Goal: Transaction & Acquisition: Purchase product/service

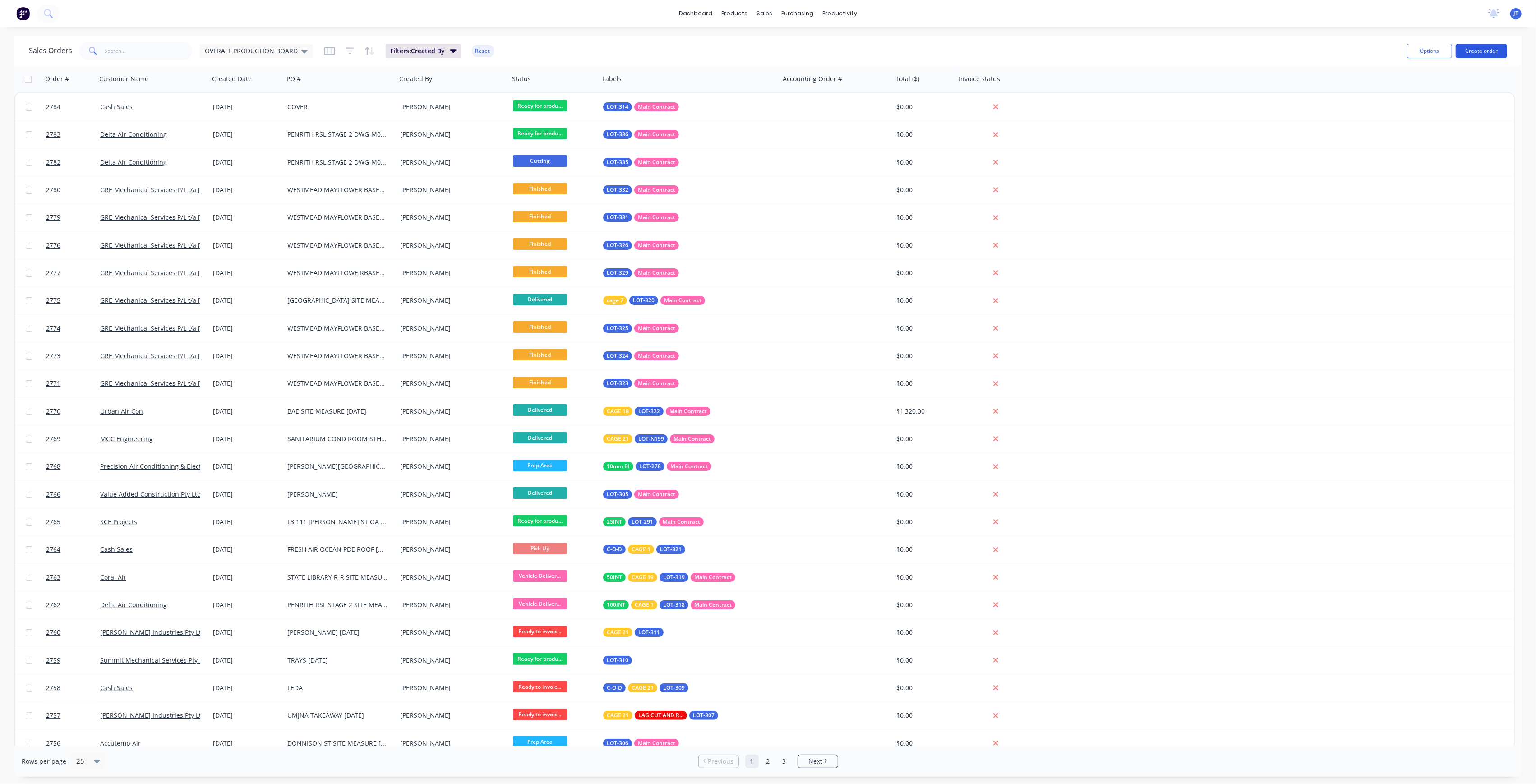
click at [1462, 53] on button "Create order" at bounding box center [1482, 51] width 51 height 15
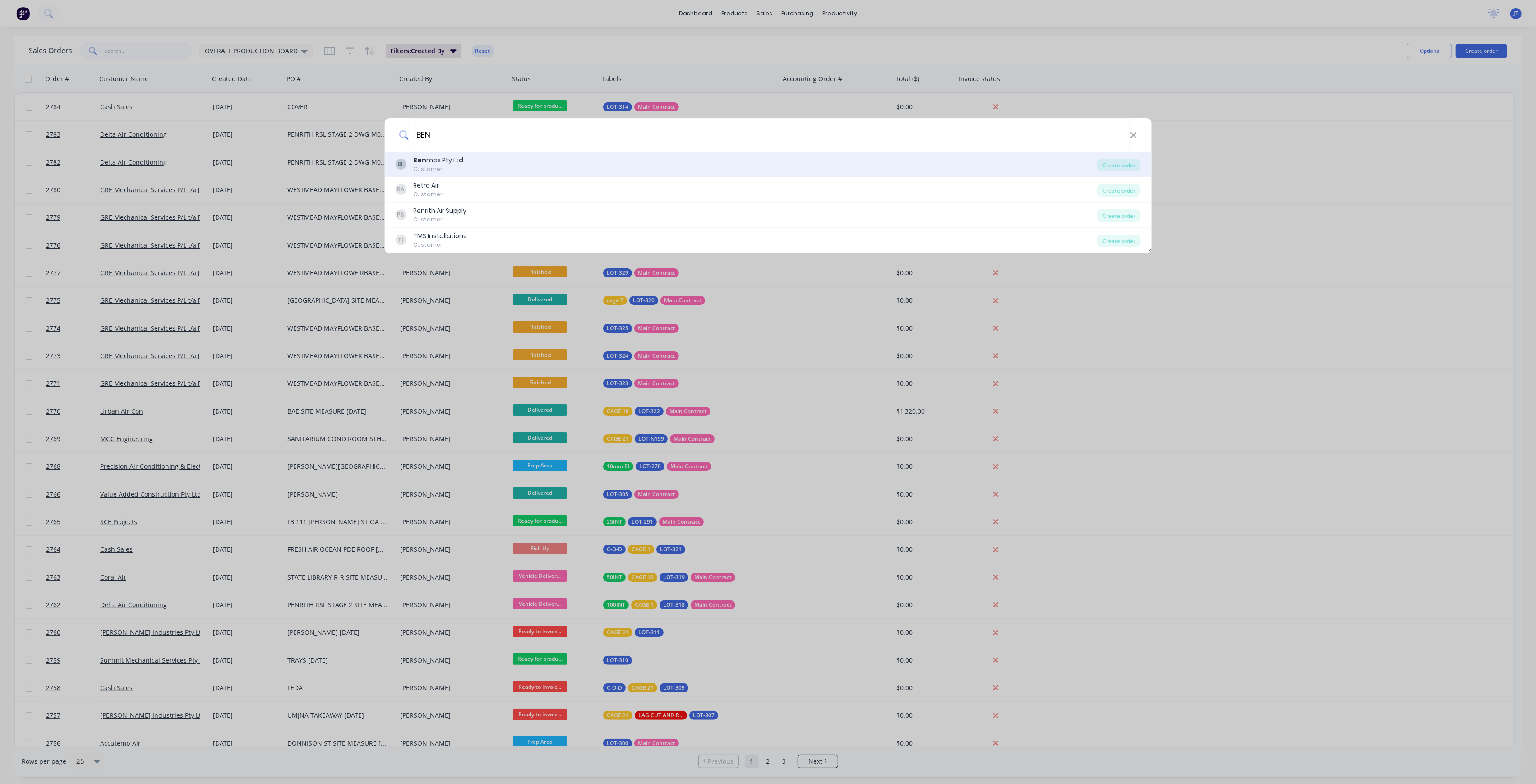
type input "BEN"
click at [794, 164] on div "BL Ben max Pty Ltd Customer" at bounding box center [745, 164] width 702 height 17
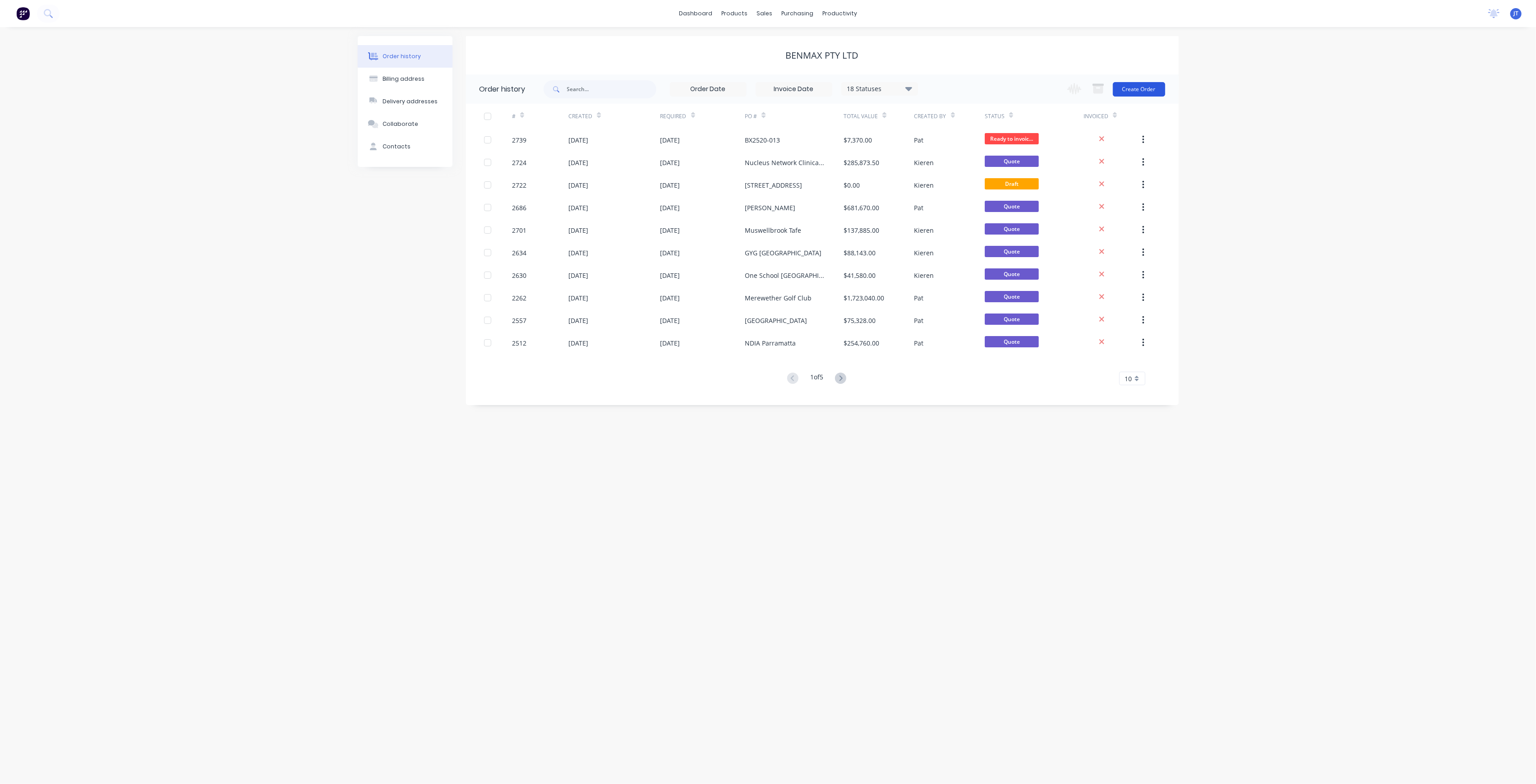
click at [1145, 88] on button "Create Order" at bounding box center [1139, 89] width 52 height 15
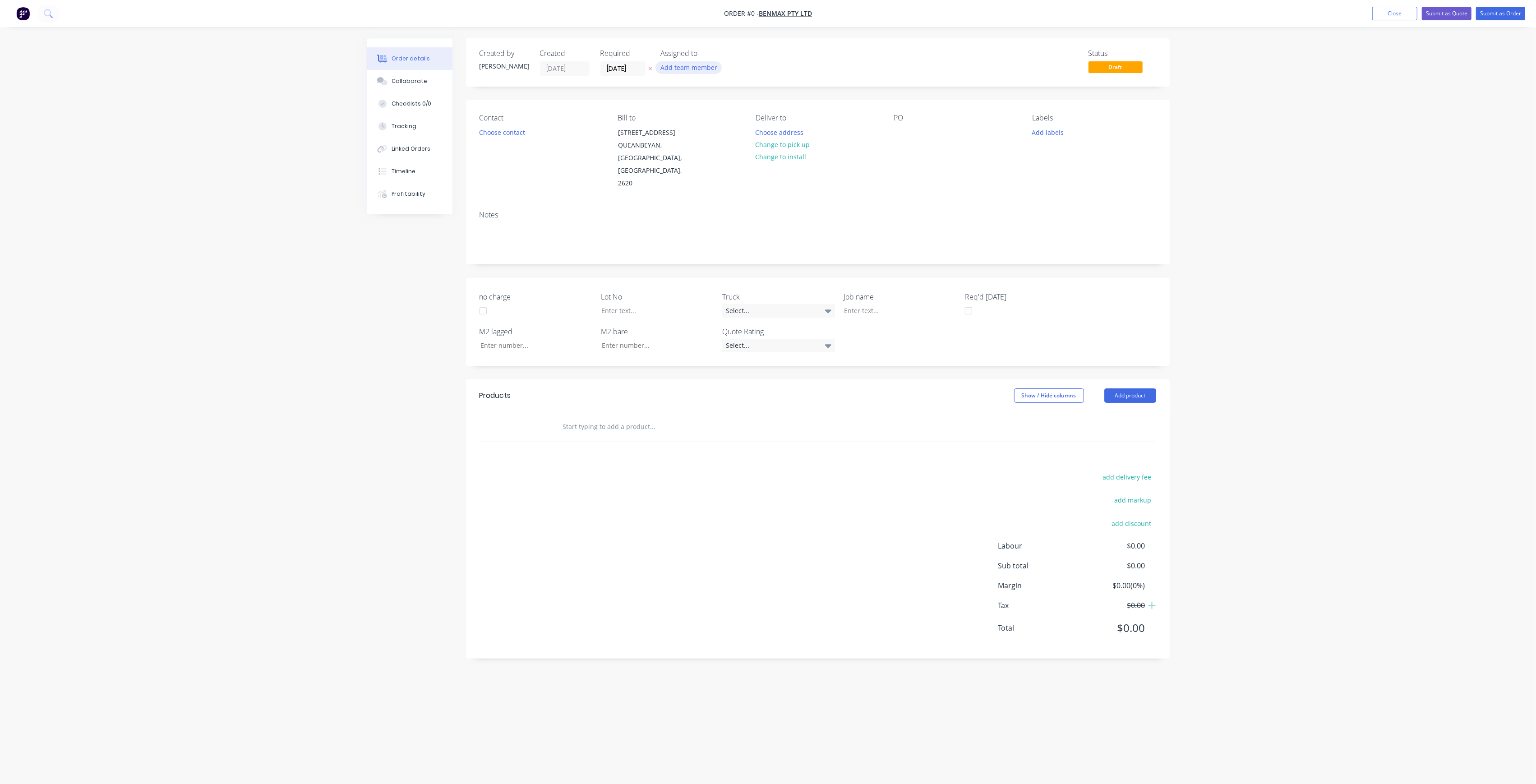
click at [697, 67] on button "Add team member" at bounding box center [689, 67] width 67 height 12
click at [714, 119] on div "[PERSON_NAME] (You)" at bounding box center [734, 117] width 90 height 10
click at [816, 92] on div "Order details Collaborate Checklists 0/0 Tracking Linked Orders Timeline Profit…" at bounding box center [768, 375] width 821 height 673
click at [666, 67] on div "jT" at bounding box center [667, 67] width 13 height 13
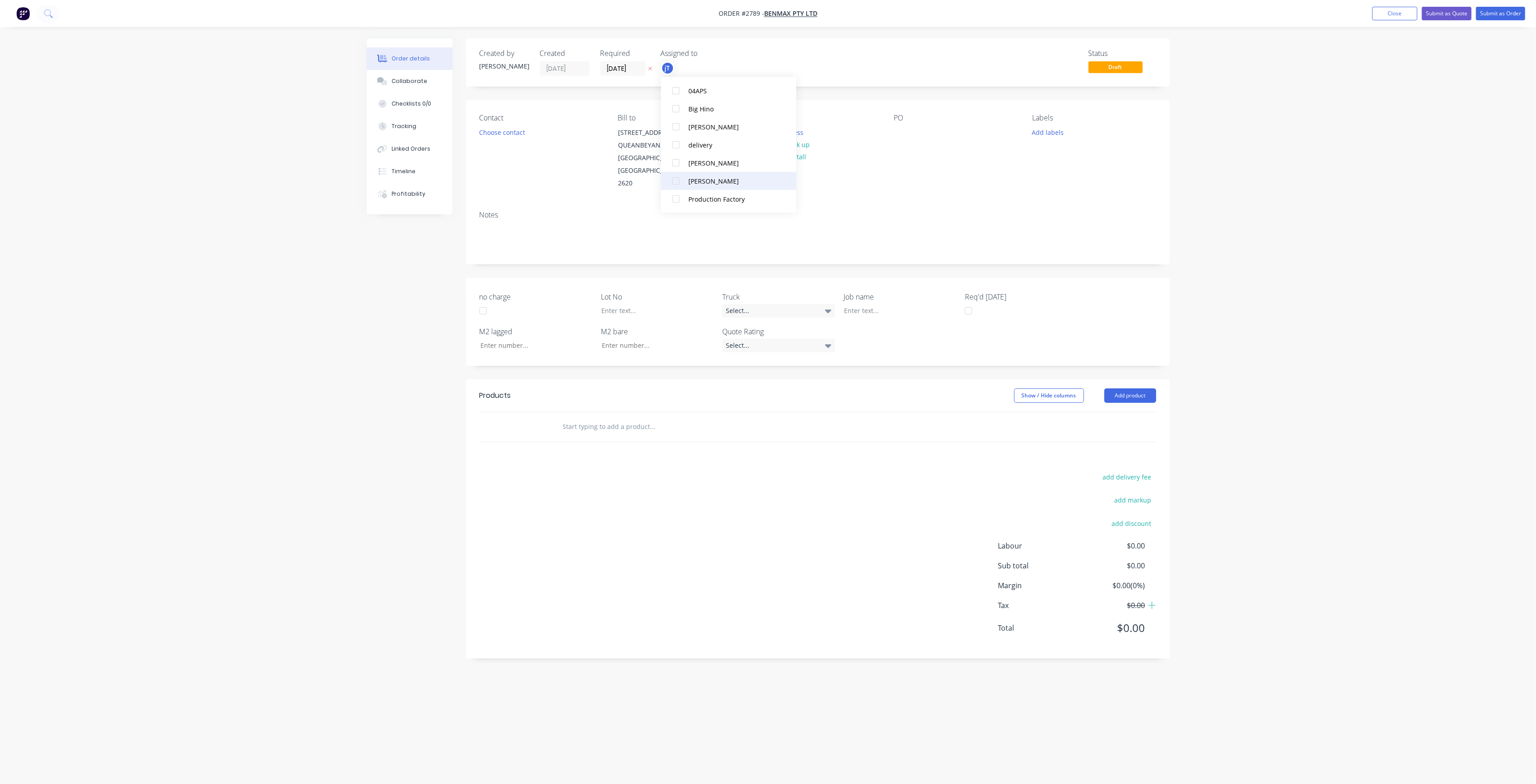
click at [727, 182] on div "[PERSON_NAME]" at bounding box center [734, 180] width 90 height 10
drag, startPoint x: 571, startPoint y: 171, endPoint x: 555, endPoint y: 162, distance: 18.4
click at [569, 171] on div "Contact Choose contact" at bounding box center [541, 152] width 124 height 76
click at [514, 135] on button "Choose contact" at bounding box center [502, 132] width 56 height 12
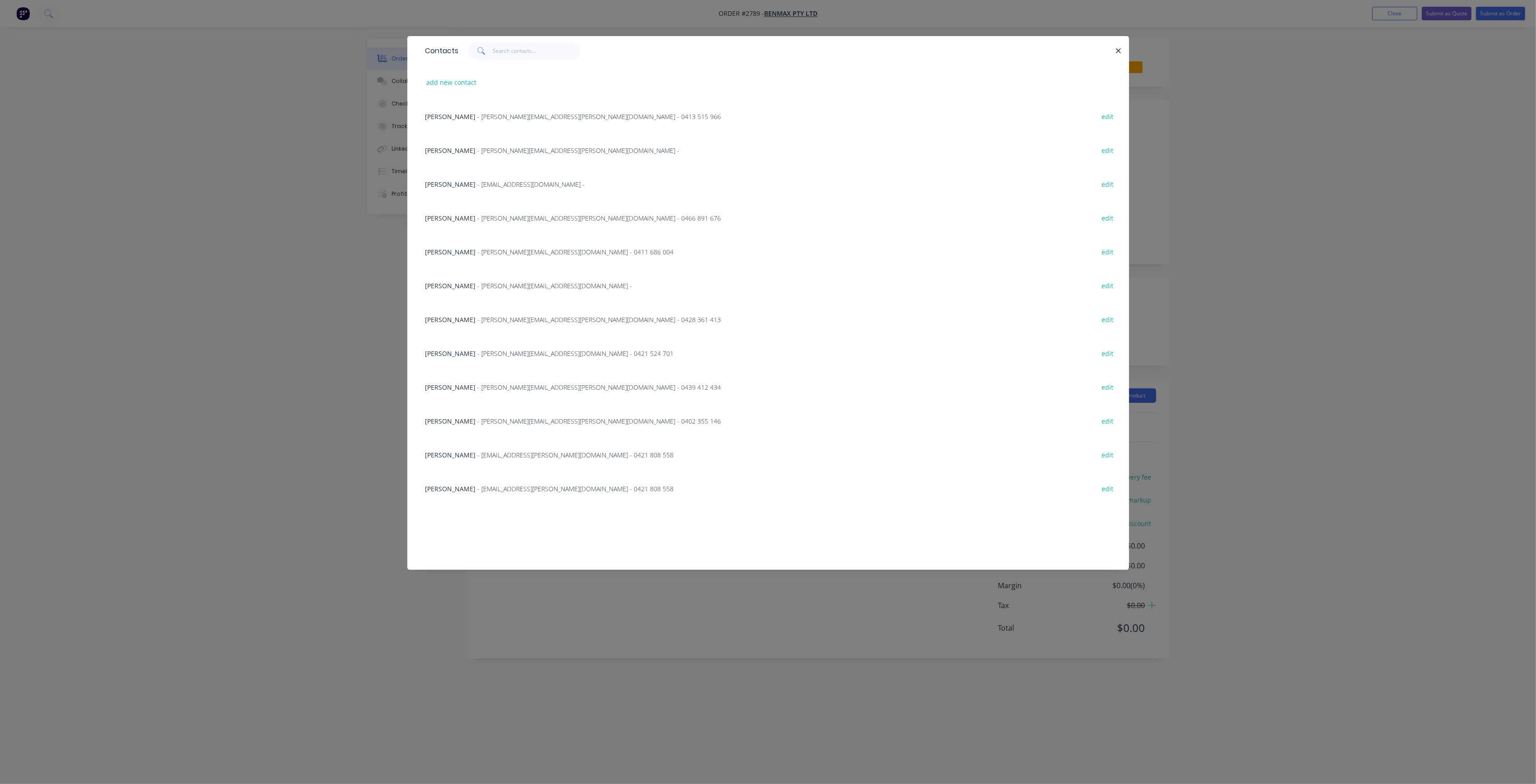
click at [222, 356] on div "Contacts add new contact [PERSON_NAME] - [PERSON_NAME][EMAIL_ADDRESS][PERSON_NA…" at bounding box center [768, 392] width 1536 height 784
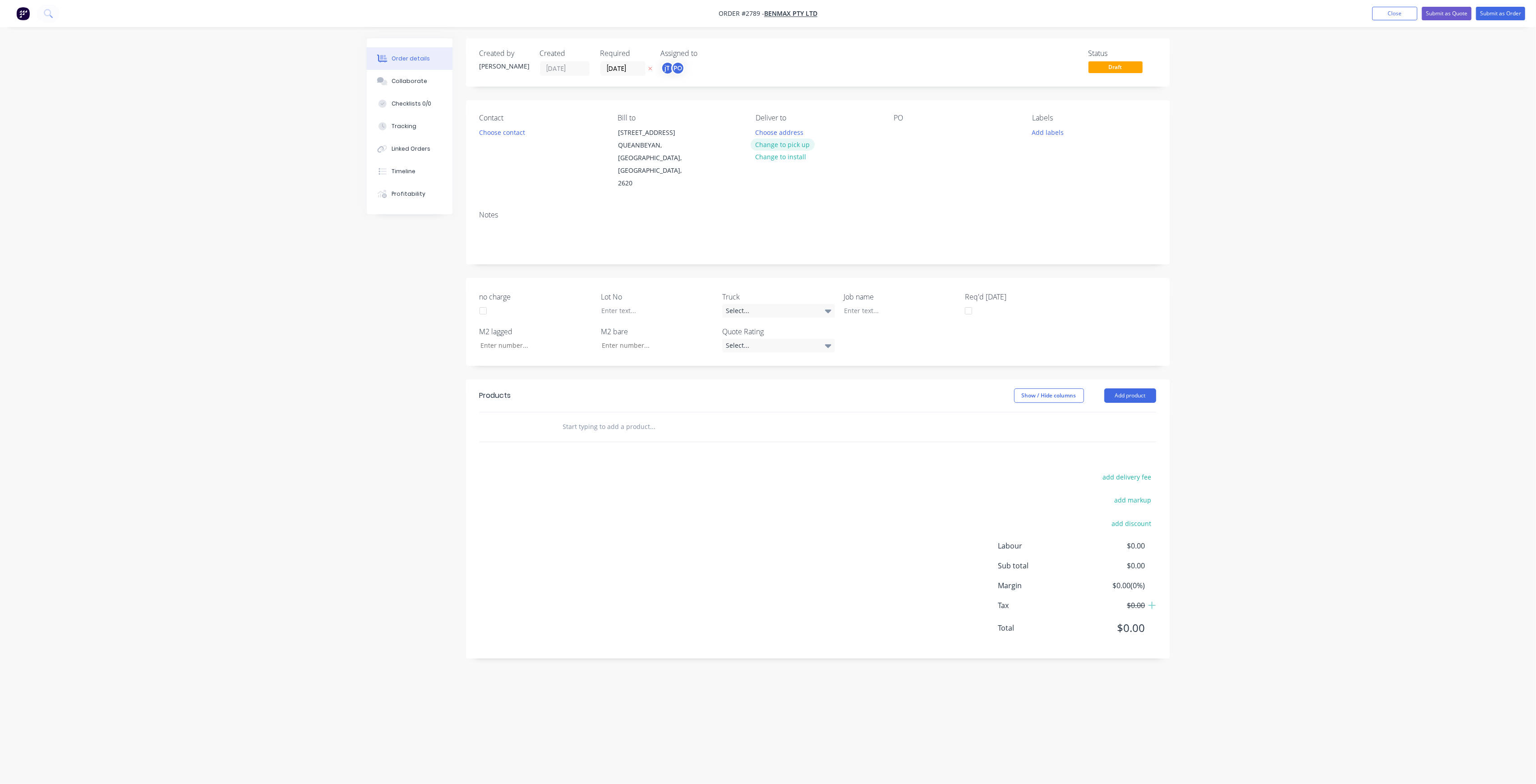
click at [791, 142] on button "Change to pick up" at bounding box center [783, 145] width 64 height 12
click at [904, 130] on div at bounding box center [901, 132] width 15 height 13
click at [1052, 130] on button "Add labels" at bounding box center [1048, 132] width 42 height 12
click at [1085, 183] on button "Create new label" at bounding box center [1099, 185] width 117 height 13
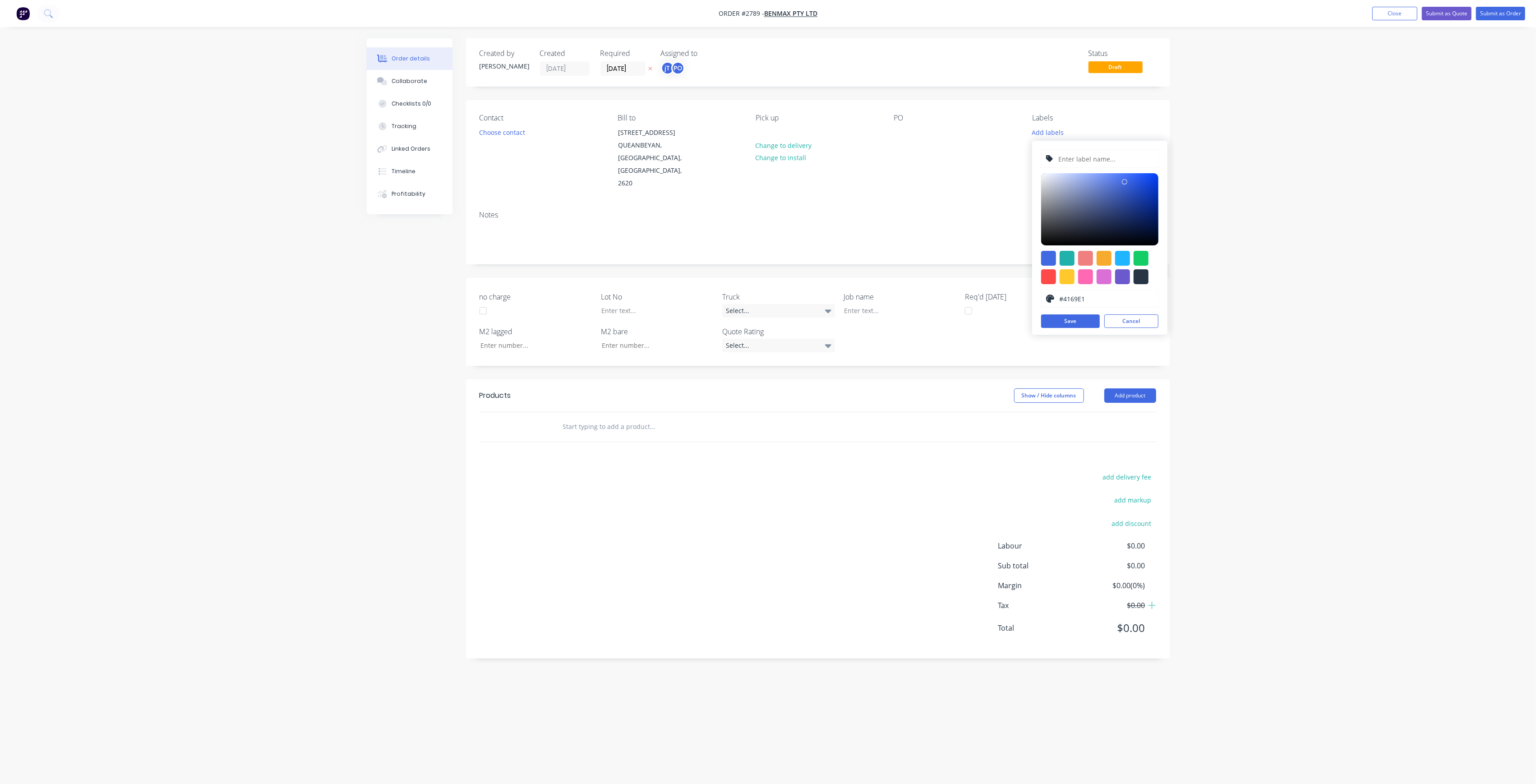
click at [1083, 160] on input "text" at bounding box center [1106, 158] width 96 height 17
type input "LOT-341"
click at [1079, 316] on button "Save" at bounding box center [1070, 321] width 58 height 13
click at [1129, 321] on button "Cancel" at bounding box center [1131, 321] width 54 height 13
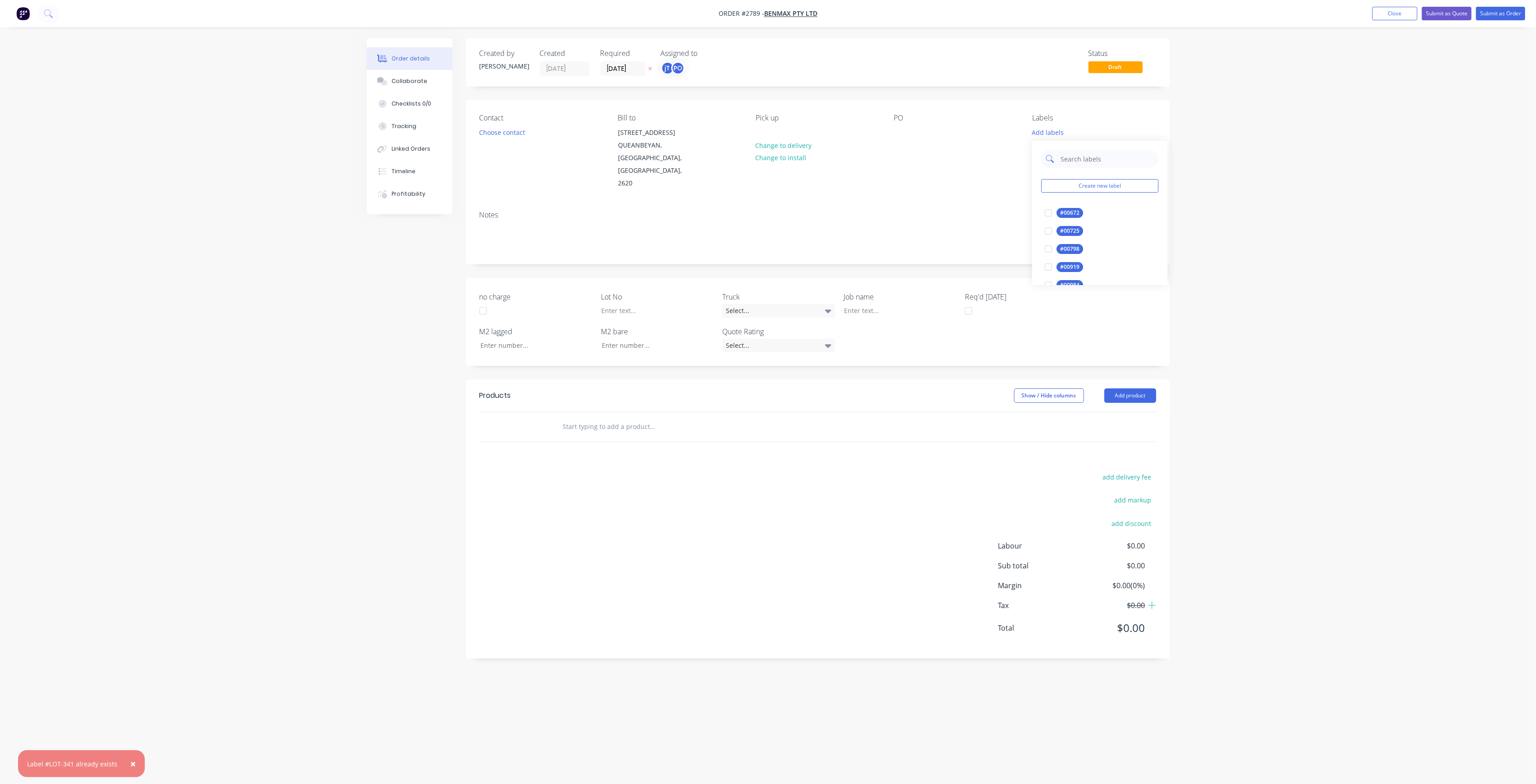
click at [1106, 162] on input "text" at bounding box center [1107, 159] width 94 height 18
type input "LOT-341"
click at [1059, 219] on div "LOT-341 edit" at bounding box center [1099, 213] width 117 height 18
click at [1064, 210] on div "LOT-341" at bounding box center [1071, 213] width 29 height 10
click at [1190, 146] on div "Order details Collaborate Checklists 0/0 Tracking Linked Orders Timeline Profit…" at bounding box center [768, 392] width 1536 height 784
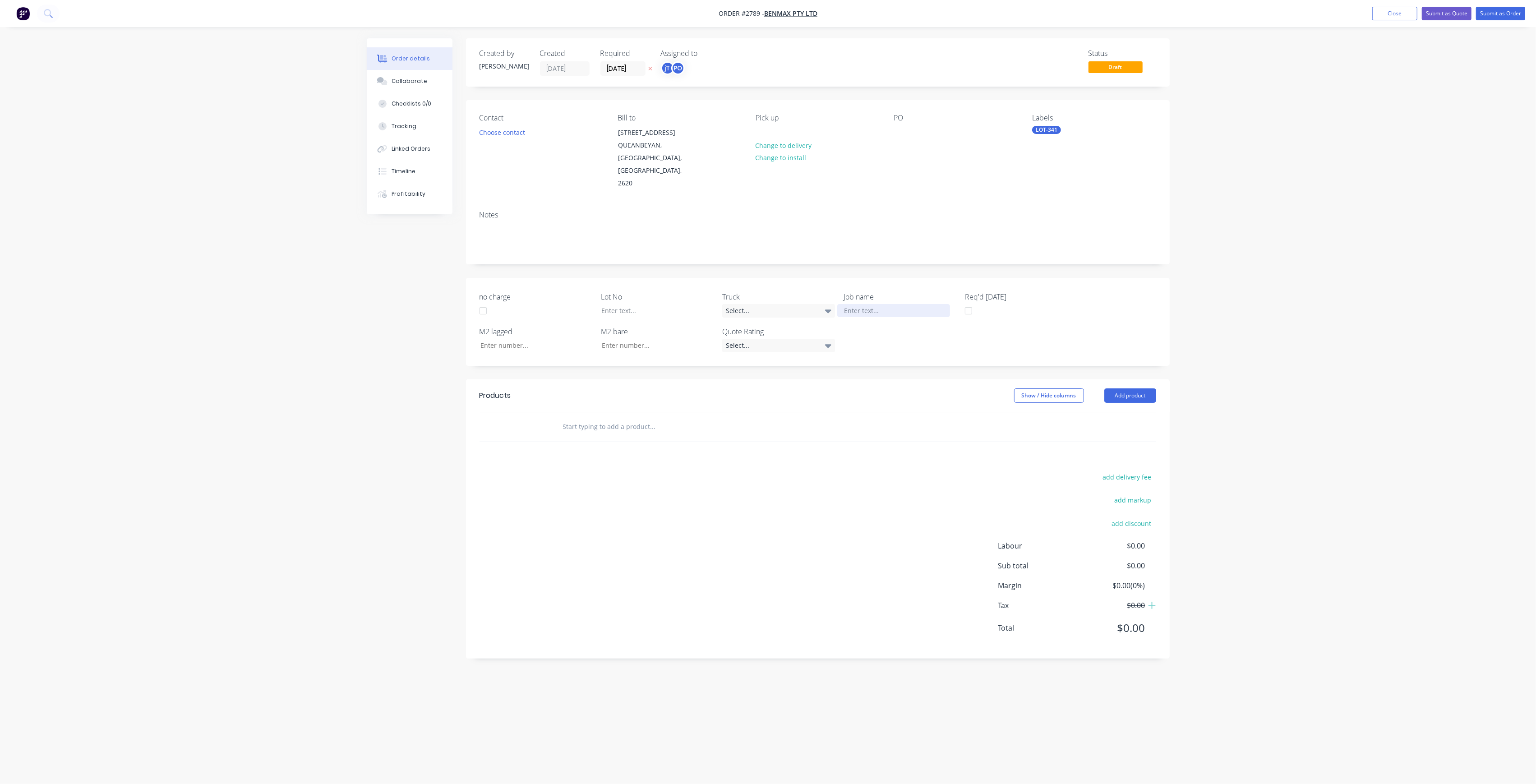
drag, startPoint x: 861, startPoint y: 298, endPoint x: 831, endPoint y: 307, distance: 31.3
click at [861, 304] on div at bounding box center [893, 310] width 112 height 13
click at [625, 304] on div at bounding box center [650, 310] width 112 height 13
click at [904, 130] on div at bounding box center [901, 132] width 15 height 13
drag, startPoint x: 934, startPoint y: 145, endPoint x: 875, endPoint y: 130, distance: 60.9
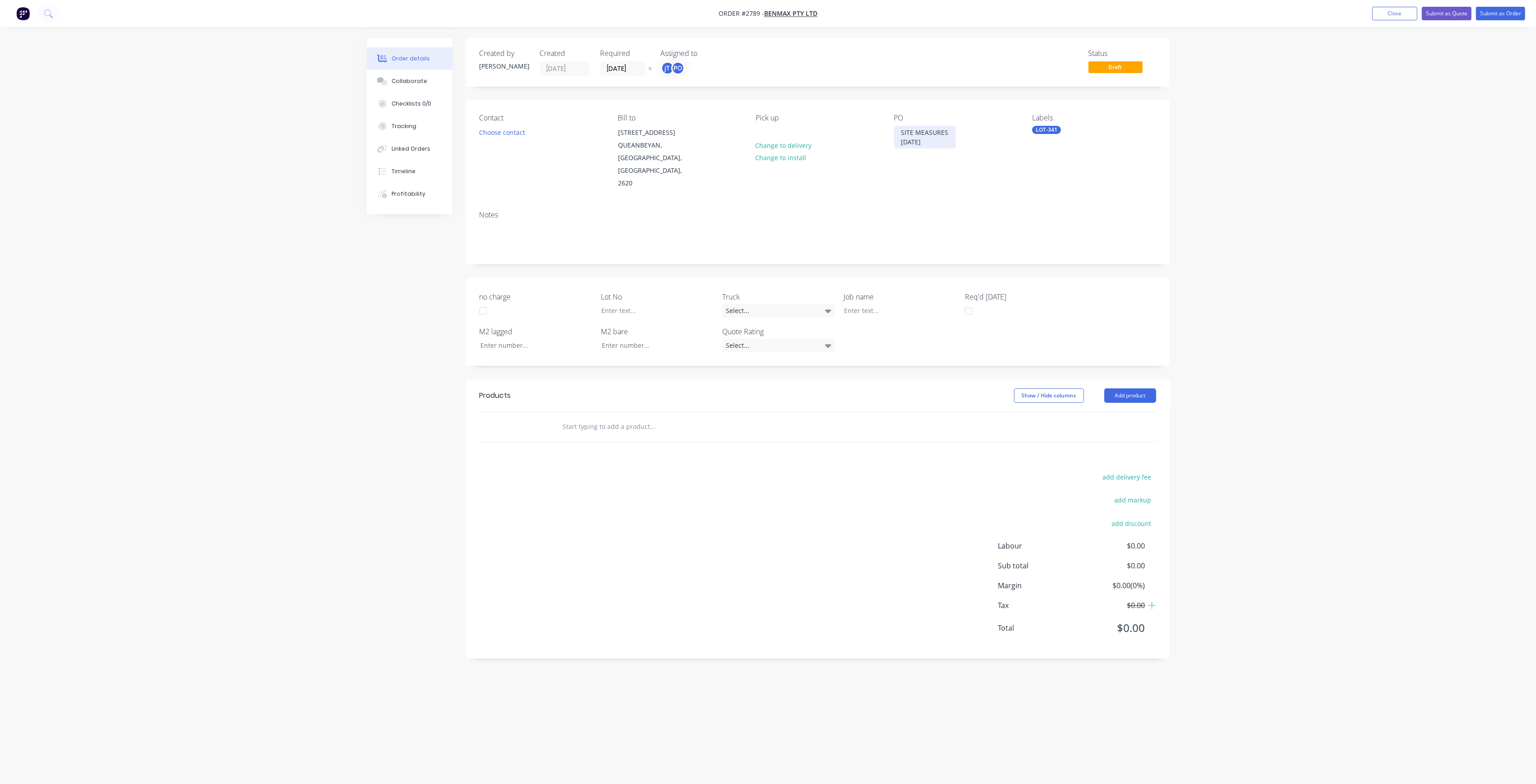
click at [875, 130] on div "Contact Choose contact [PERSON_NAME] to [STREET_ADDRESS] Pick up Change to deli…" at bounding box center [818, 151] width 704 height 103
copy div "SITE MEASURES [DATE]"
click at [890, 304] on div at bounding box center [893, 310] width 112 height 13
paste div
drag, startPoint x: 890, startPoint y: 296, endPoint x: 900, endPoint y: 300, distance: 10.8
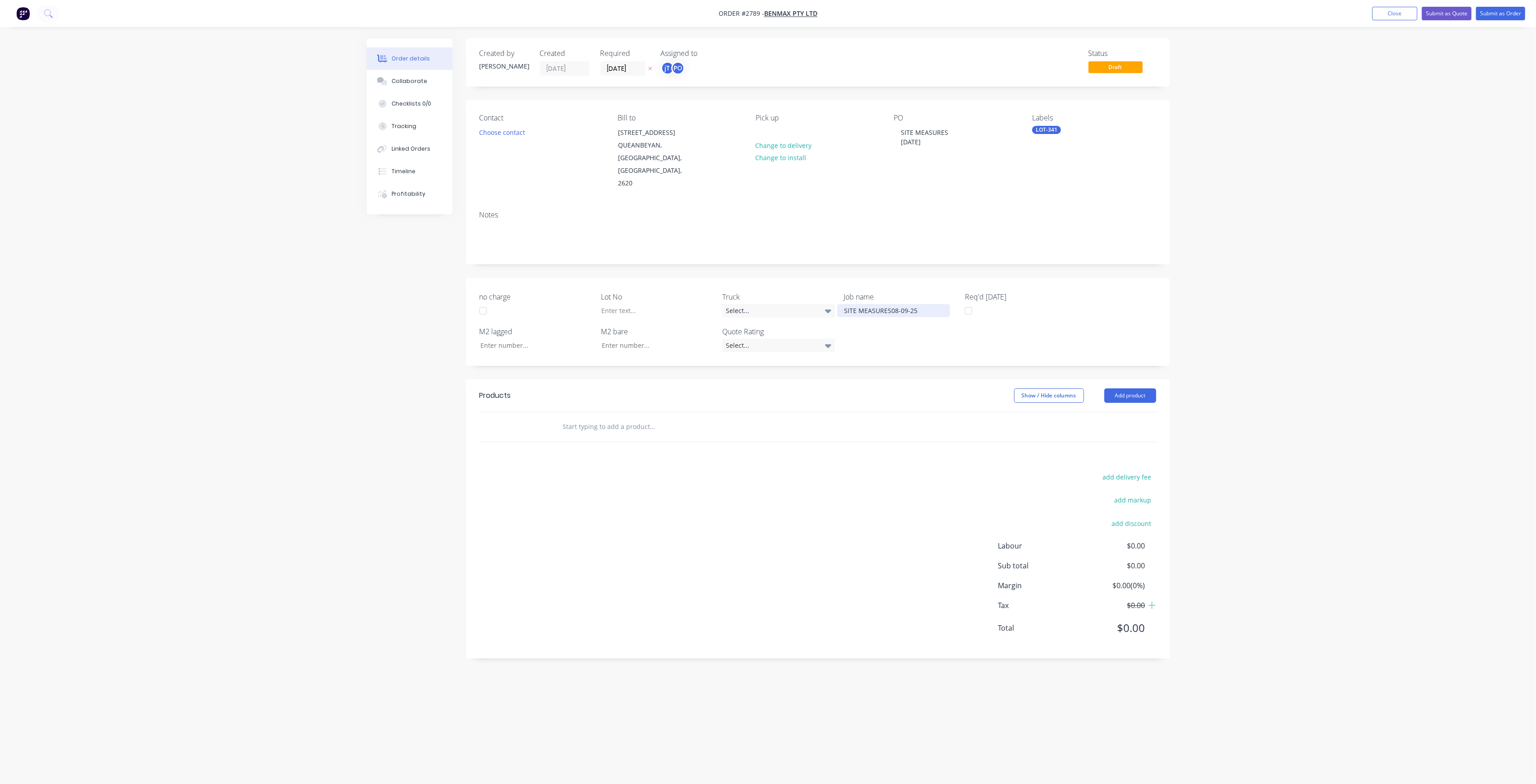
click at [890, 304] on div "SITE MEASURES08-09-25" at bounding box center [893, 310] width 112 height 13
click at [656, 304] on div at bounding box center [650, 310] width 112 height 13
click at [592, 427] on input "text" at bounding box center [653, 436] width 180 height 18
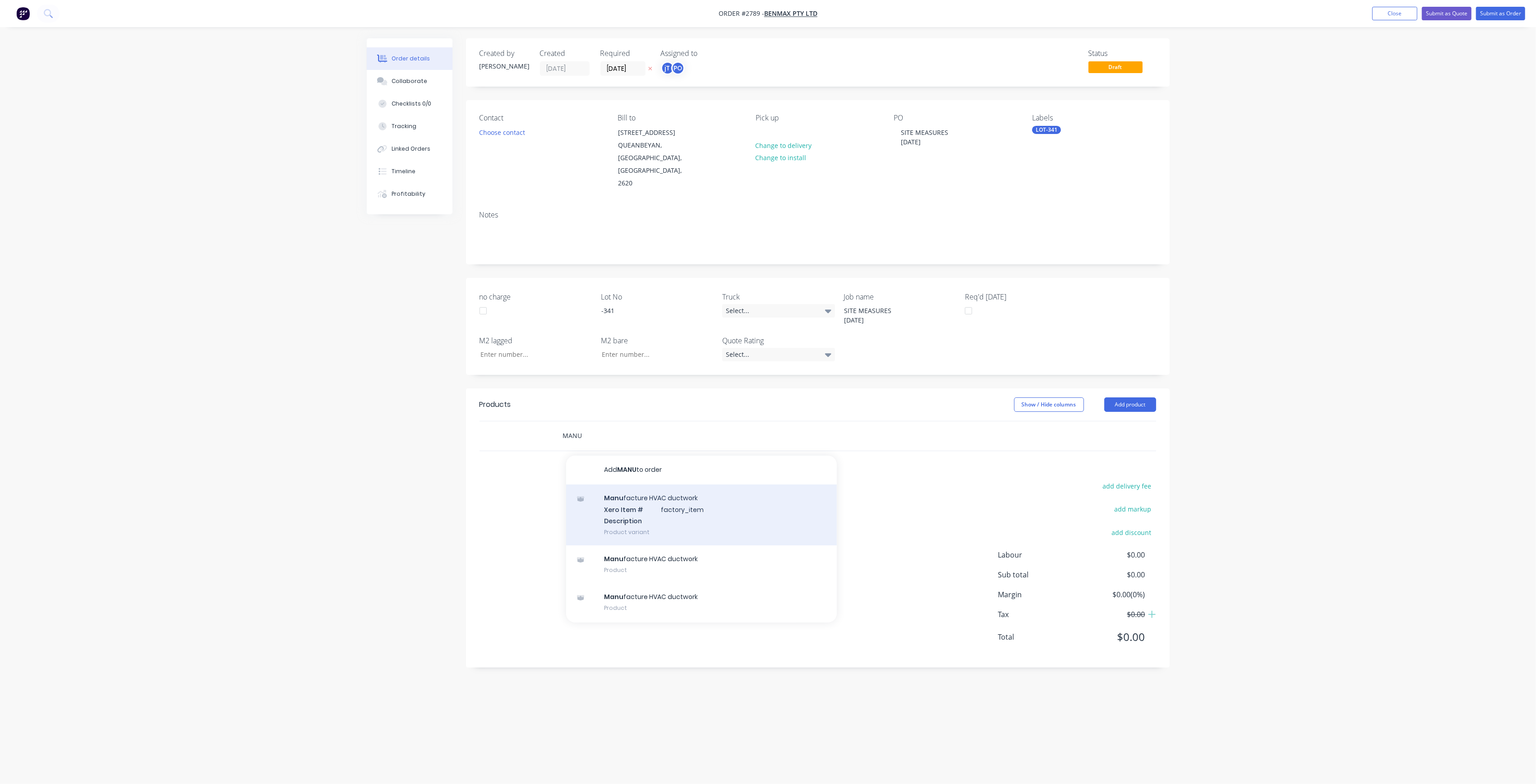
type input "MANU"
click at [637, 515] on div "Manu facture HVAC ductwork Xero Item # factory_item Description Product variant" at bounding box center [702, 515] width 271 height 61
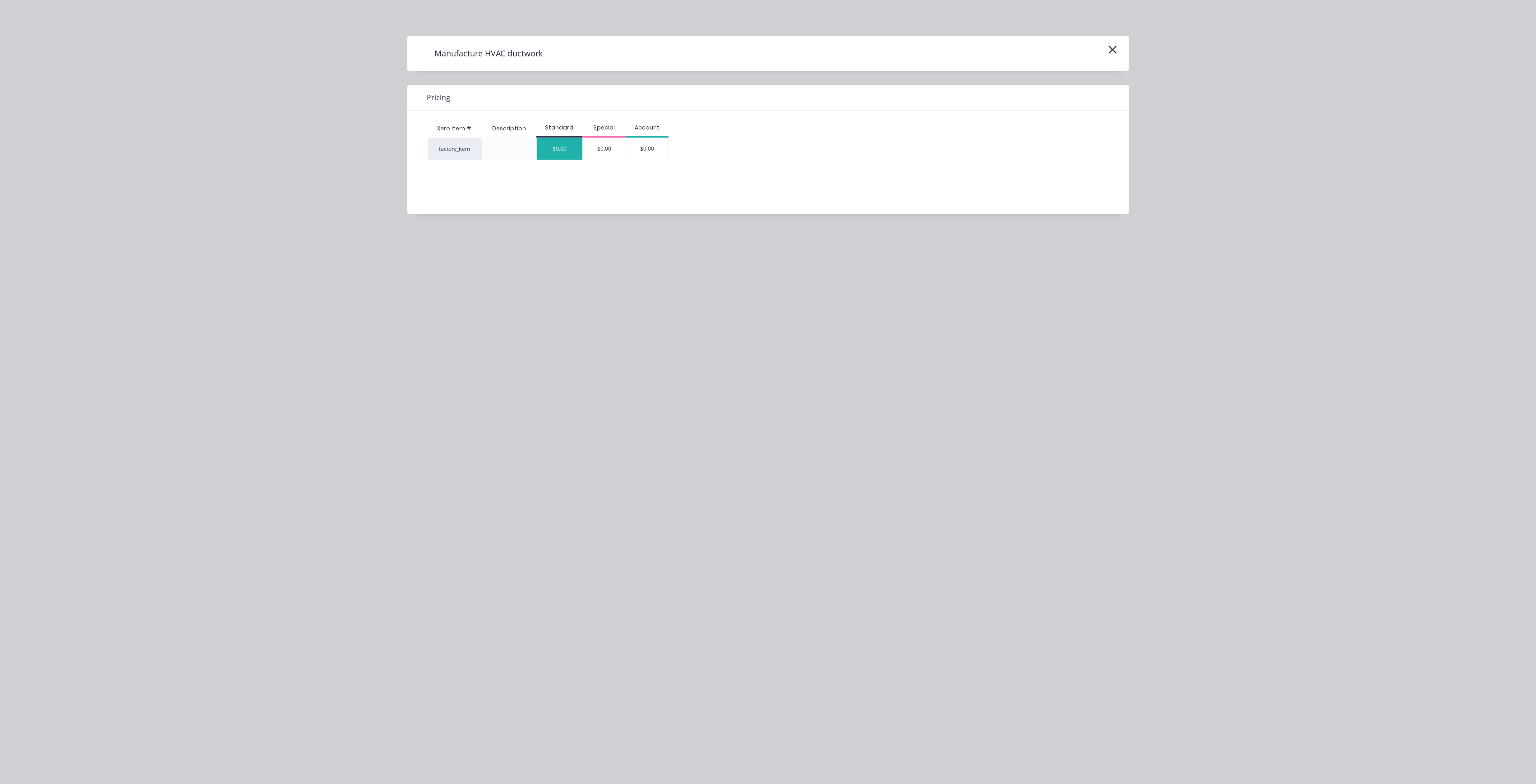
click at [566, 147] on div "$0.00" at bounding box center [559, 148] width 46 height 22
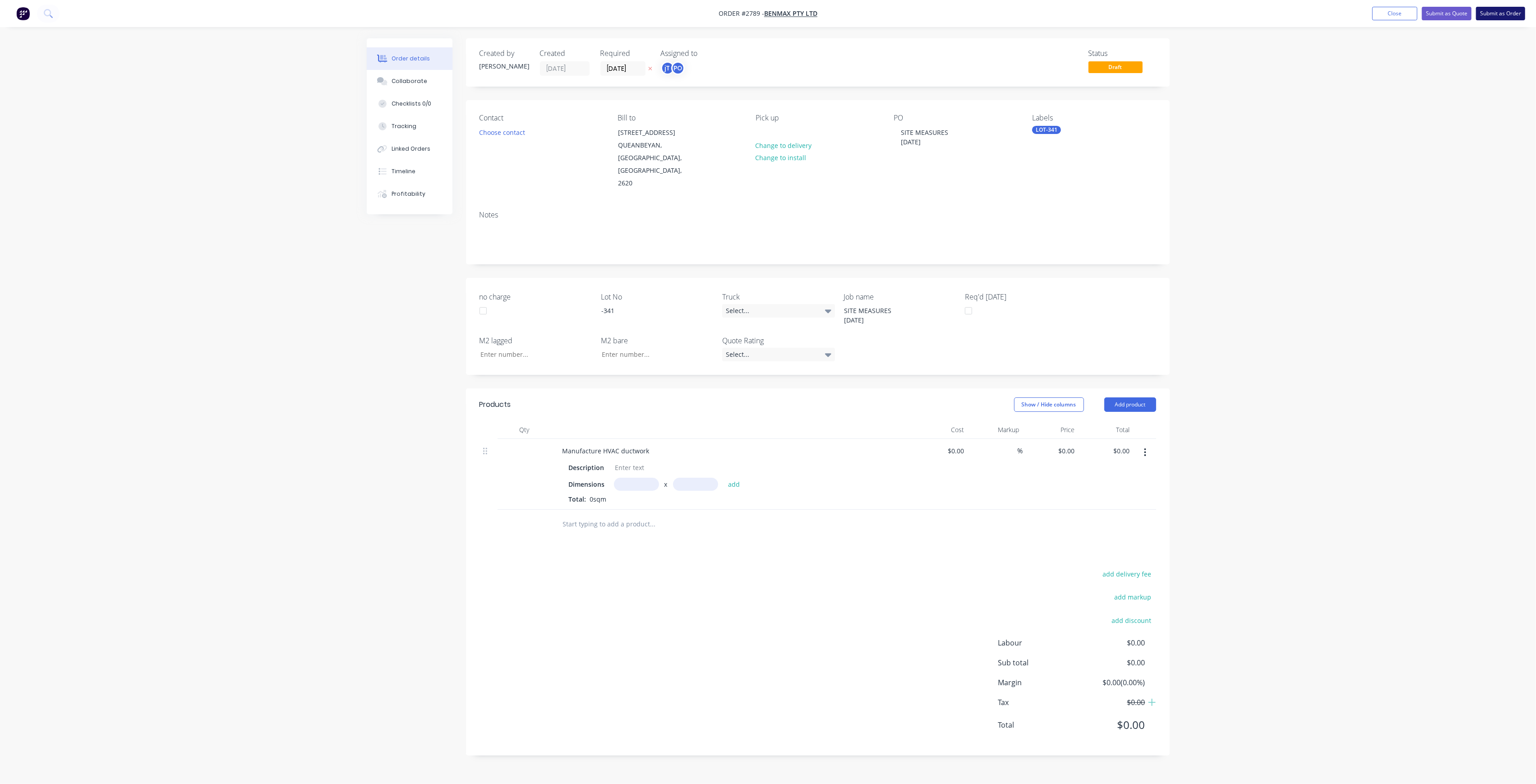
click at [1496, 16] on button "Submit as Order" at bounding box center [1501, 13] width 49 height 13
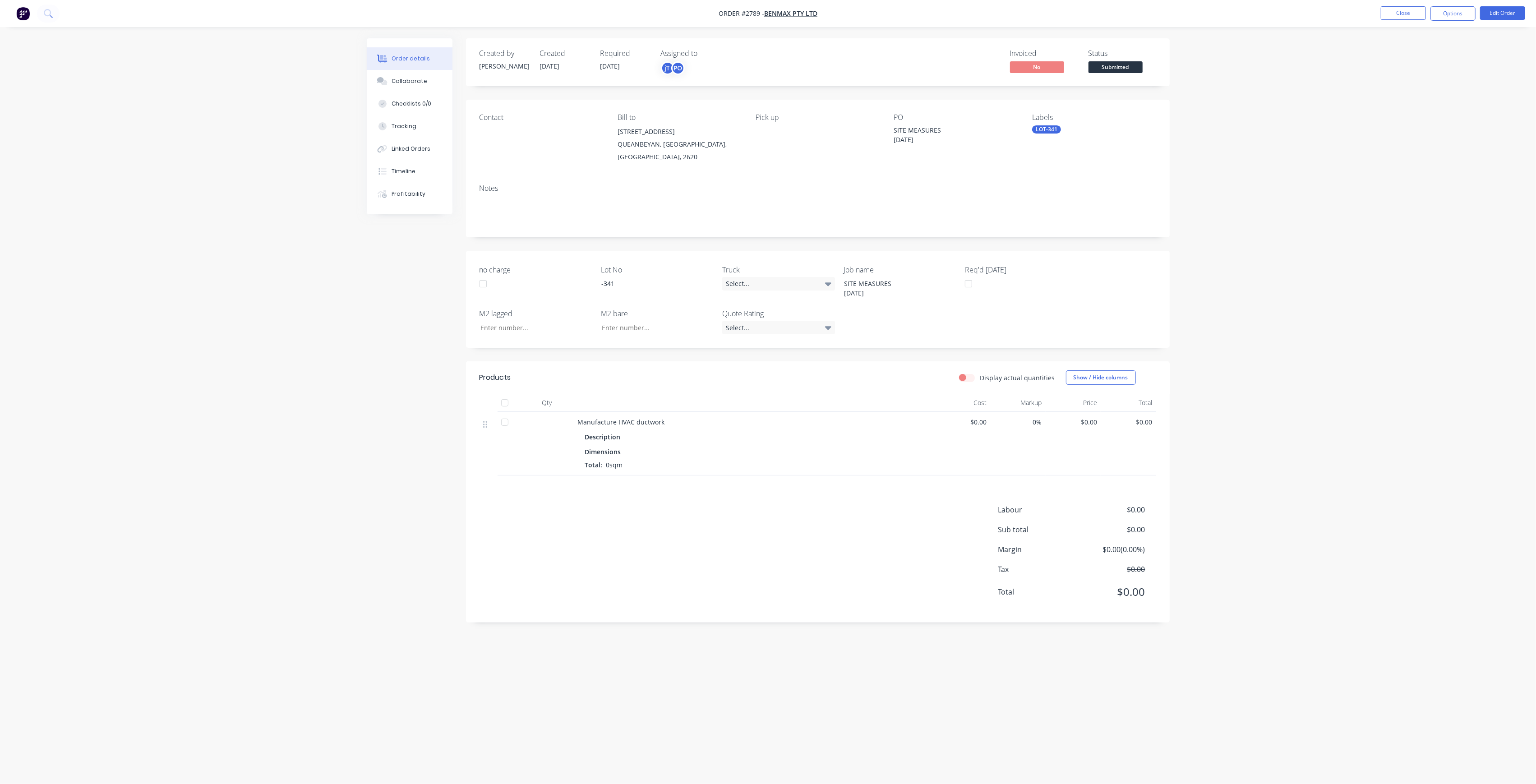
click at [1126, 62] on span "Submitted" at bounding box center [1115, 67] width 54 height 11
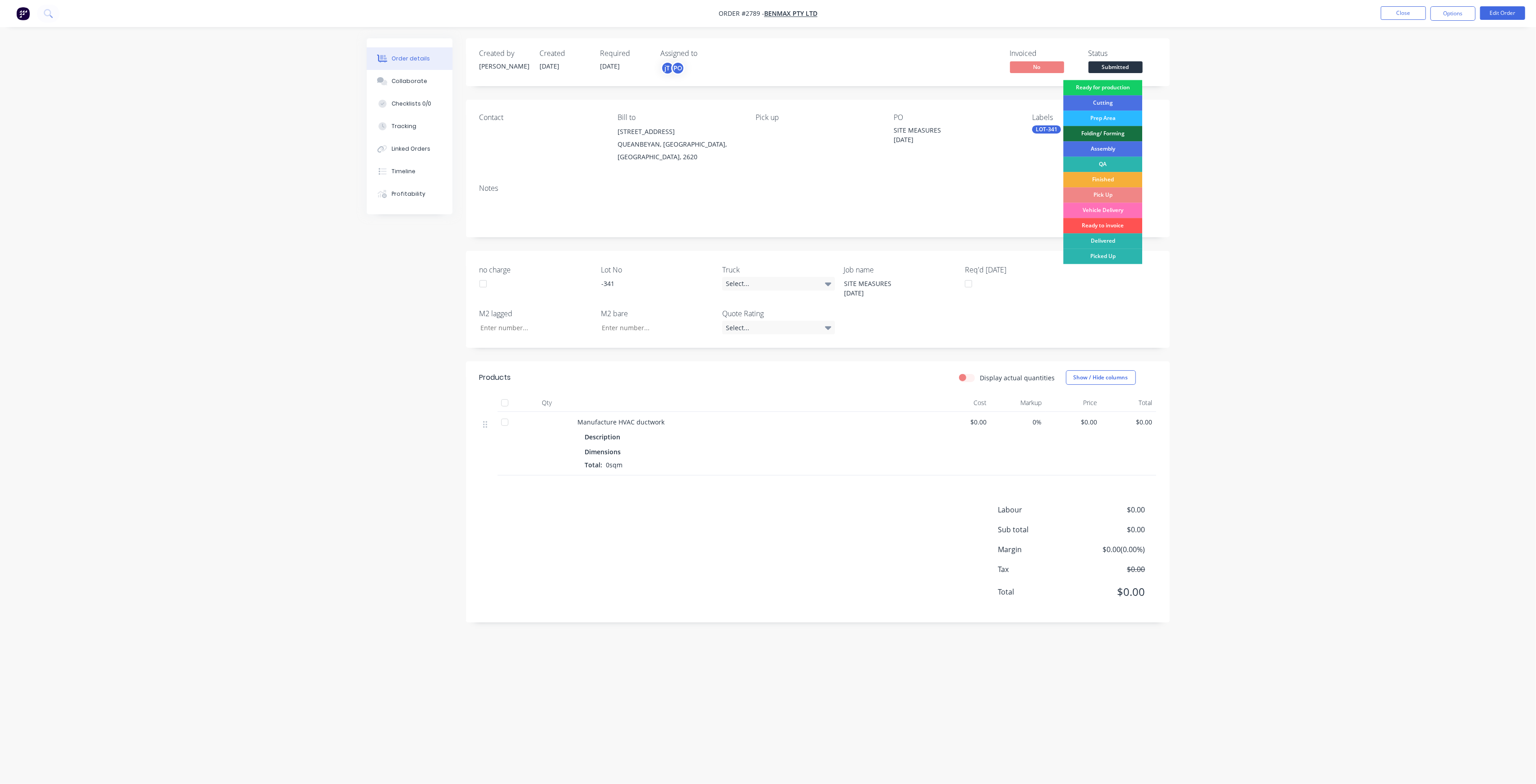
click at [1135, 88] on div "Ready for production" at bounding box center [1103, 87] width 79 height 15
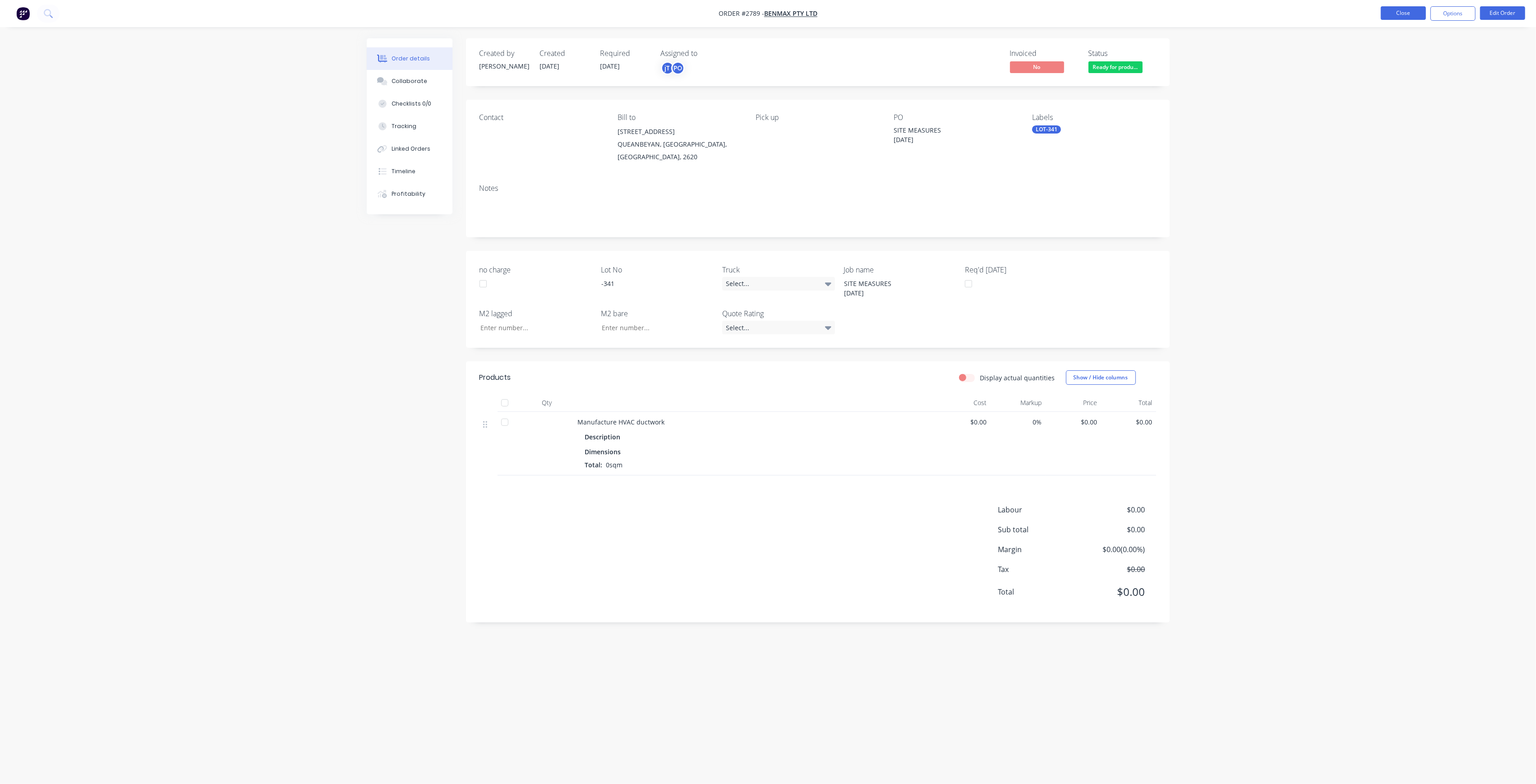
click at [1383, 17] on button "Close" at bounding box center [1403, 12] width 45 height 13
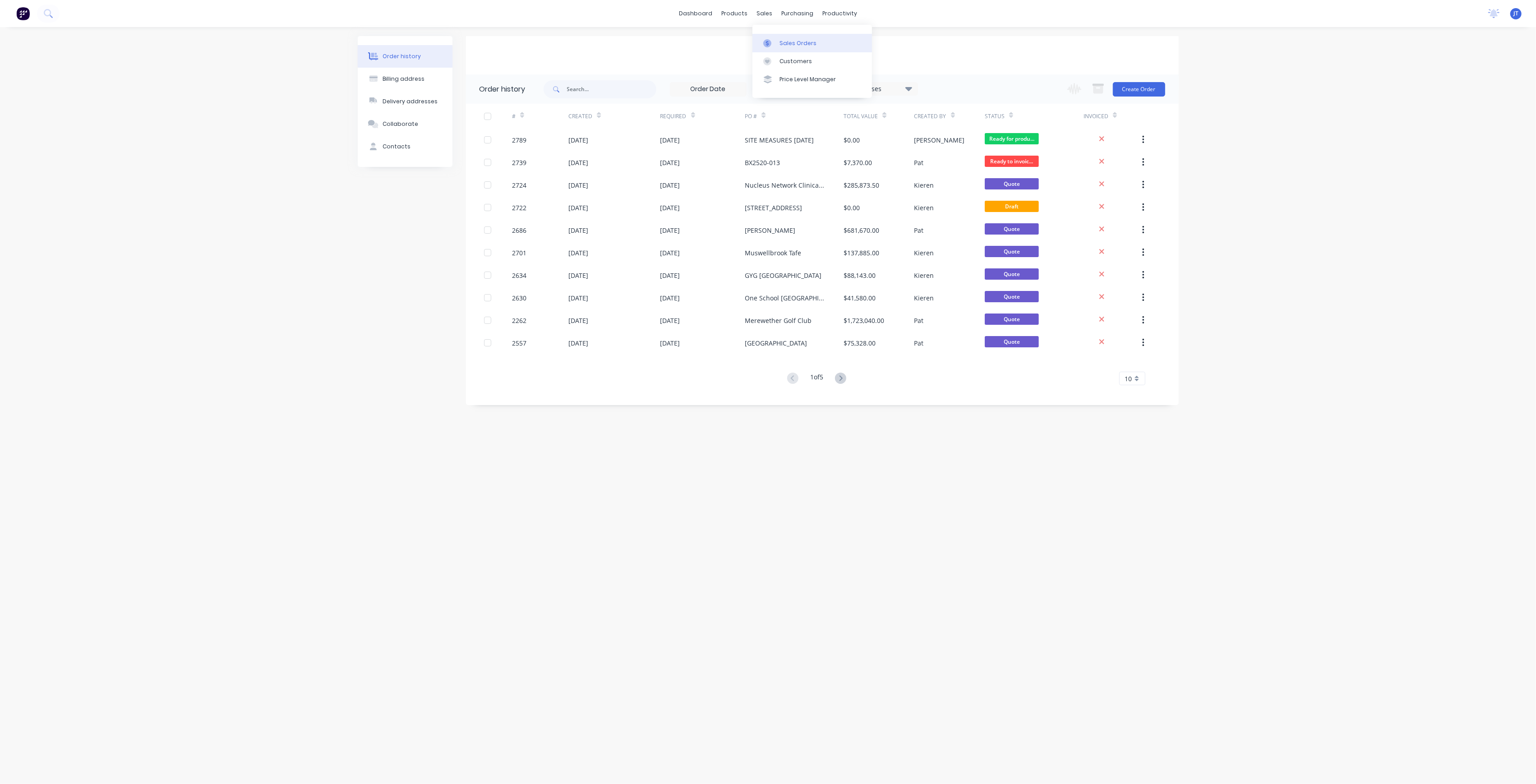
click at [777, 46] on div at bounding box center [770, 44] width 13 height 8
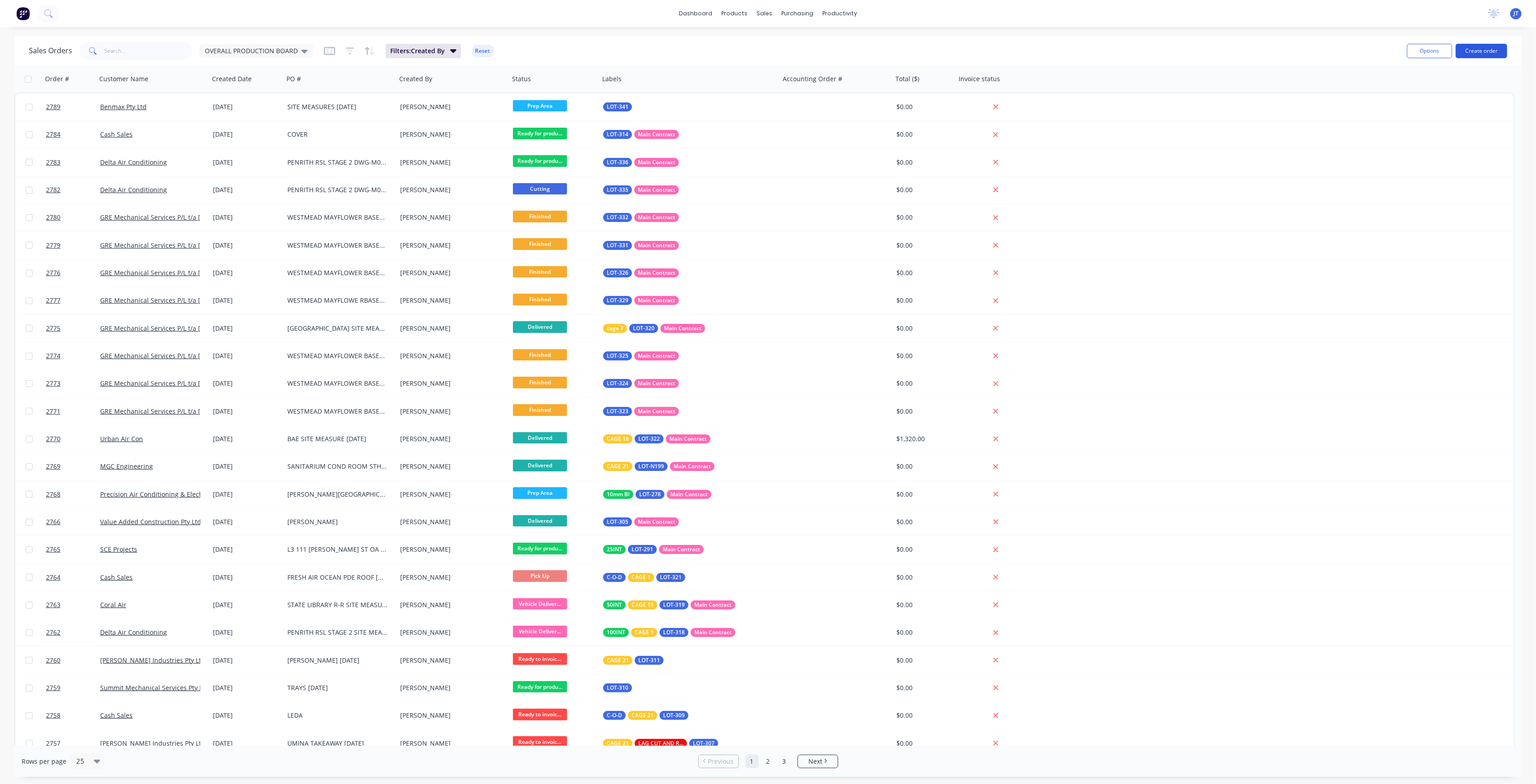
click at [1480, 44] on button "Create order" at bounding box center [1482, 51] width 51 height 15
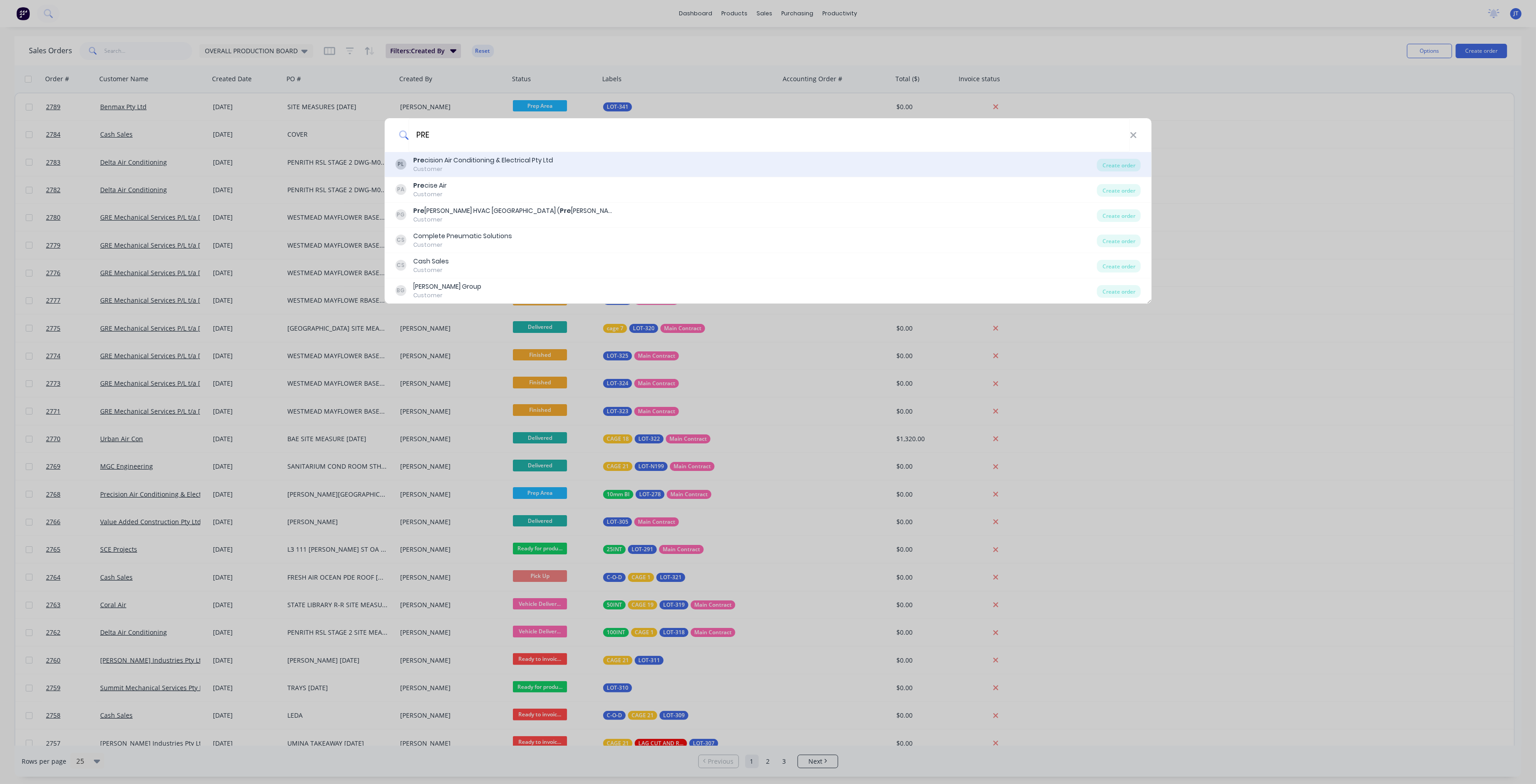
type input "PRE"
click at [665, 169] on div "PL Pre cision Air Conditioning & Electrical Pty Ltd Customer" at bounding box center [745, 164] width 702 height 17
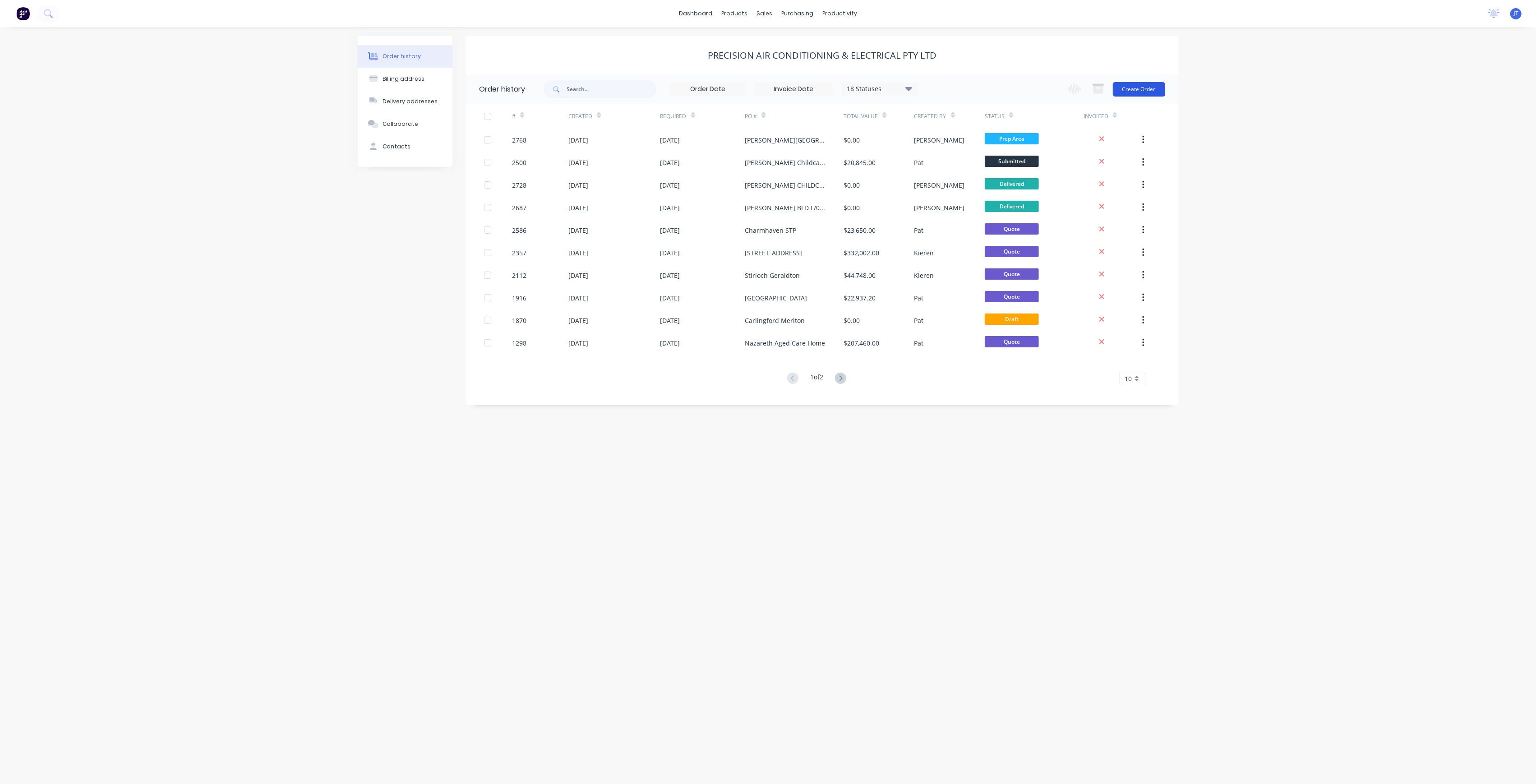
click at [1140, 89] on button "Create Order" at bounding box center [1139, 89] width 52 height 15
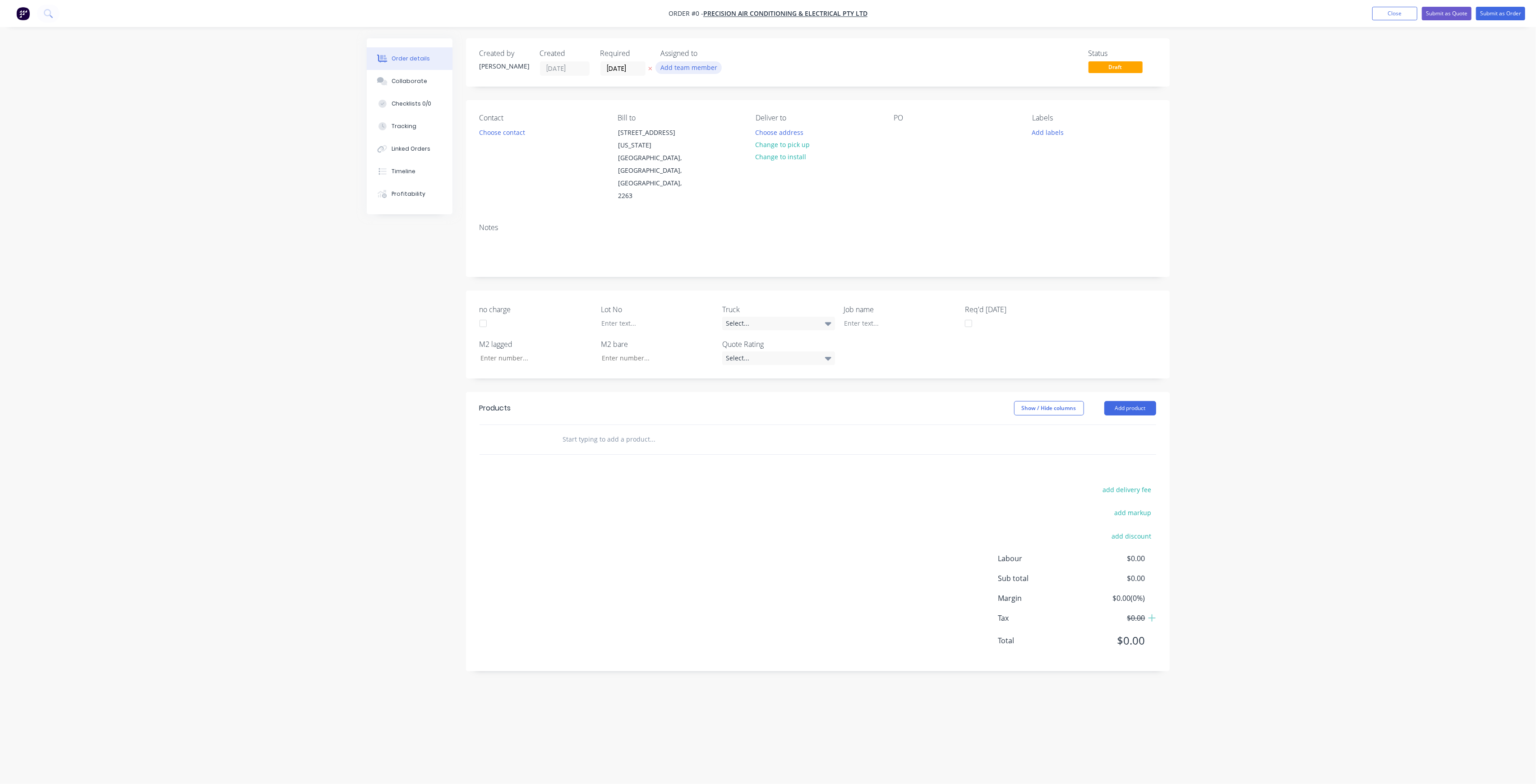
click at [675, 71] on button "Add team member" at bounding box center [689, 67] width 67 height 12
click at [706, 112] on button "[PERSON_NAME] (You)" at bounding box center [728, 118] width 135 height 18
click at [723, 187] on button "[PERSON_NAME]" at bounding box center [728, 181] width 135 height 18
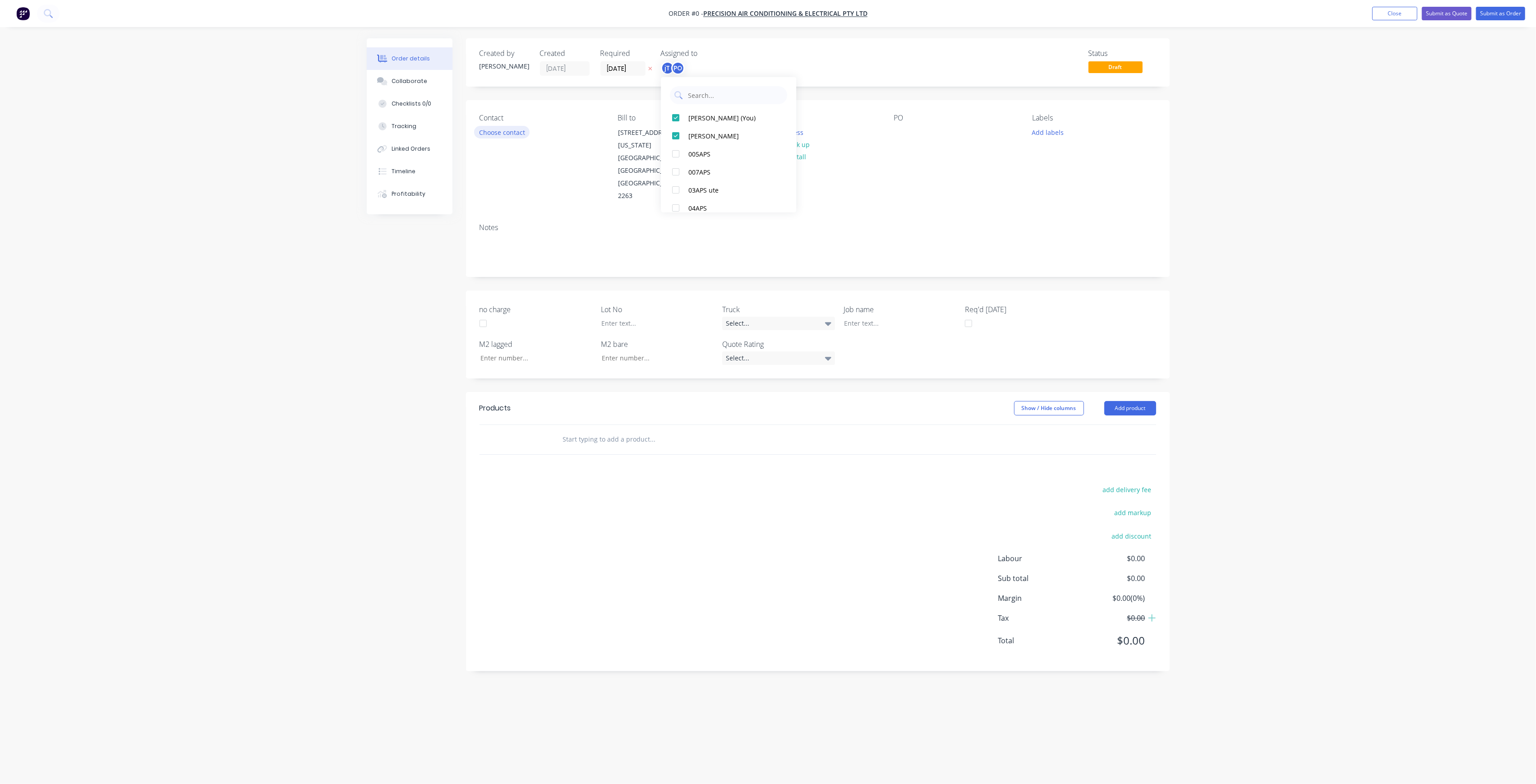
click at [512, 134] on div "Order details Collaborate Checklists 0/0 Tracking Linked Orders Timeline Profit…" at bounding box center [768, 375] width 821 height 673
click at [792, 130] on button "Choose address" at bounding box center [779, 132] width 58 height 12
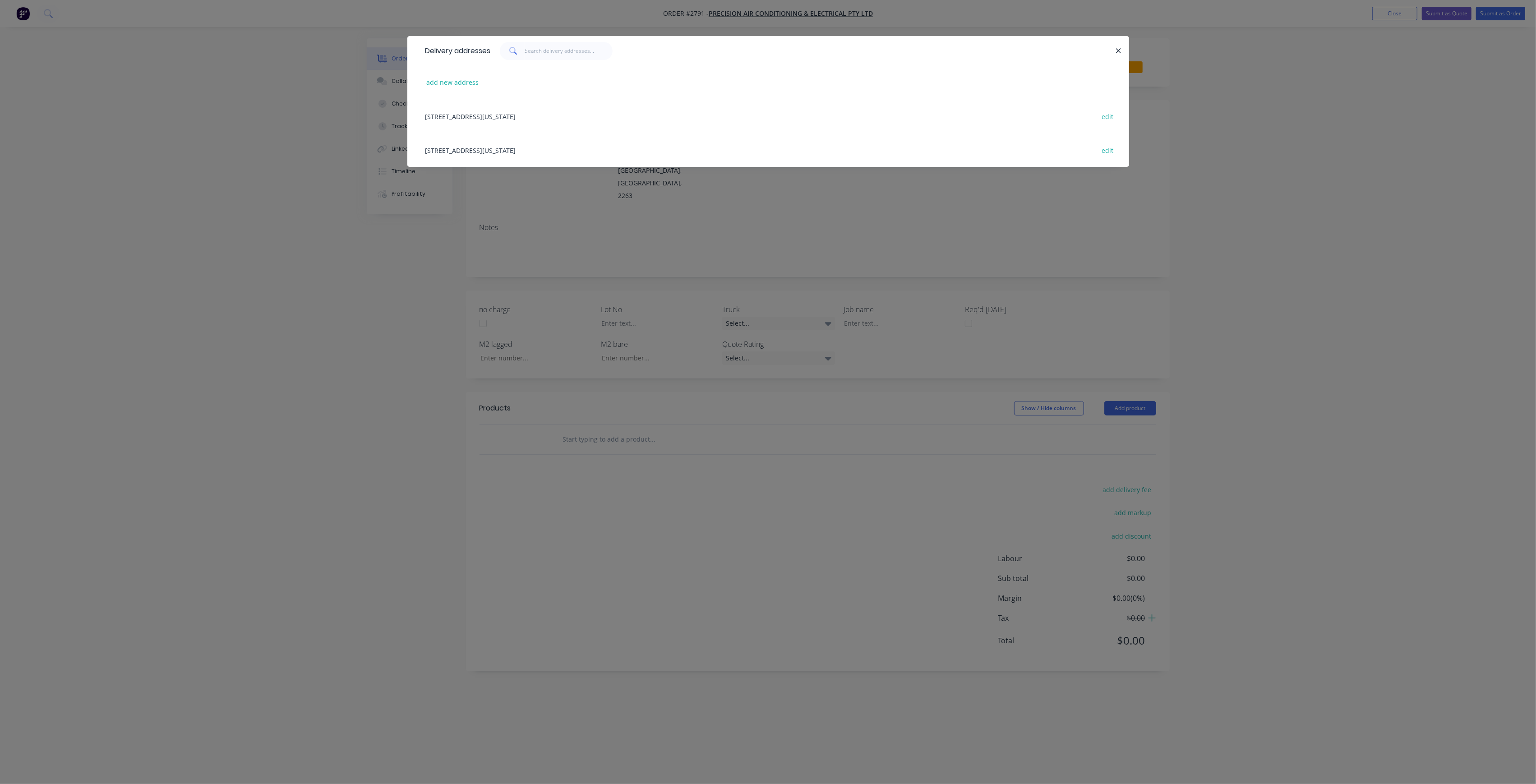
click at [471, 213] on div "Delivery addresses add new address [STREET_ADDRESS][US_STATE] edit [STREET_ADDR…" at bounding box center [768, 392] width 1536 height 784
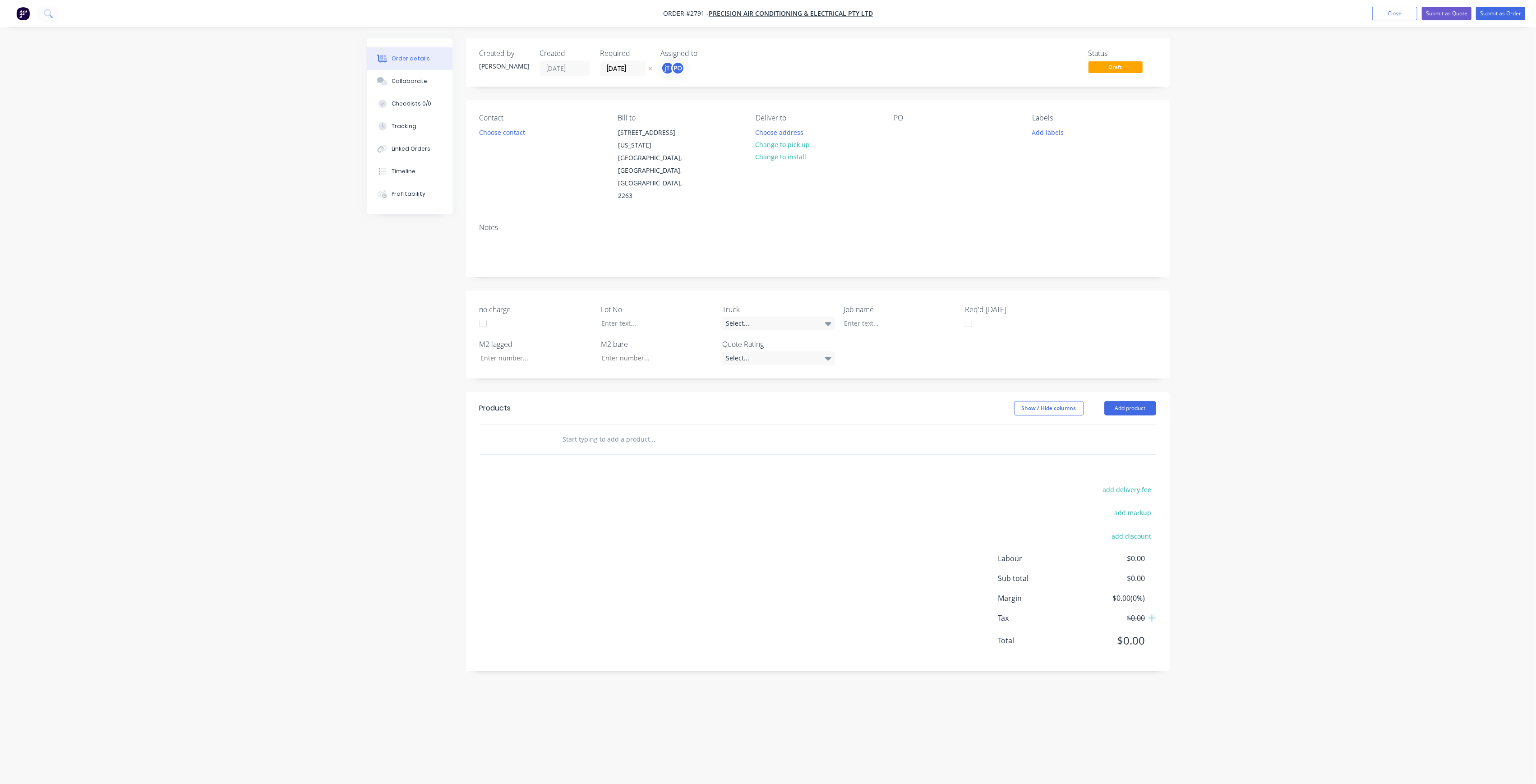
click at [906, 125] on div "PO" at bounding box center [956, 158] width 124 height 89
click at [903, 126] on div "PO" at bounding box center [956, 158] width 124 height 89
click at [896, 130] on div at bounding box center [901, 132] width 15 height 13
drag, startPoint x: 941, startPoint y: 156, endPoint x: 890, endPoint y: 126, distance: 59.2
click at [890, 126] on div "Contact Choose contact Bill to [STREET_ADDRESS][US_STATE] Deliver to Choose add…" at bounding box center [818, 157] width 704 height 116
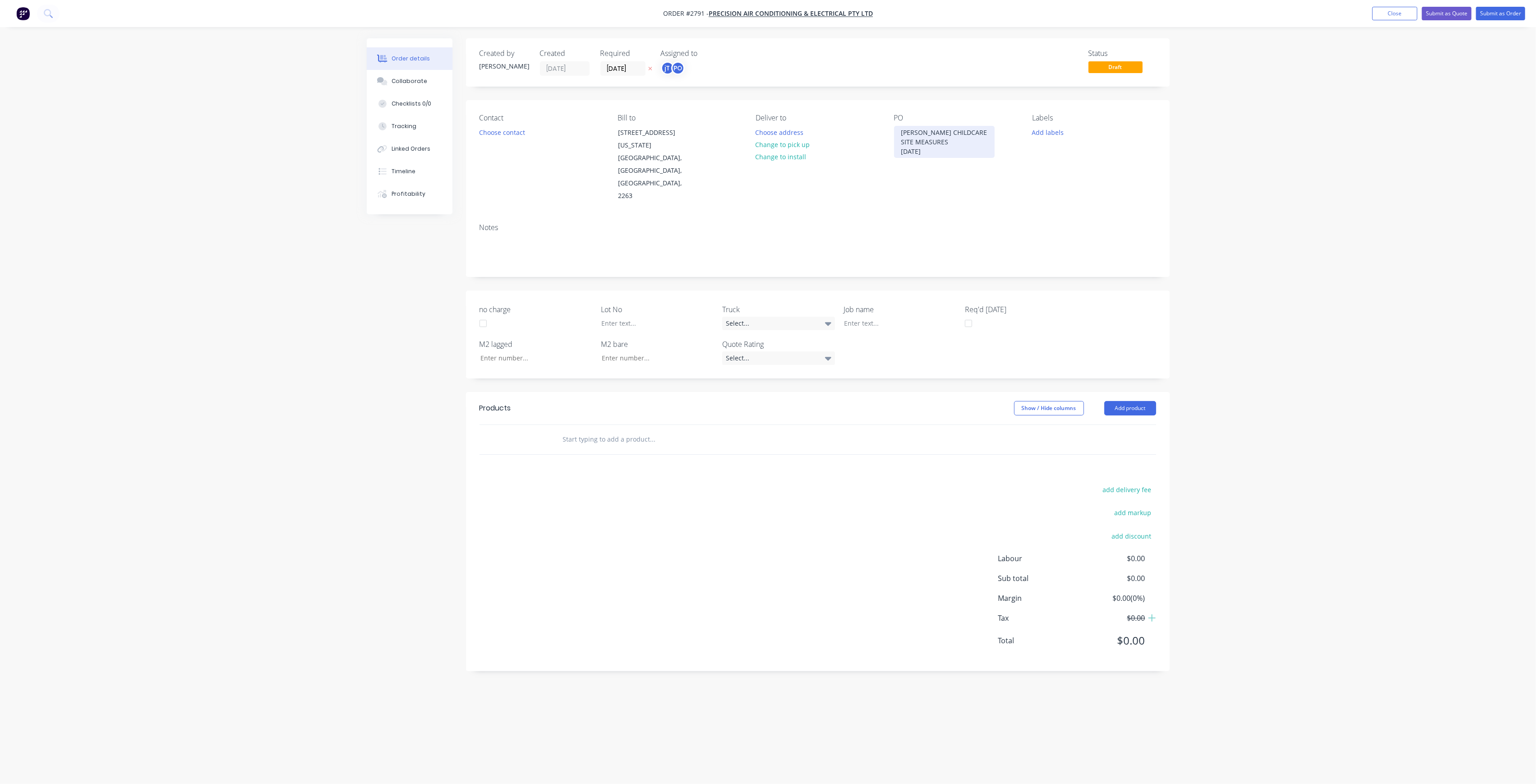
copy div "[PERSON_NAME] CHILDCARE SITE MEASURES [DATE]"
drag, startPoint x: 885, startPoint y: 273, endPoint x: 884, endPoint y: 282, distance: 9.1
click at [884, 304] on label "Job name" at bounding box center [900, 309] width 112 height 11
click at [884, 316] on div at bounding box center [893, 323] width 112 height 13
paste div
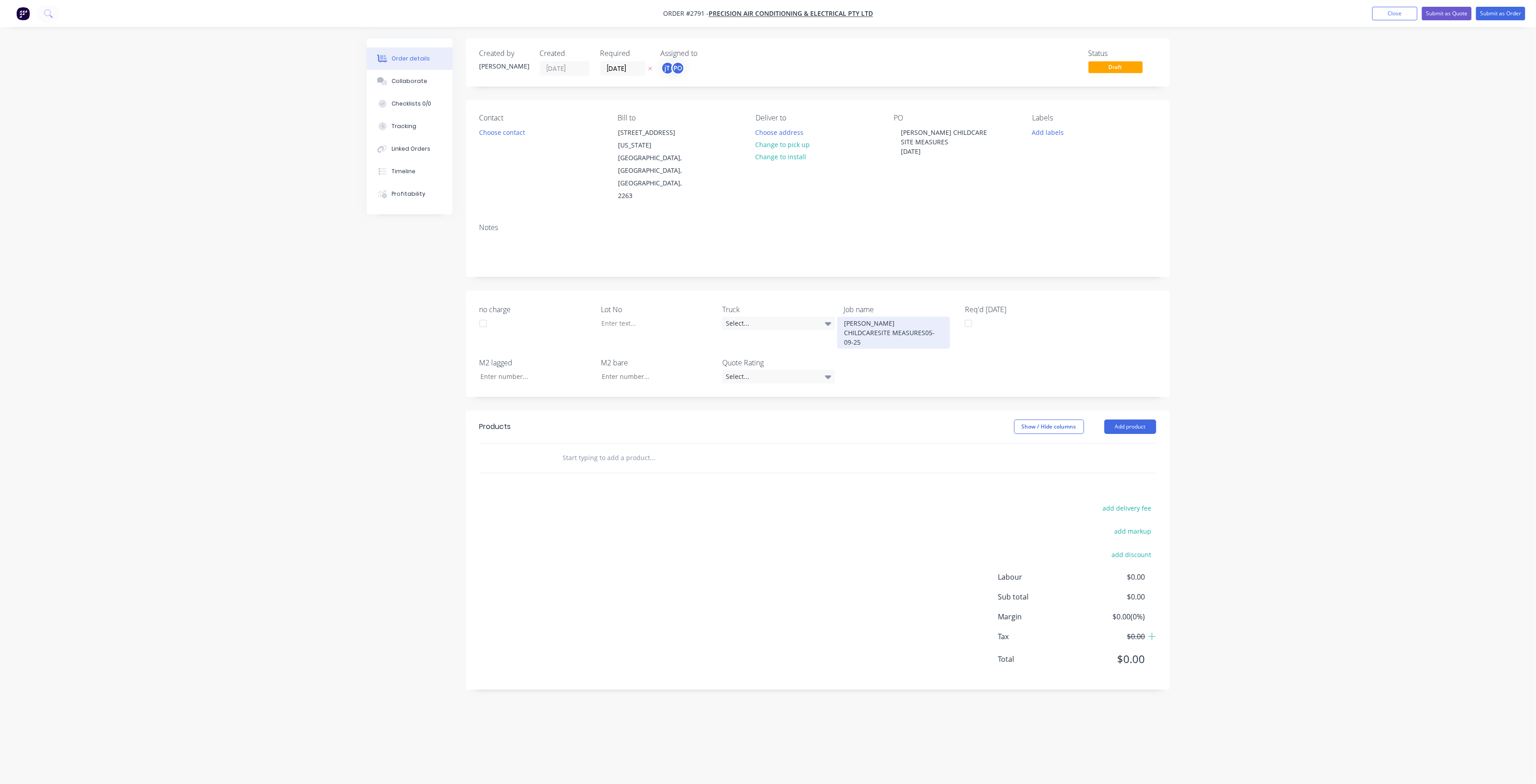
drag, startPoint x: 908, startPoint y: 282, endPoint x: 929, endPoint y: 288, distance: 21.8
click at [908, 316] on div "[PERSON_NAME] CHILDCARESITE MEASURES05-09-25" at bounding box center [893, 332] width 112 height 32
drag, startPoint x: 886, startPoint y: 292, endPoint x: 908, endPoint y: 303, distance: 24.6
click at [888, 316] on div "[PERSON_NAME] CHILDCARE SITE MEASURES05-09-25" at bounding box center [893, 327] width 112 height 22
click at [1042, 135] on button "Add labels" at bounding box center [1048, 132] width 42 height 12
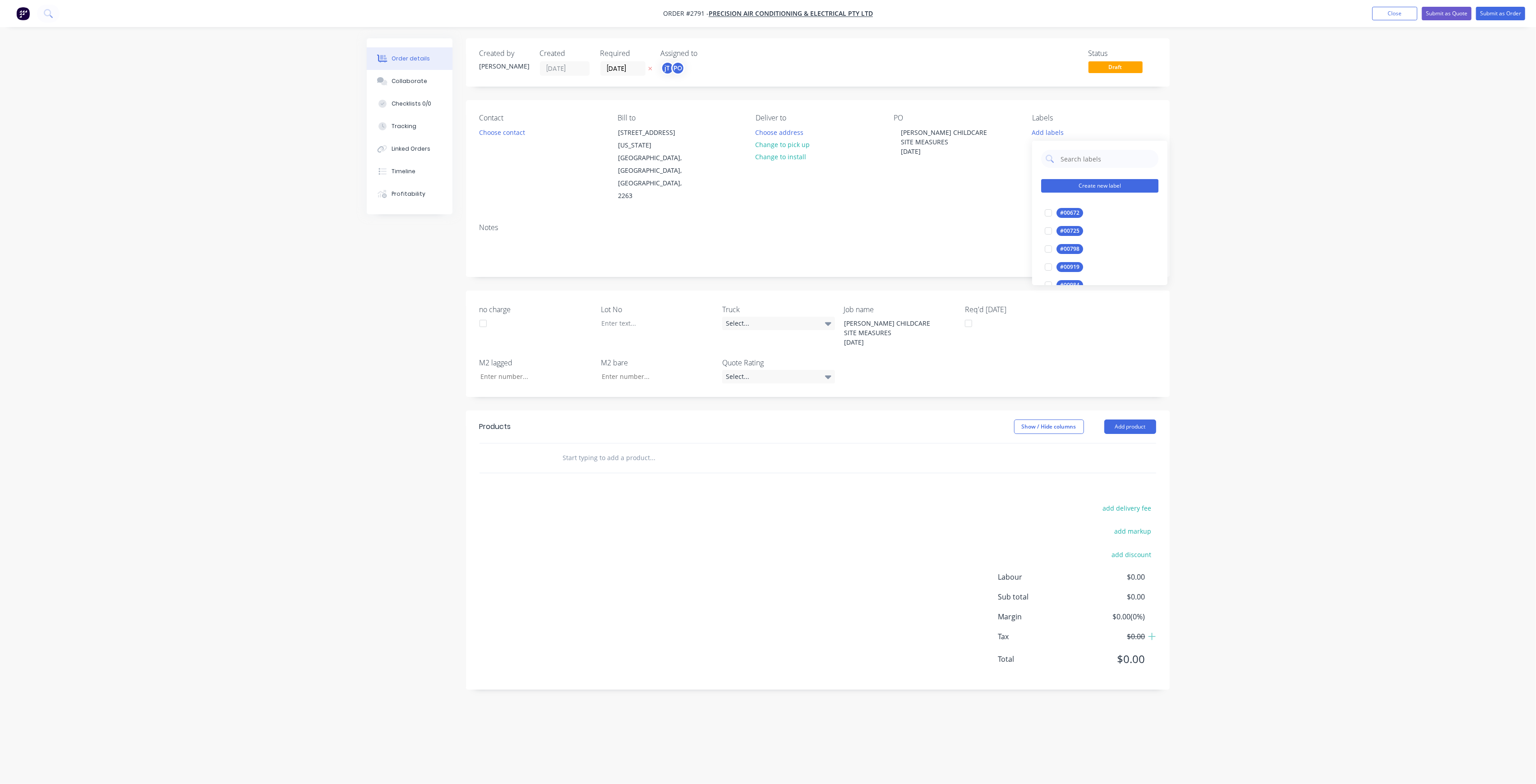
click at [1086, 180] on button "Create new label" at bounding box center [1099, 185] width 117 height 13
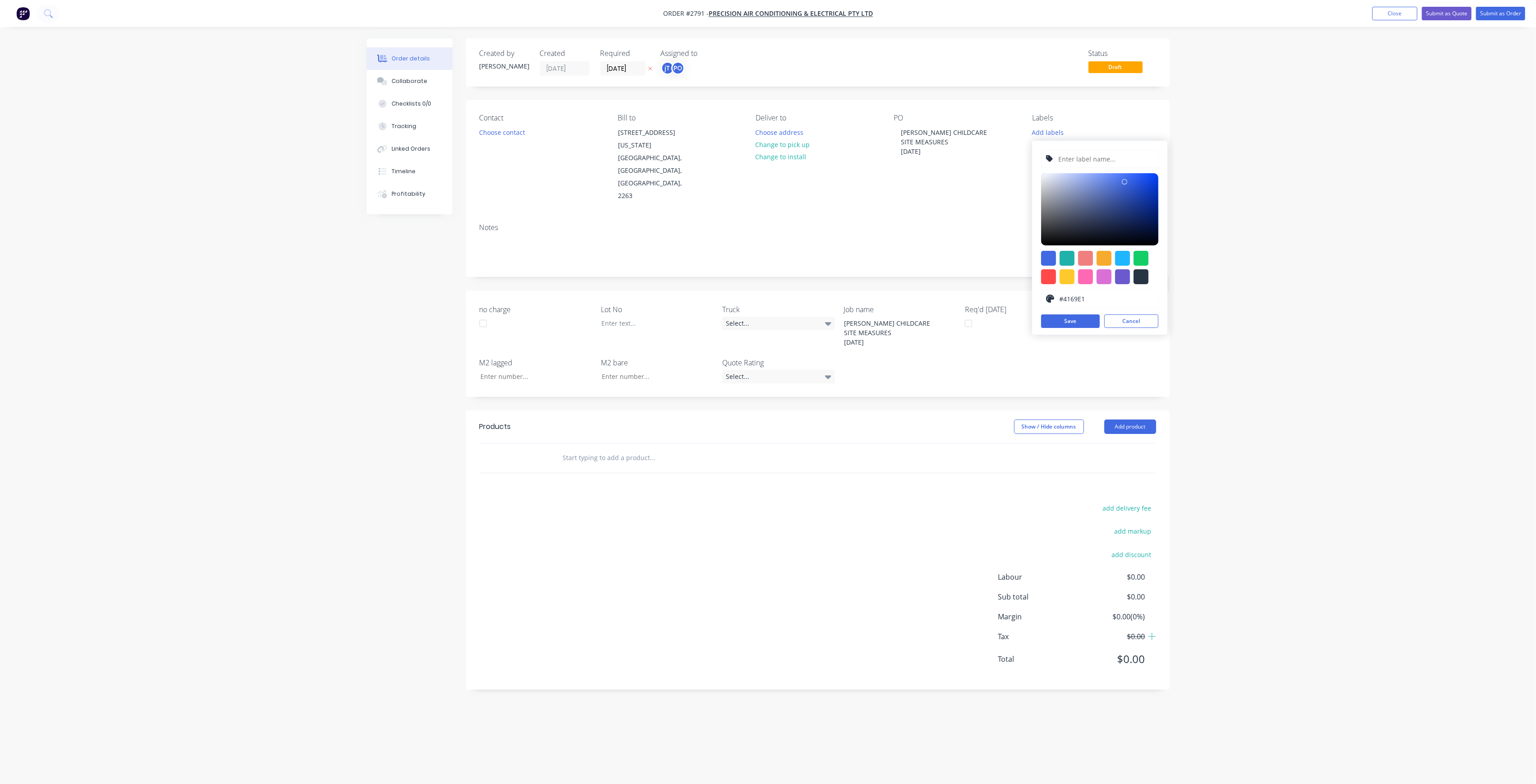
click at [1081, 162] on input "text" at bounding box center [1106, 158] width 96 height 17
type input "LOT-339"
click at [1077, 325] on button "Save" at bounding box center [1070, 321] width 58 height 13
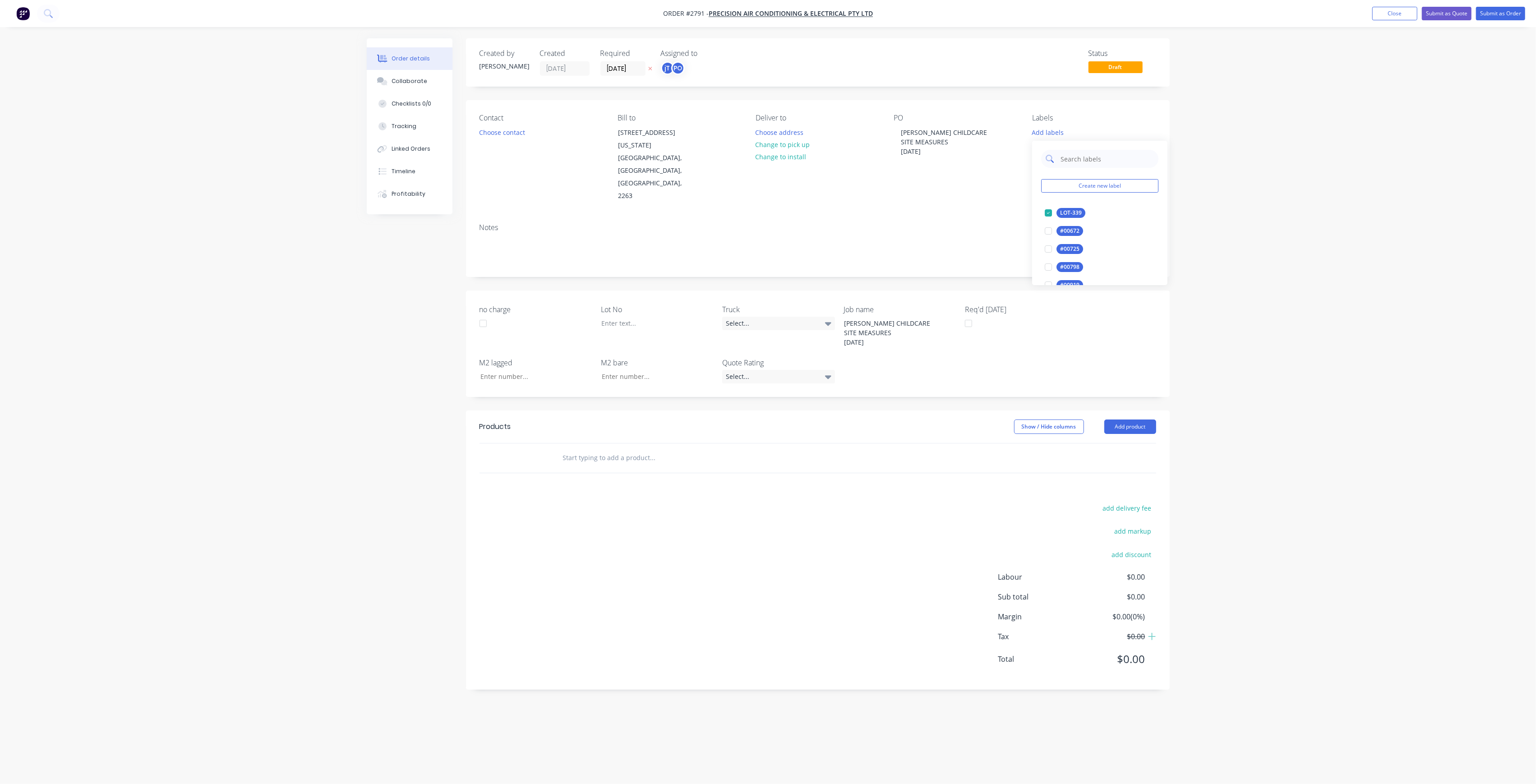
click at [1089, 167] on input "text" at bounding box center [1107, 159] width 94 height 18
type input "MAIN"
click at [1081, 224] on div "MAIN Create new label Main Contract edit" at bounding box center [1099, 186] width 135 height 90
click at [1078, 216] on div "Main Contract" at bounding box center [1079, 213] width 44 height 10
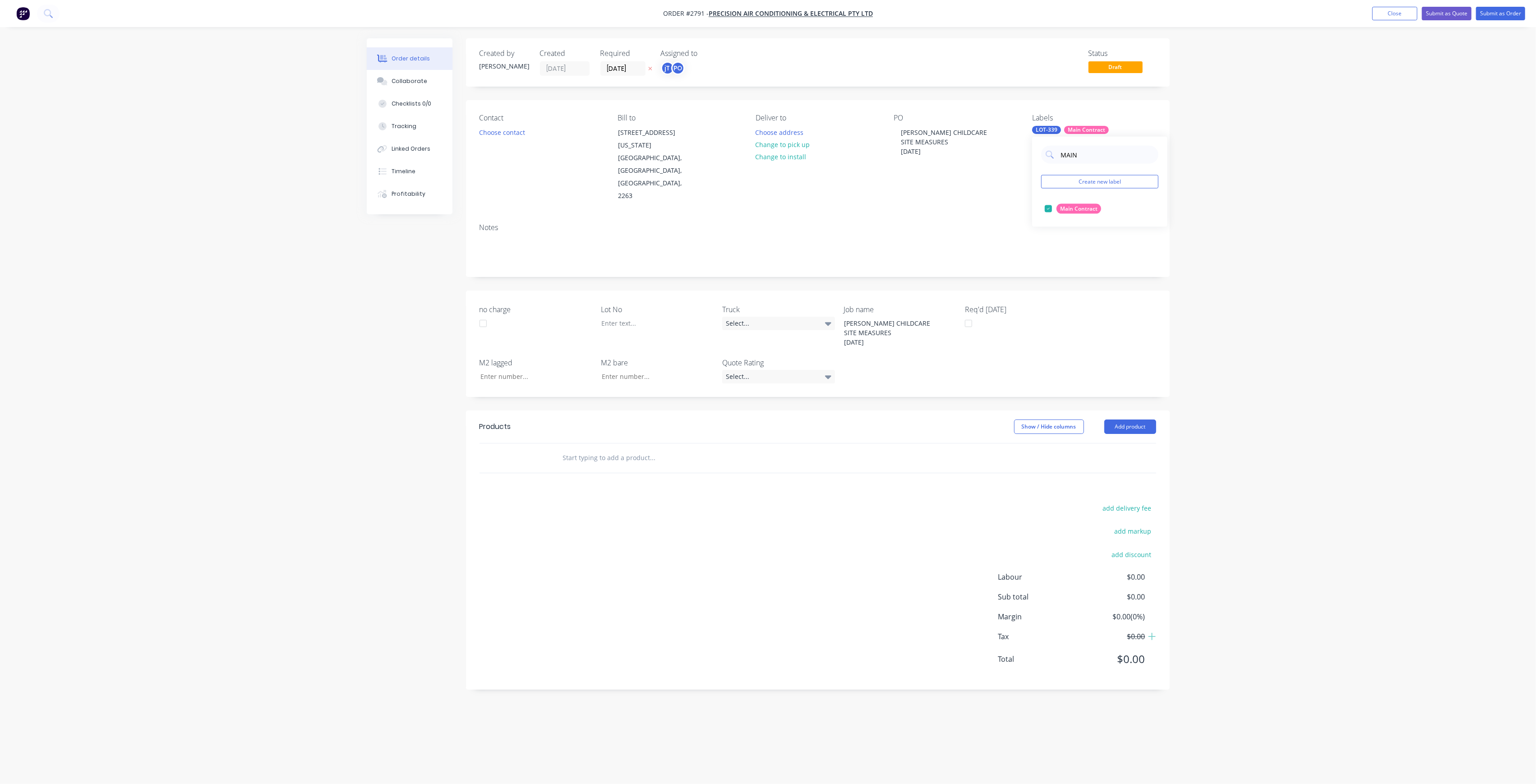
click at [1188, 213] on div "Order details Collaborate Checklists 0/0 Tracking Linked Orders Timeline Profit…" at bounding box center [768, 392] width 1536 height 784
click at [627, 316] on div at bounding box center [650, 323] width 112 height 13
click at [632, 449] on input "text" at bounding box center [653, 458] width 180 height 18
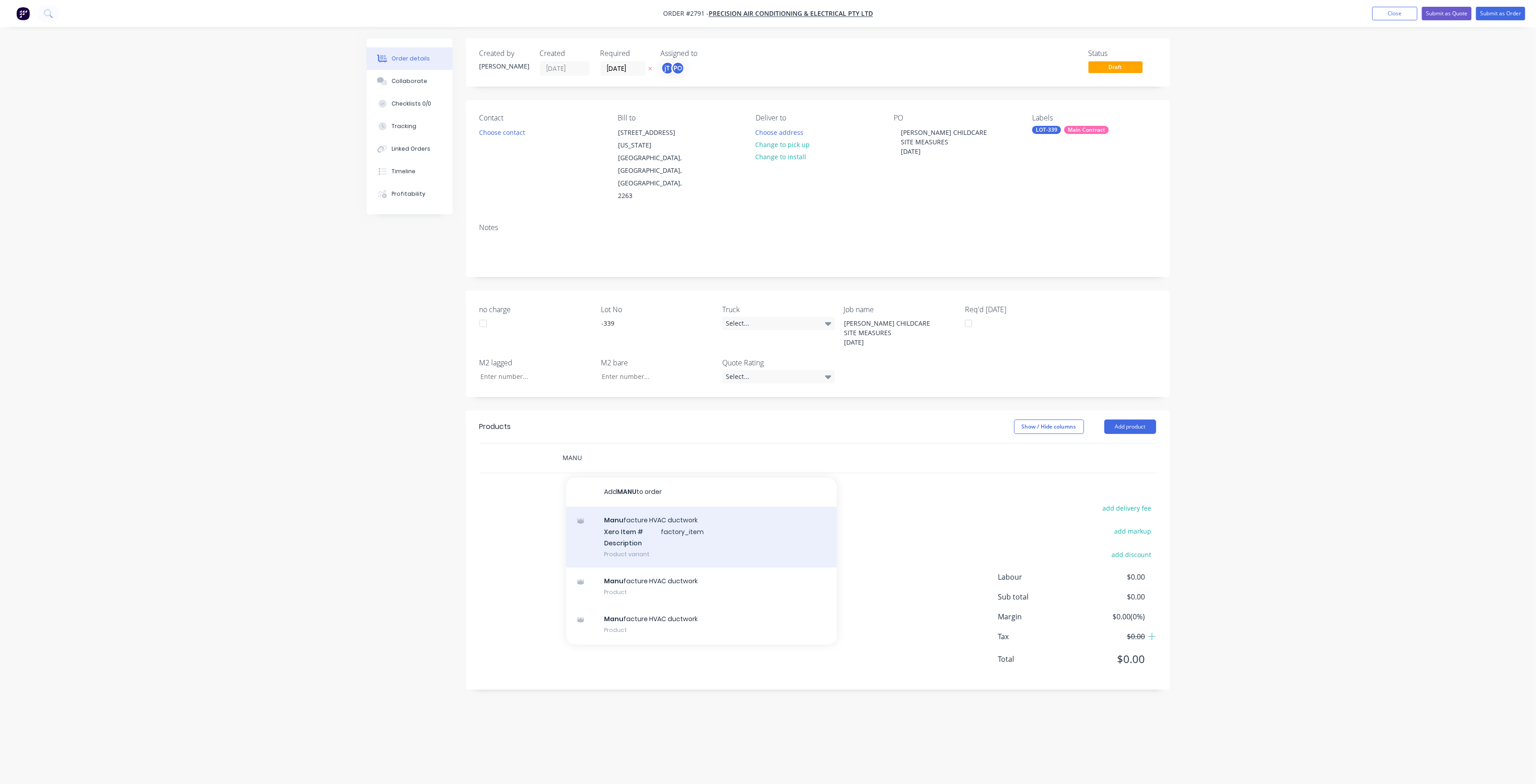
type input "MANU"
click at [634, 506] on div "Manu facture HVAC ductwork Xero Item # factory_item Description Product variant" at bounding box center [702, 537] width 271 height 61
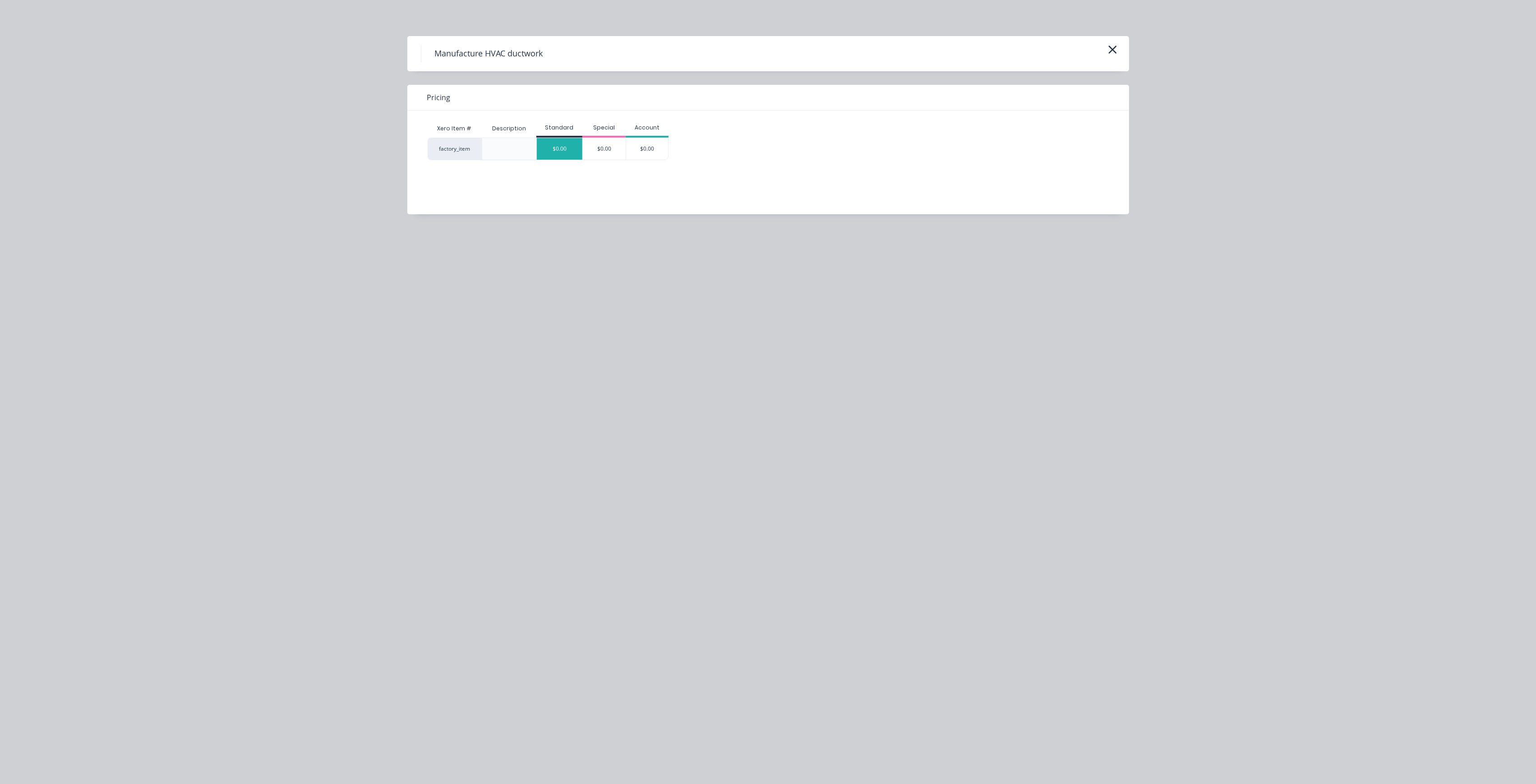
click at [554, 159] on div "$0.00" at bounding box center [559, 148] width 46 height 22
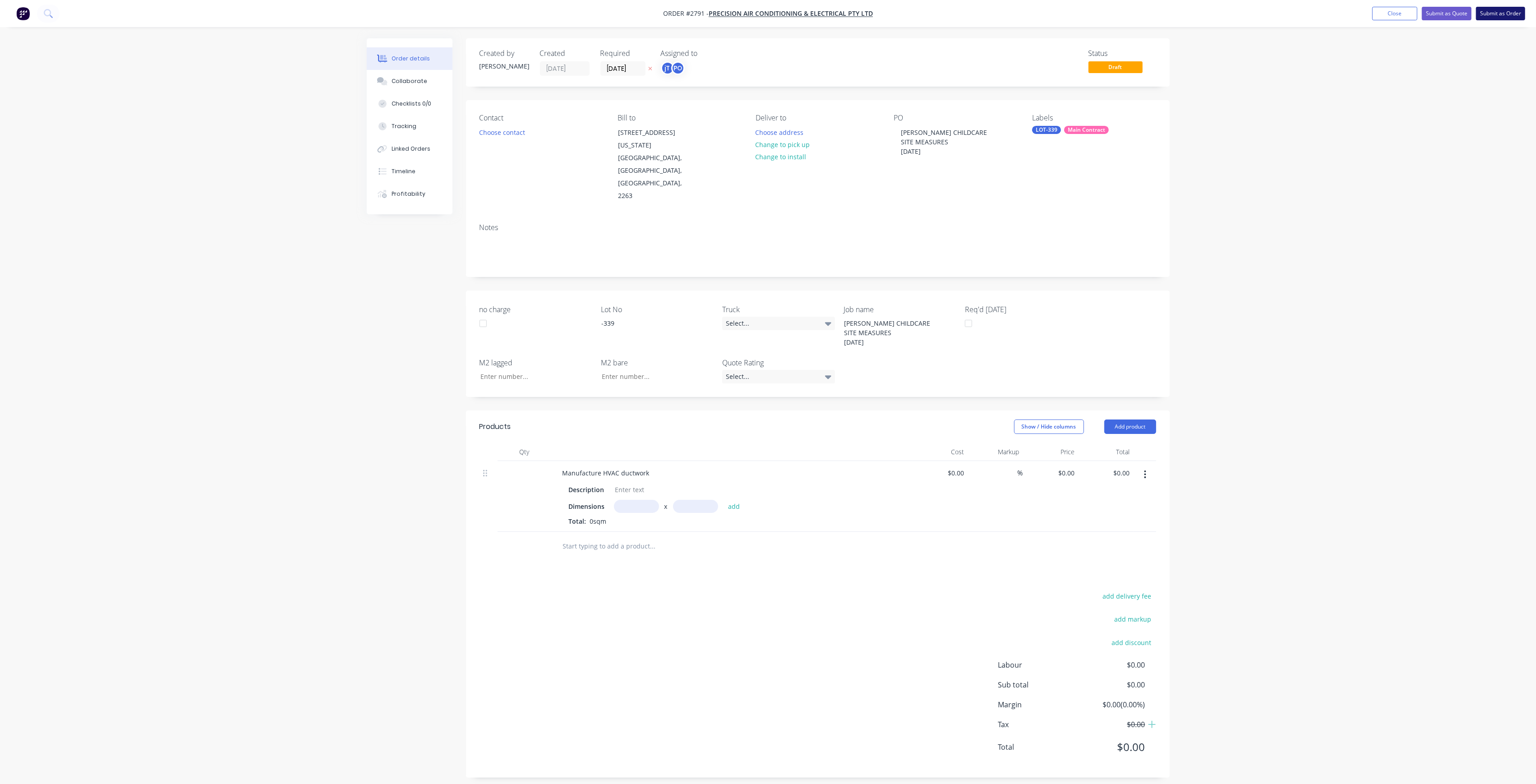
click at [1511, 17] on button "Submit as Order" at bounding box center [1501, 13] width 49 height 13
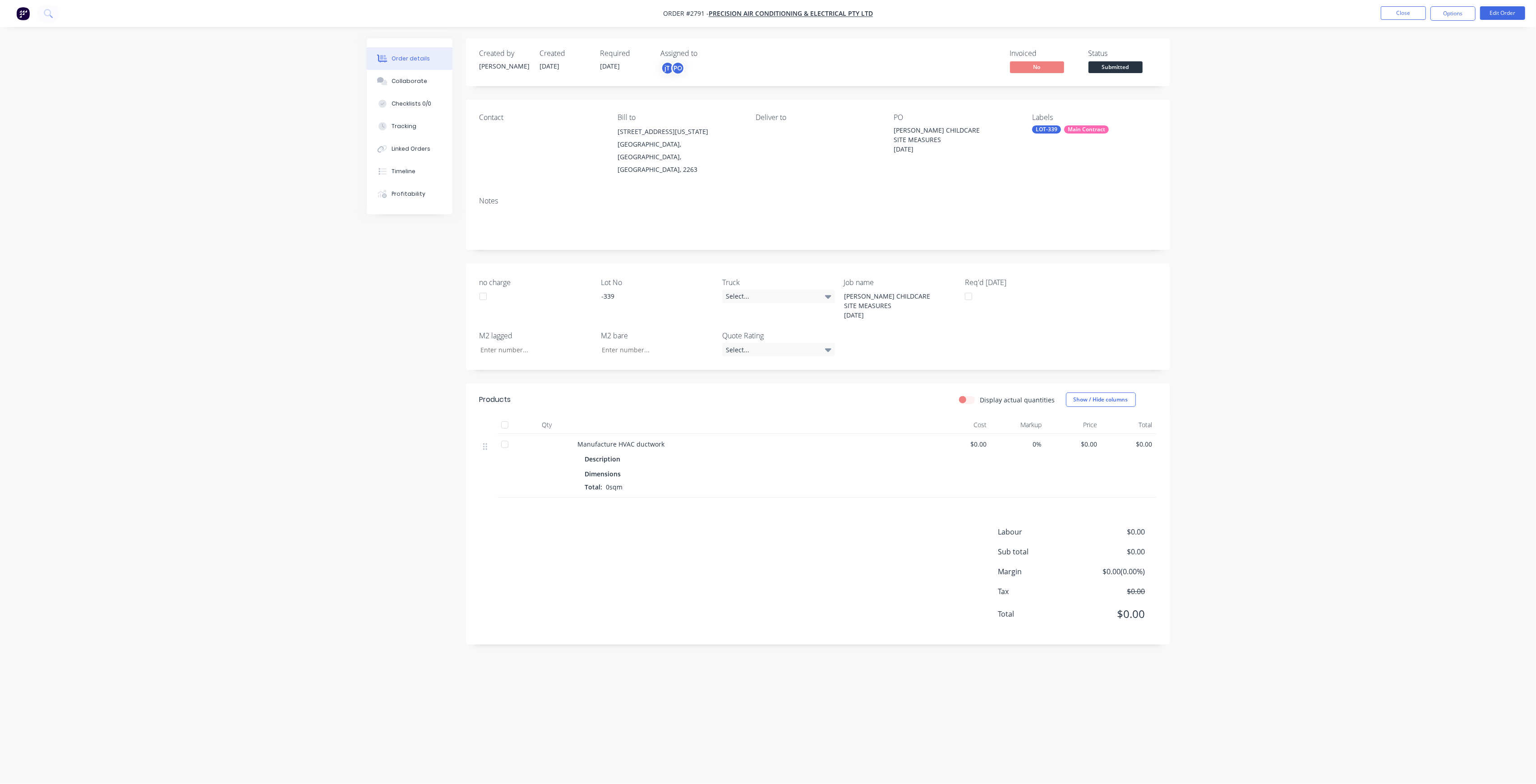
click at [1130, 60] on div "Submitted" at bounding box center [1115, 52] width 33 height 17
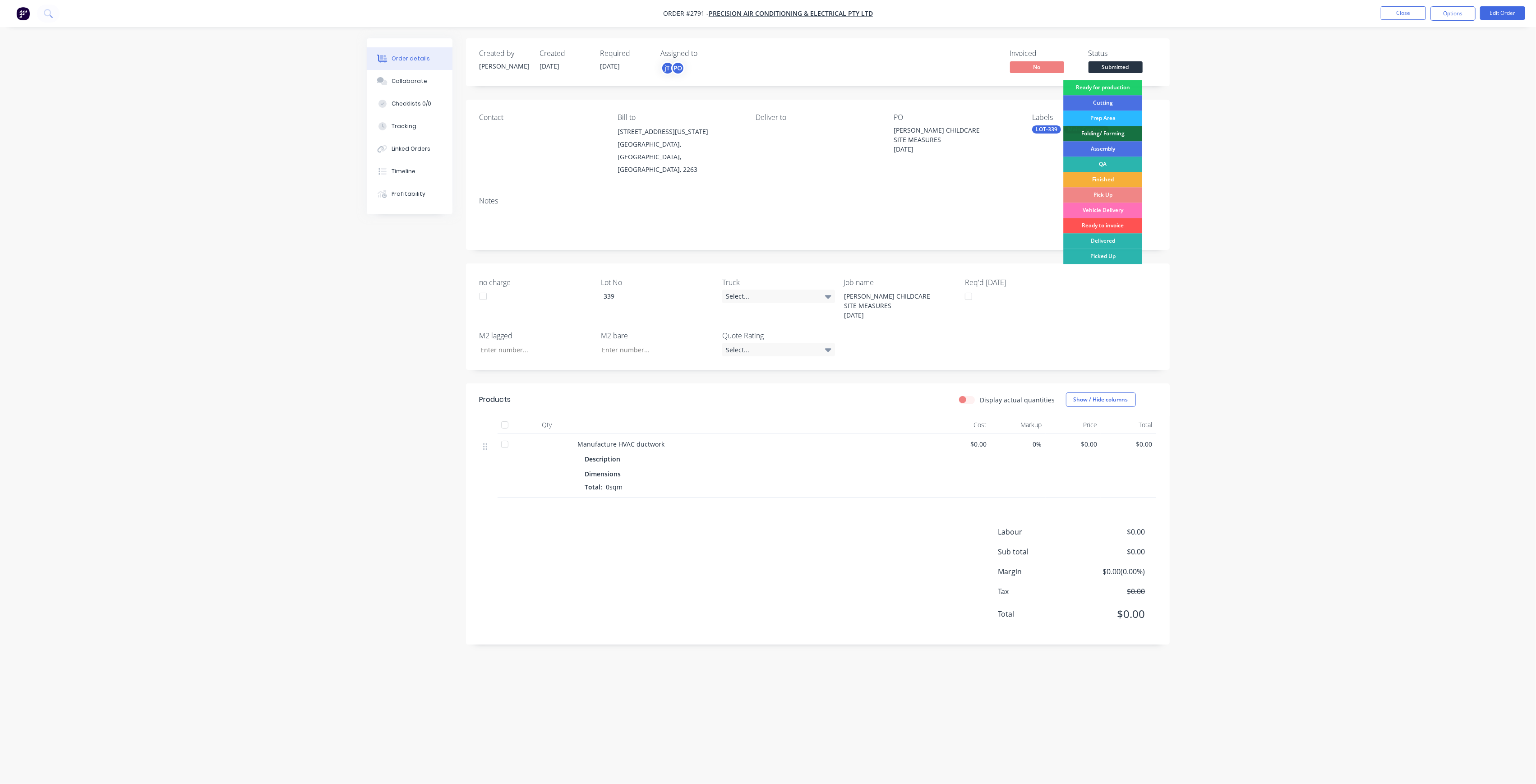
drag, startPoint x: 1133, startPoint y: 67, endPoint x: 1136, endPoint y: 74, distance: 7.6
click at [1133, 67] on span "Submitted" at bounding box center [1115, 67] width 54 height 11
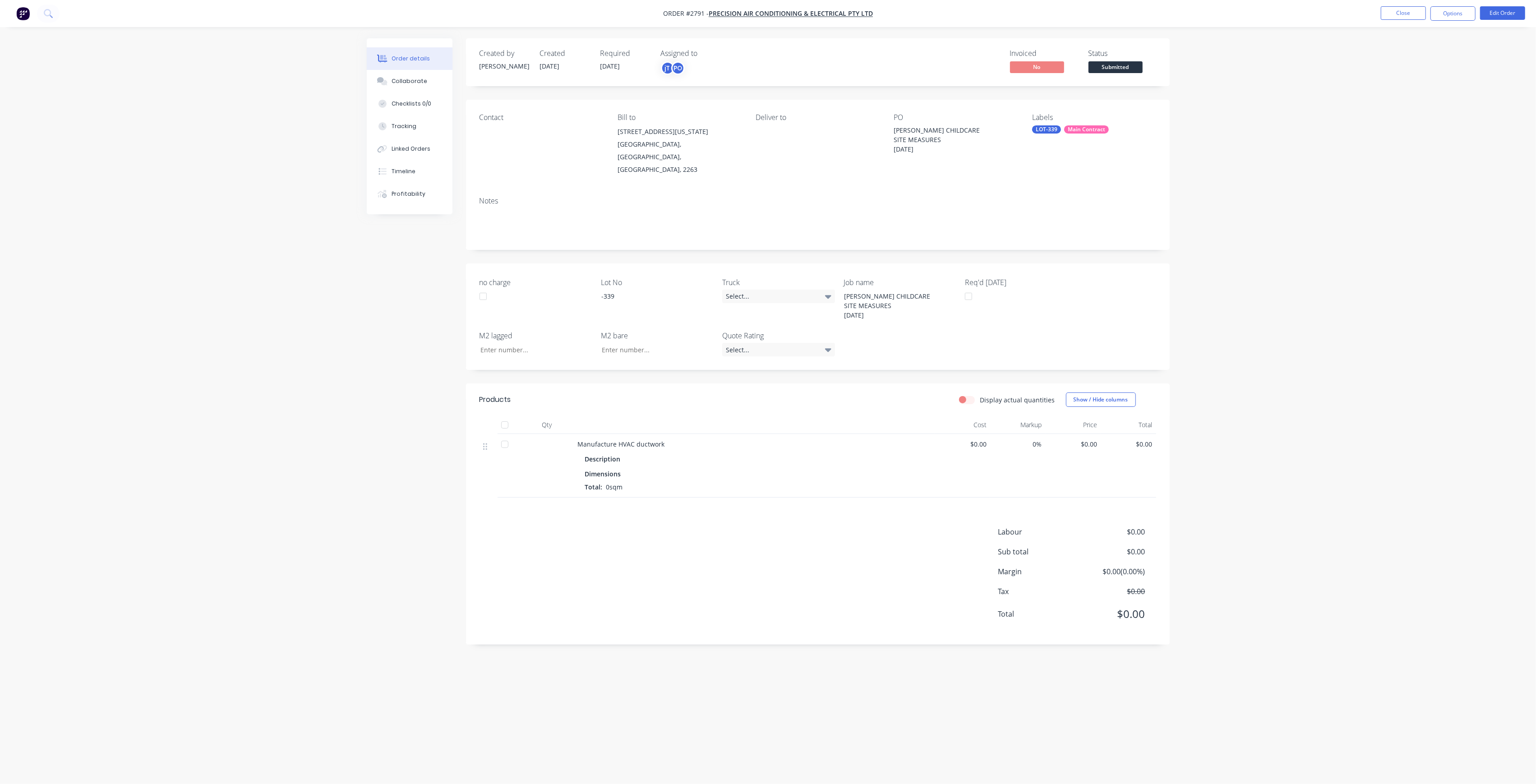
click at [1133, 66] on span "Submitted" at bounding box center [1115, 67] width 54 height 11
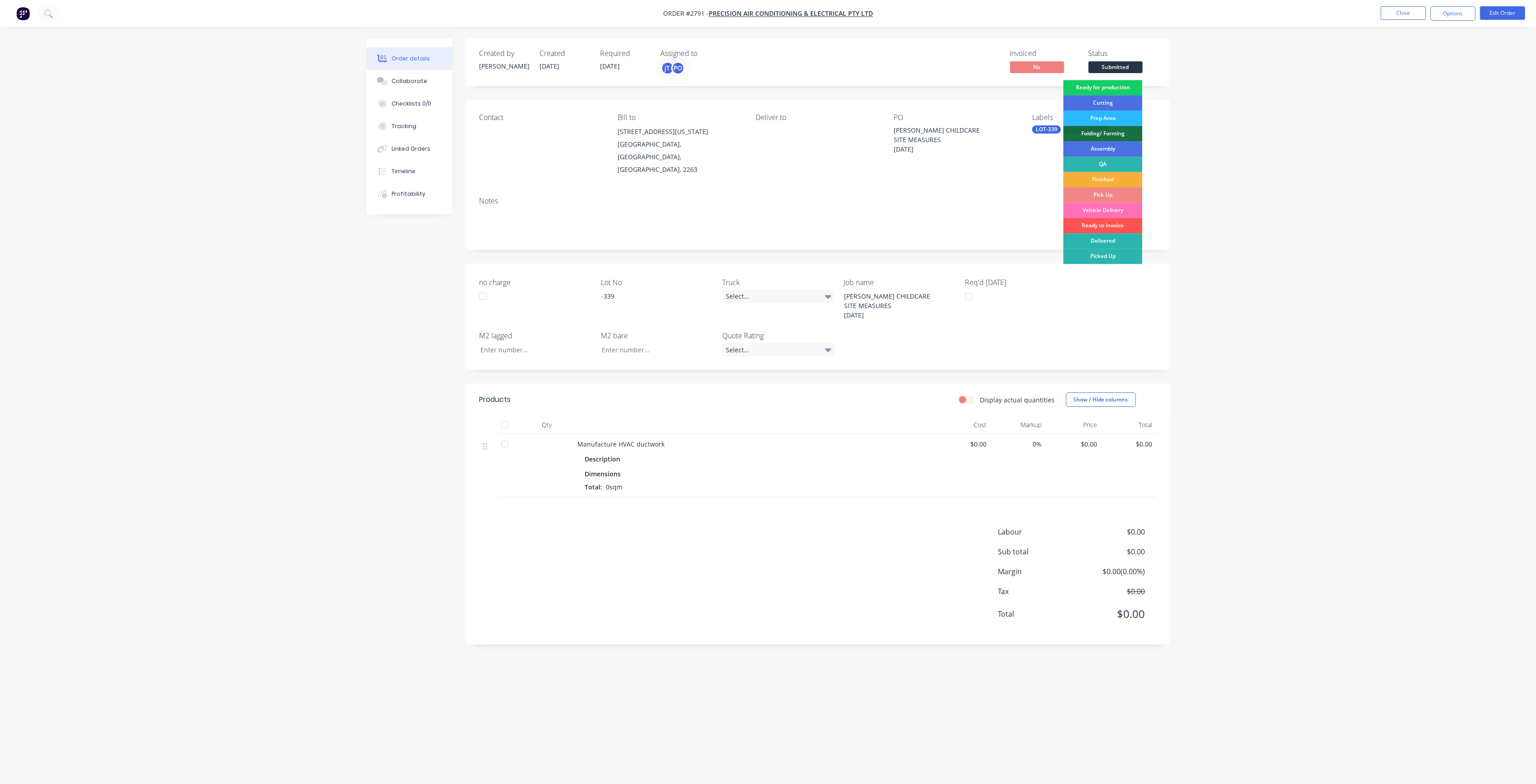
click at [1132, 88] on div "Ready for production" at bounding box center [1103, 87] width 79 height 15
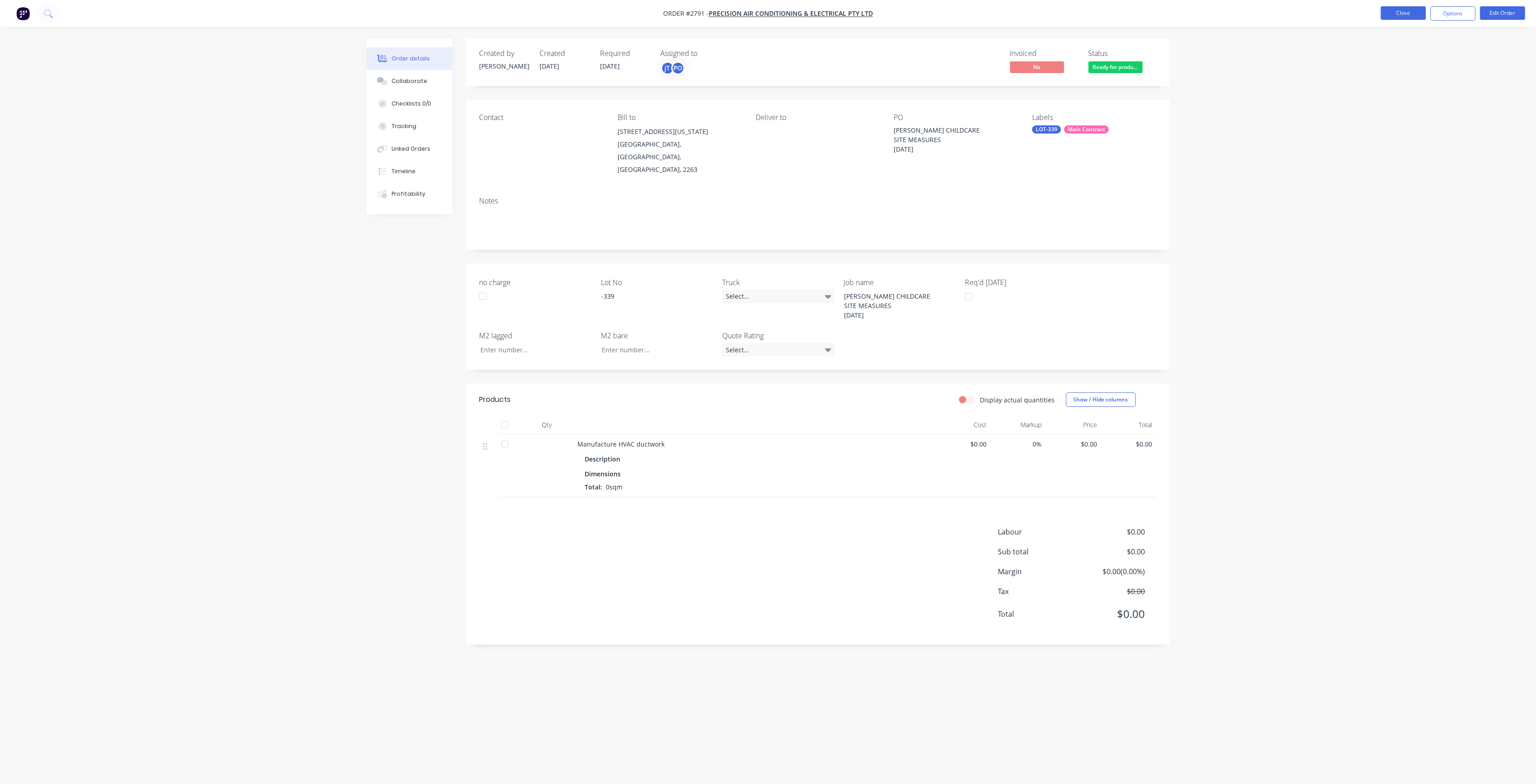
click at [1399, 17] on button "Close" at bounding box center [1403, 12] width 45 height 13
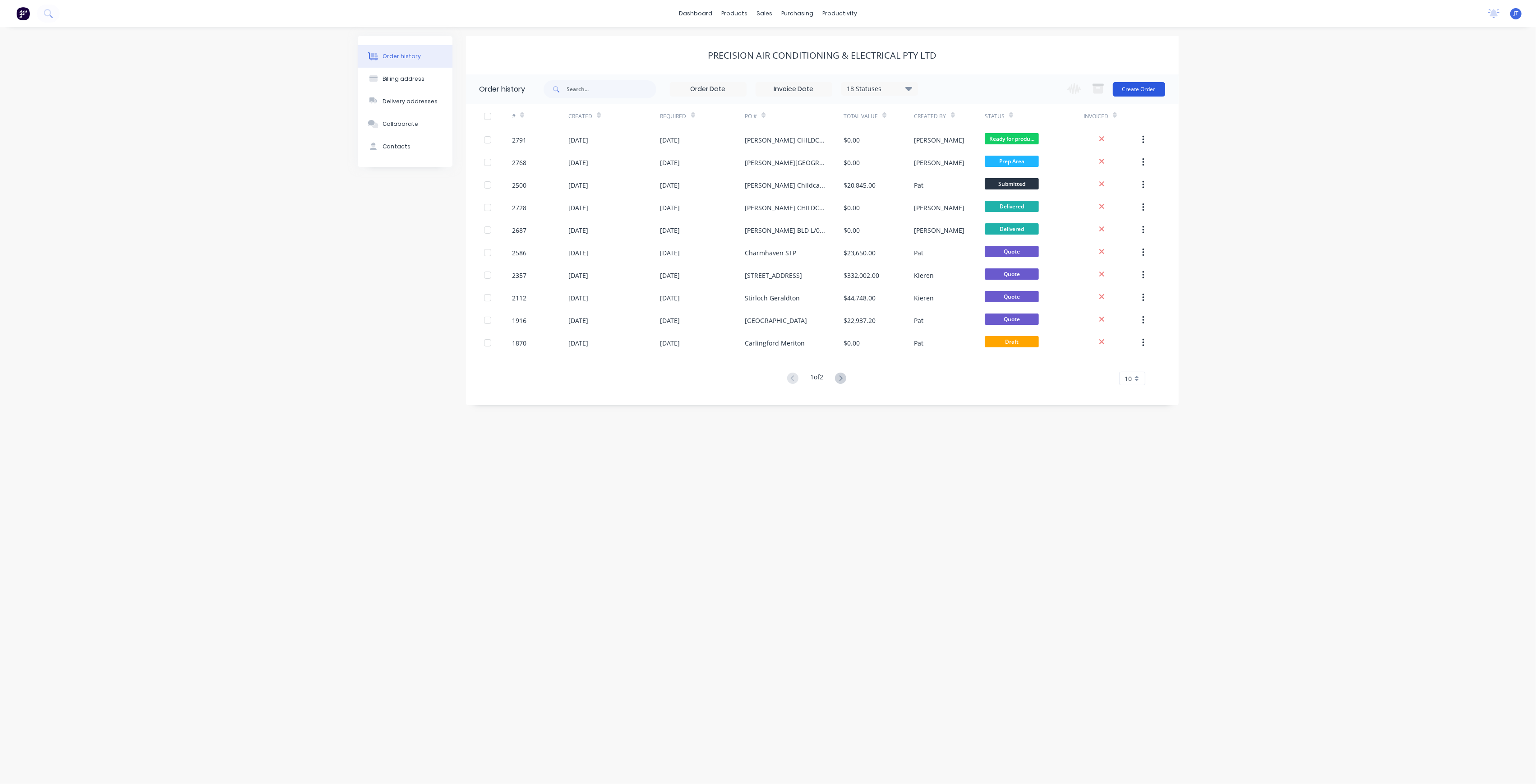
click at [1120, 92] on button "Create Order" at bounding box center [1139, 89] width 52 height 15
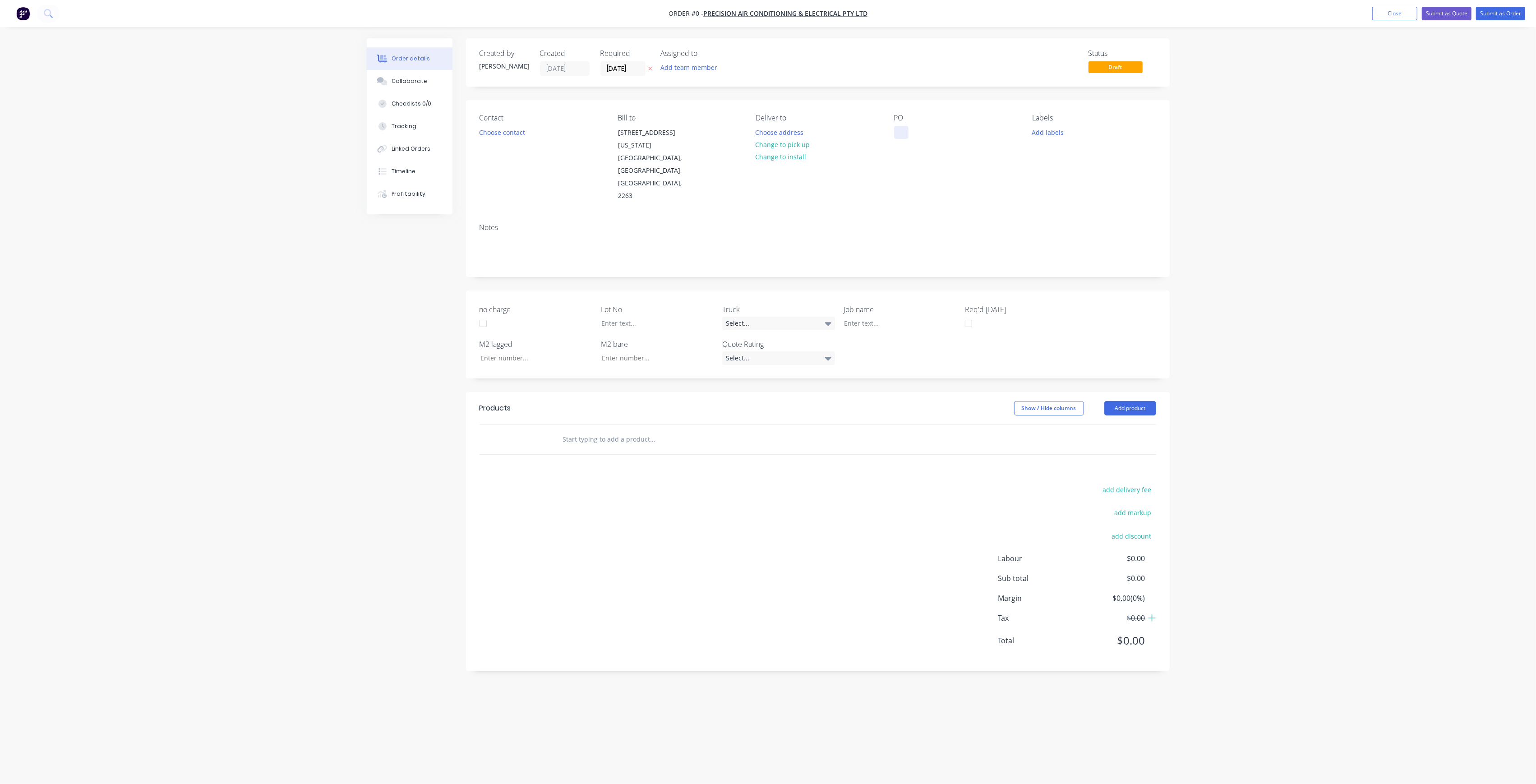
click at [906, 127] on div at bounding box center [901, 132] width 15 height 13
paste div
click at [961, 130] on div "[PERSON_NAME] CHILDCARESITE MEASURES05-09-25" at bounding box center [950, 142] width 112 height 32
drag, startPoint x: 946, startPoint y: 139, endPoint x: 969, endPoint y: 143, distance: 23.3
click at [946, 139] on div "[PERSON_NAME] CHILDCARE SITE MEASURES05-09-25" at bounding box center [944, 137] width 101 height 22
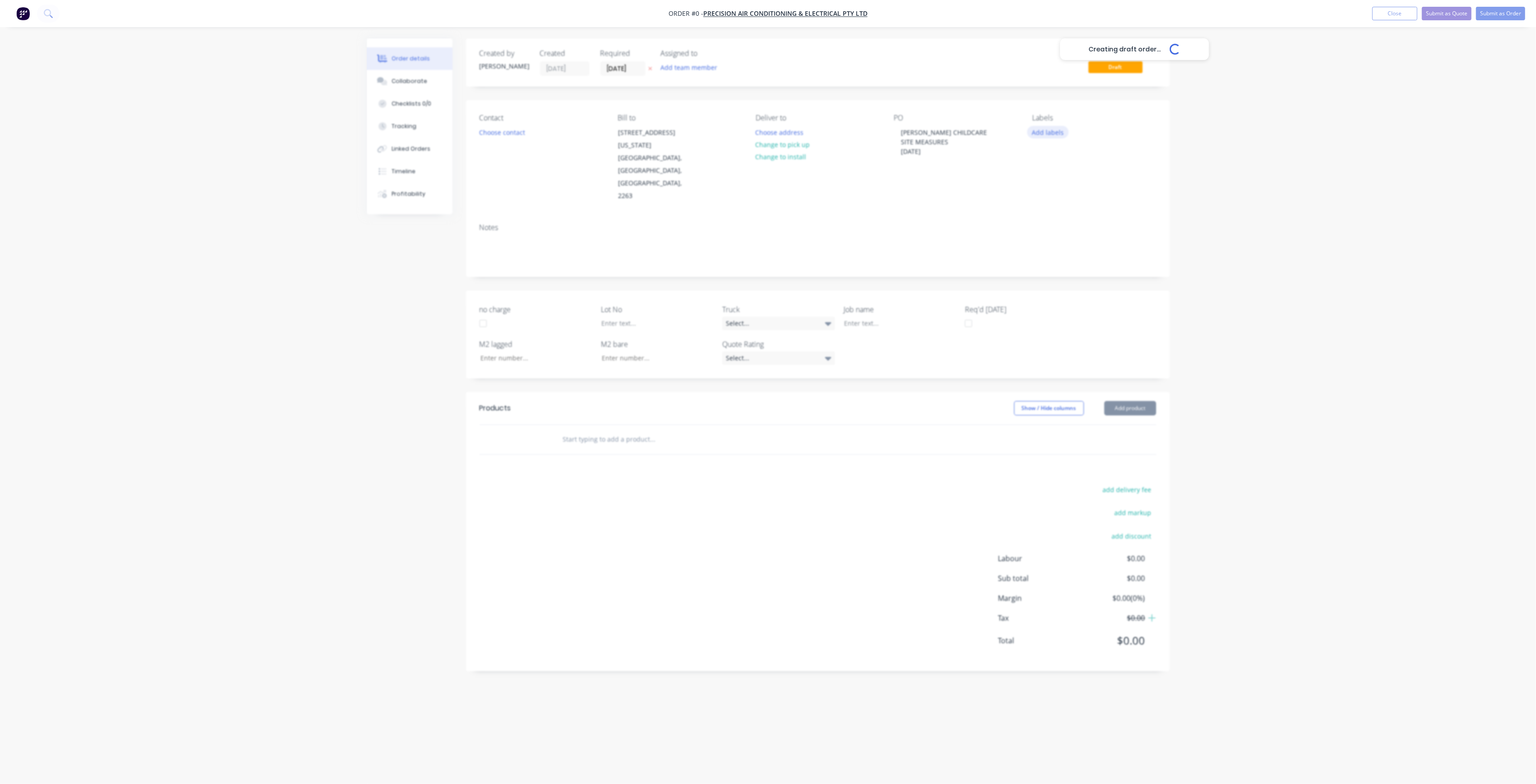
click at [1047, 128] on div "Creating draft order... Loading... Order details Collaborate Checklists 0/0 Tra…" at bounding box center [768, 375] width 821 height 673
click at [1056, 137] on button "Add labels" at bounding box center [1048, 132] width 42 height 12
click at [1076, 157] on input "text" at bounding box center [1107, 159] width 94 height 18
type input "LOT-340"
drag, startPoint x: 1092, startPoint y: 157, endPoint x: 1078, endPoint y: 157, distance: 14.0
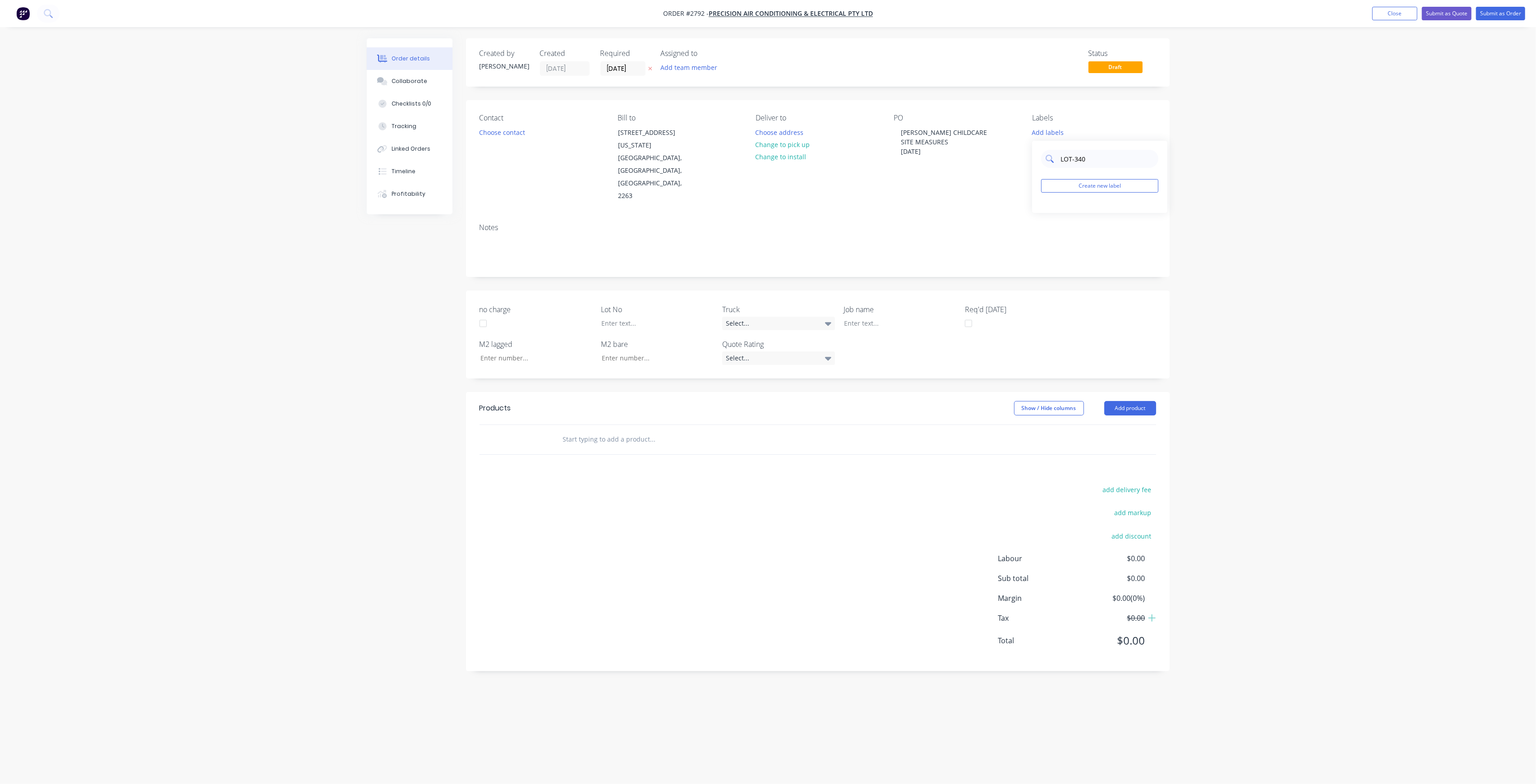
click at [1078, 157] on input "LOT-340" at bounding box center [1107, 159] width 94 height 18
click at [891, 316] on div at bounding box center [893, 323] width 112 height 13
paste div
drag, startPoint x: 906, startPoint y: 284, endPoint x: 932, endPoint y: 291, distance: 26.9
click at [906, 316] on div "[PERSON_NAME] CHILDCARESITE MEASURES05-09-25" at bounding box center [893, 332] width 112 height 32
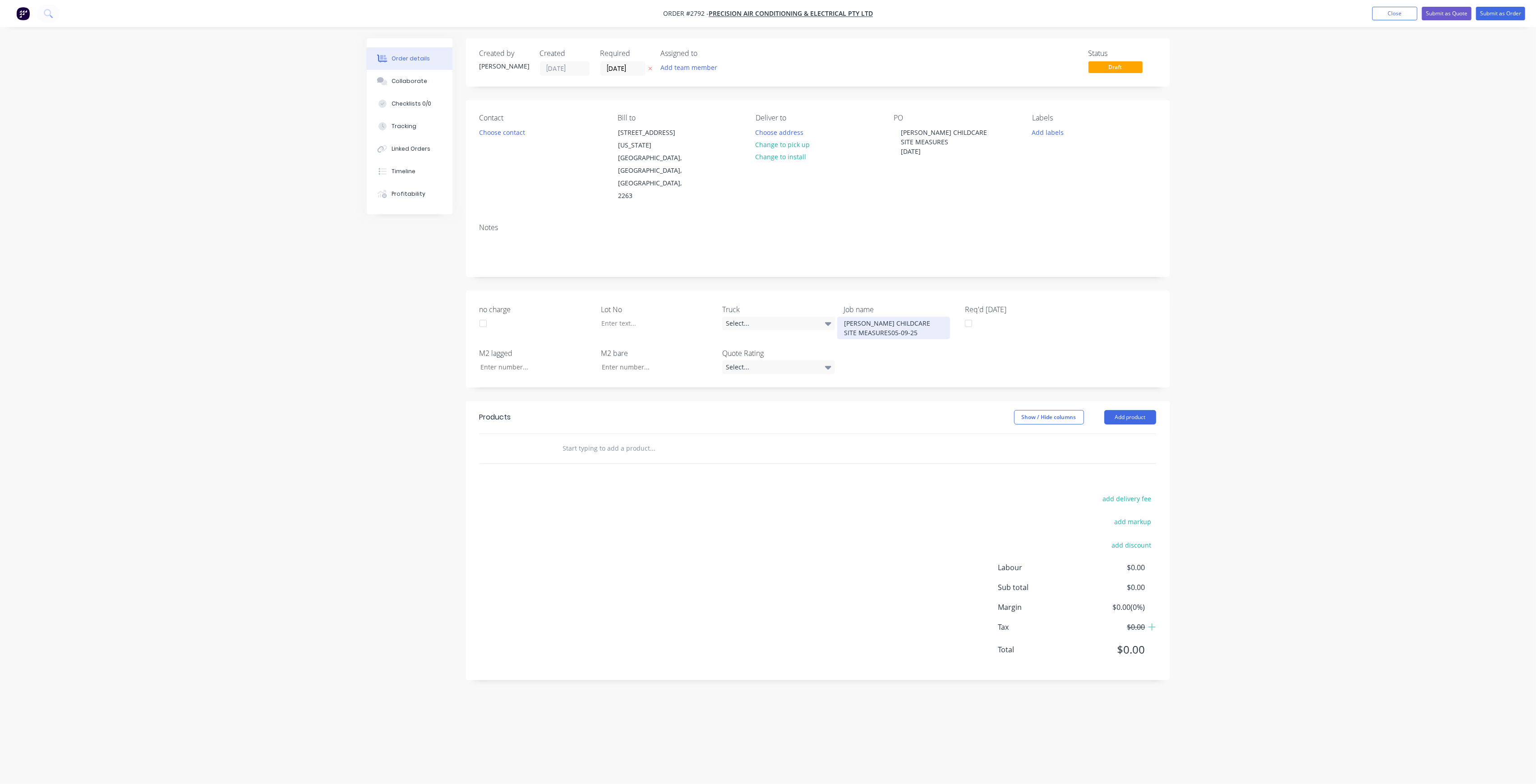
click at [890, 316] on div "[PERSON_NAME] CHILDCARE SITE MEASURES05-09-25" at bounding box center [893, 327] width 112 height 22
click at [1049, 129] on button "Add labels" at bounding box center [1048, 132] width 42 height 12
click at [1095, 155] on input "LOT-340" at bounding box center [1107, 159] width 94 height 18
click at [1099, 185] on button "Create new label" at bounding box center [1099, 185] width 117 height 13
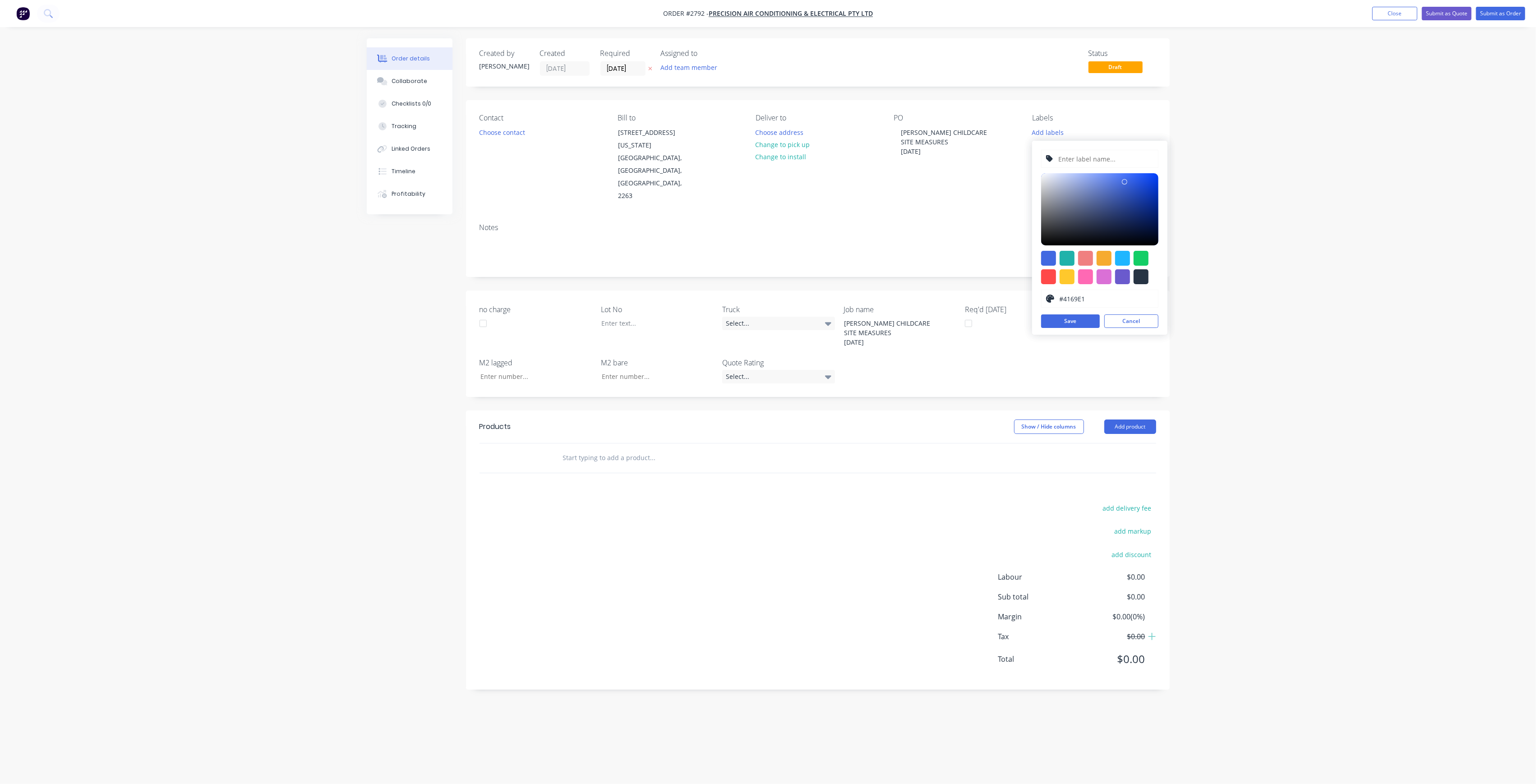
click at [1087, 156] on input "text" at bounding box center [1106, 158] width 96 height 17
type input "LOT-340"
click at [1083, 320] on button "Save" at bounding box center [1070, 321] width 58 height 13
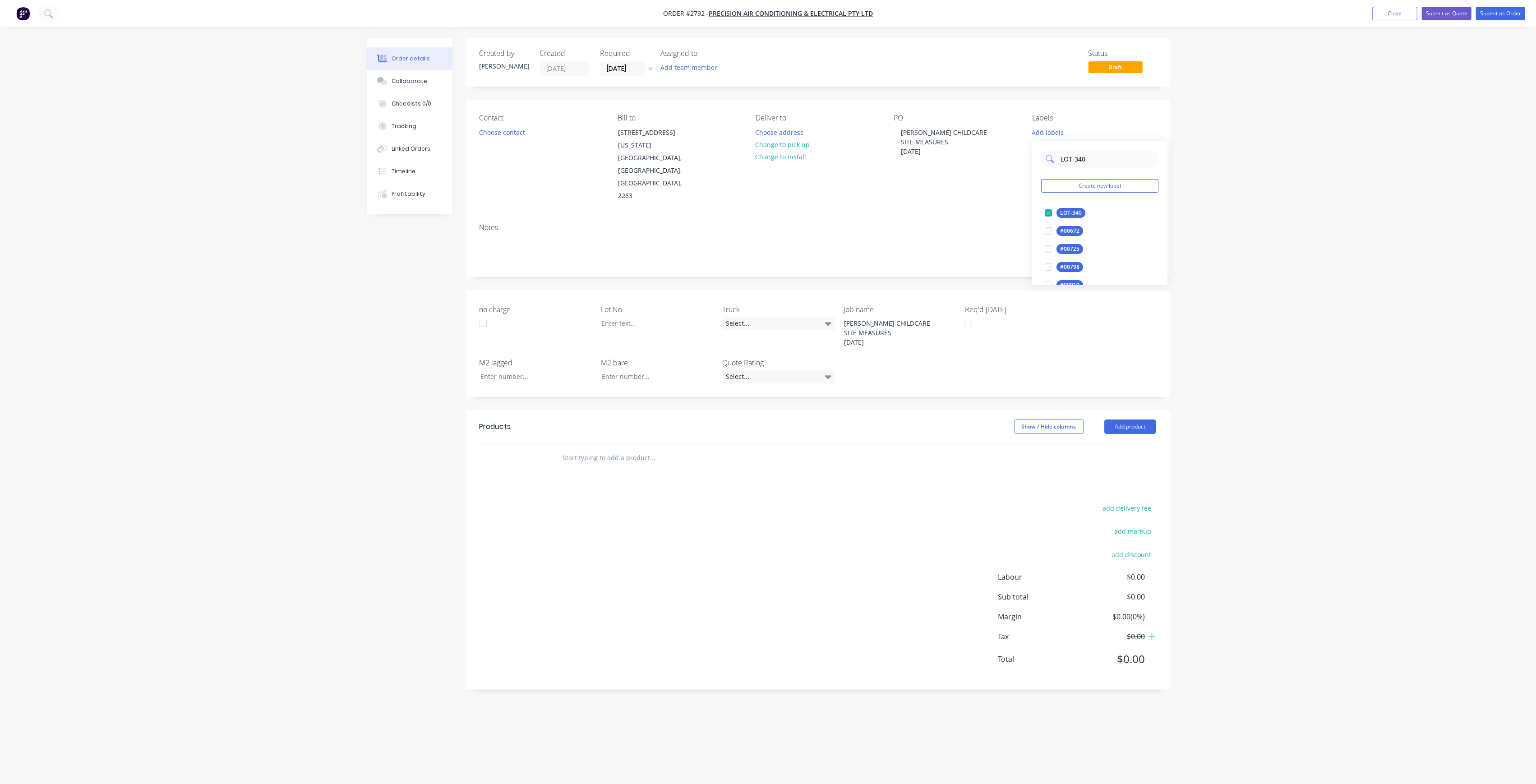
click at [1087, 162] on input "LOT-340" at bounding box center [1107, 159] width 94 height 18
type input "MAIN"
click at [1080, 213] on div "Main Contract" at bounding box center [1079, 213] width 44 height 10
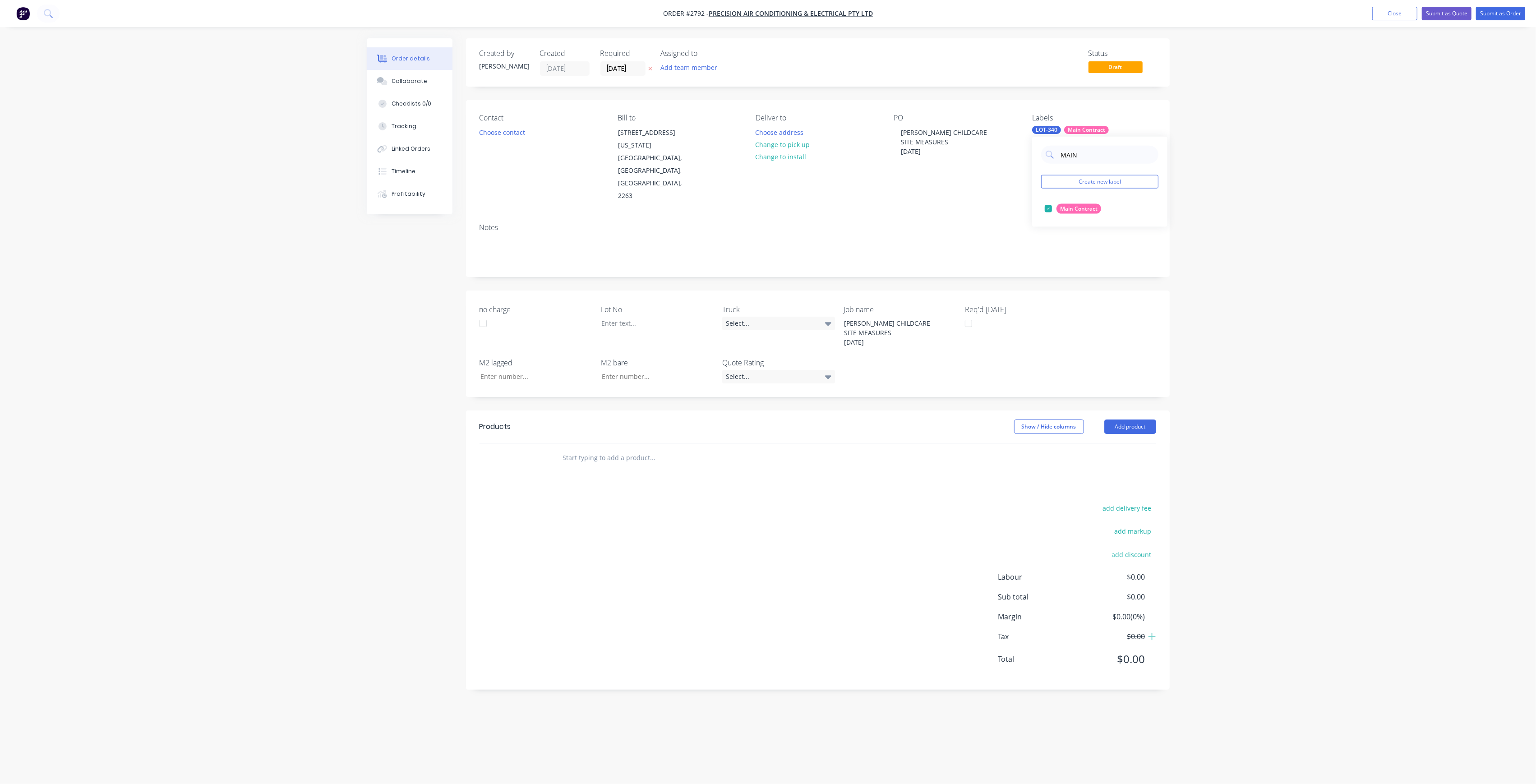
drag, startPoint x: 1406, startPoint y: 219, endPoint x: 1330, endPoint y: 243, distance: 79.7
click at [1405, 219] on div "Order details Collaborate Checklists 0/0 Tracking Linked Orders Timeline Profit…" at bounding box center [768, 392] width 1536 height 784
click at [673, 316] on div at bounding box center [650, 323] width 112 height 13
click at [657, 410] on header "Products Show / Hide columns Add product" at bounding box center [818, 426] width 704 height 33
drag, startPoint x: 652, startPoint y: 428, endPoint x: 665, endPoint y: 419, distance: 15.8
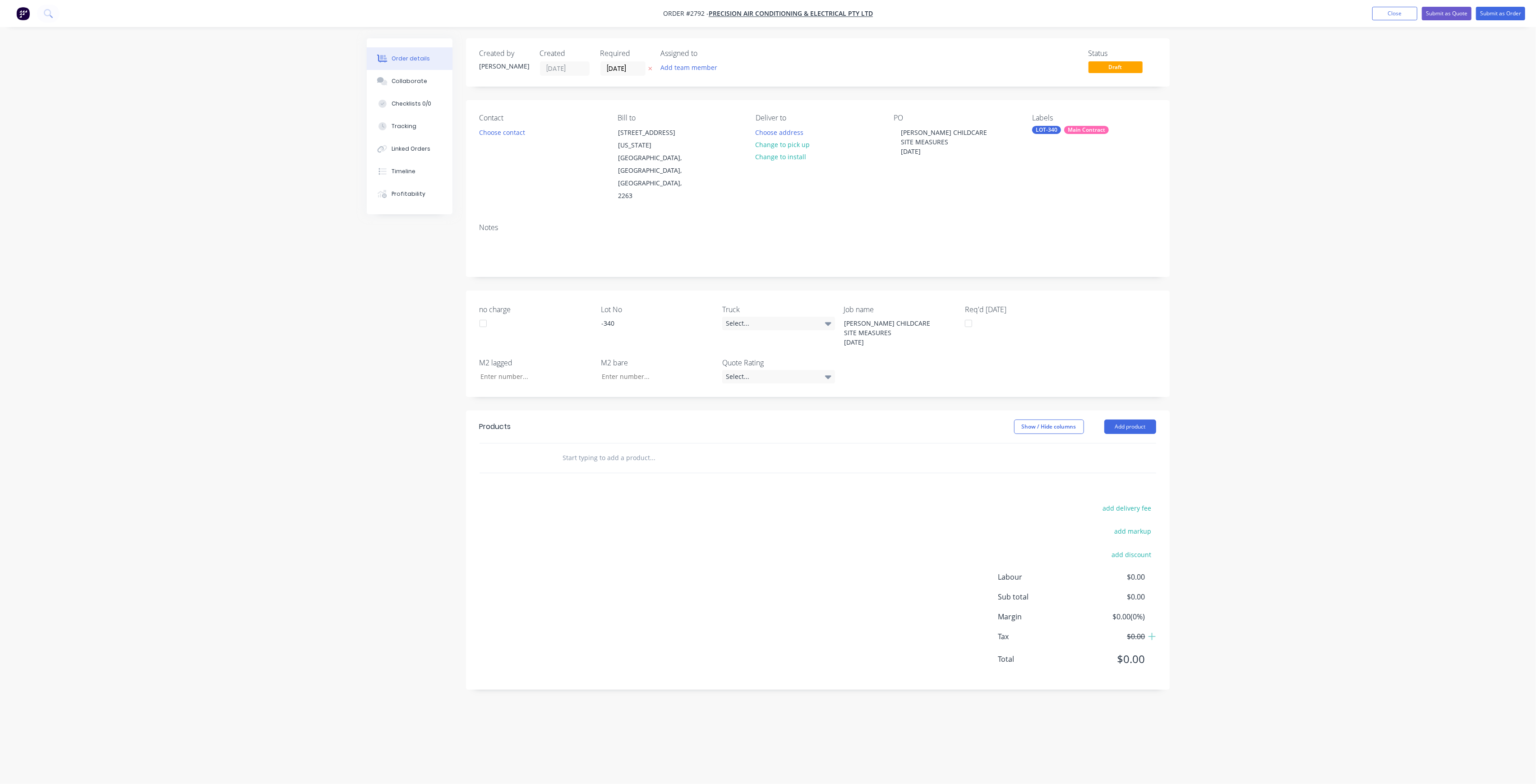
click at [653, 449] on input "text" at bounding box center [653, 458] width 180 height 18
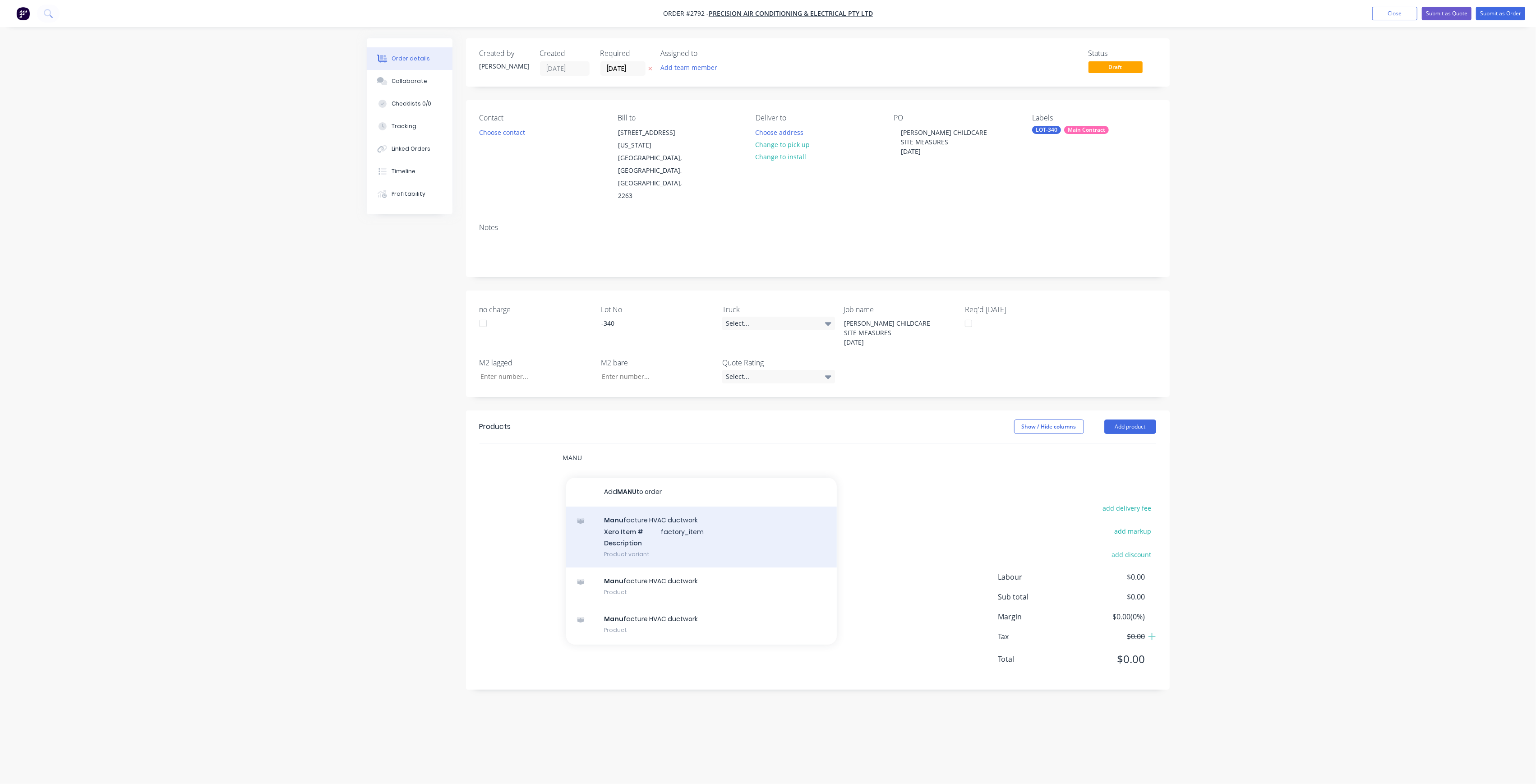
type input "MANU"
click at [661, 506] on div "Manu facture HVAC ductwork Xero Item # factory_item Description Product variant" at bounding box center [702, 537] width 271 height 61
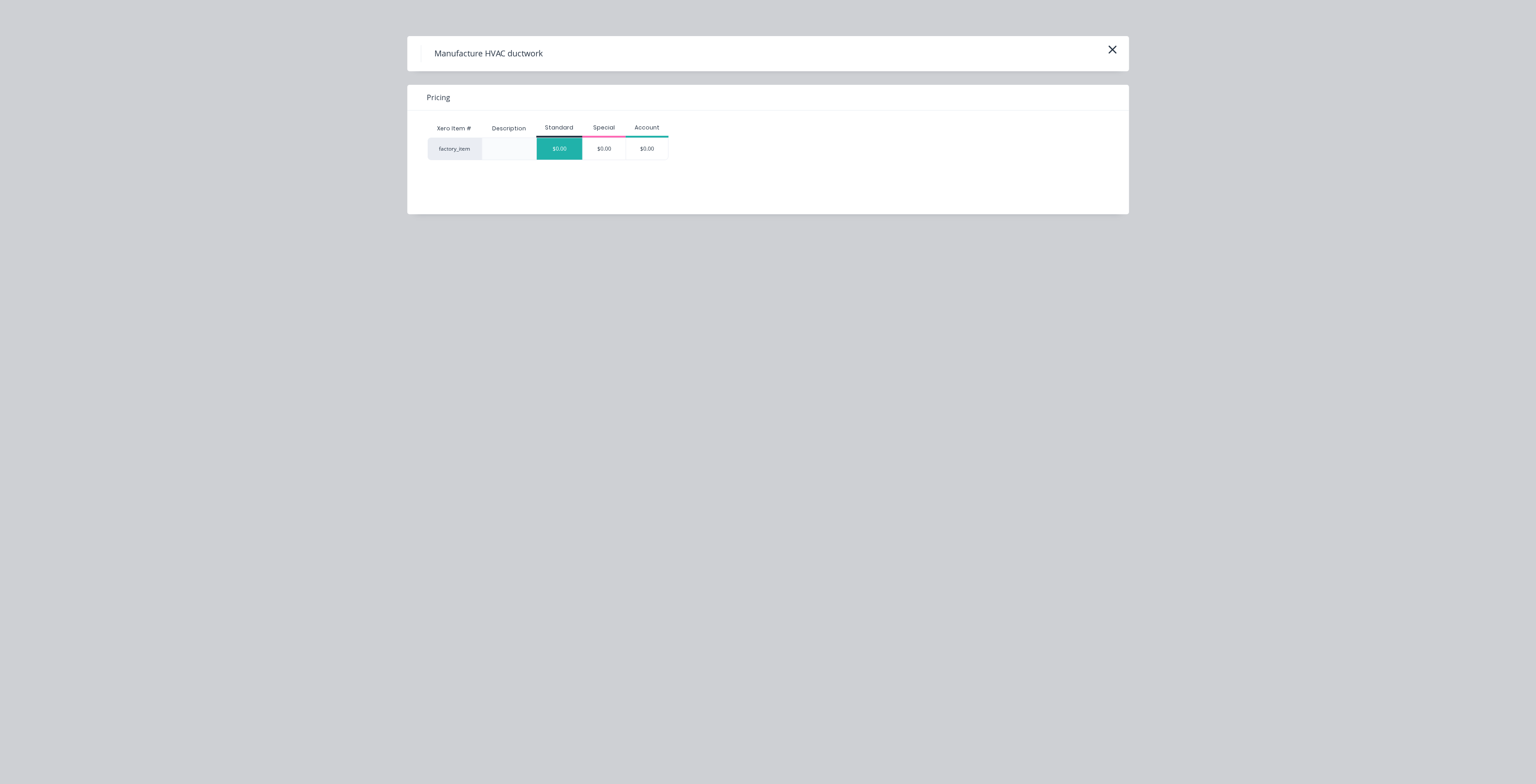
click at [571, 154] on div "$0.00" at bounding box center [559, 148] width 46 height 22
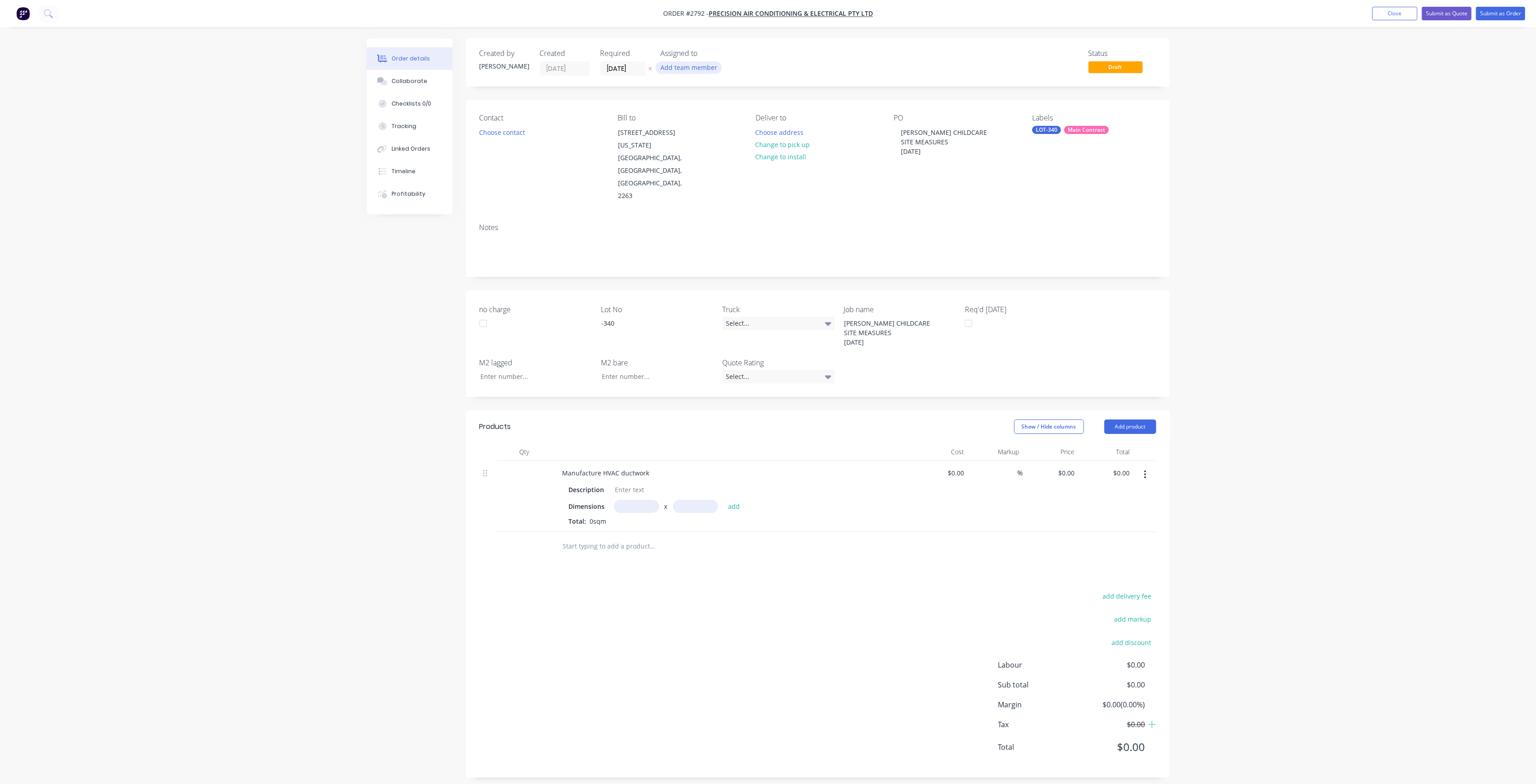
click at [700, 67] on button "Add team member" at bounding box center [689, 67] width 67 height 12
click at [718, 116] on div "[PERSON_NAME] (You)" at bounding box center [734, 117] width 90 height 10
click at [735, 187] on button "[PERSON_NAME]" at bounding box center [728, 181] width 135 height 18
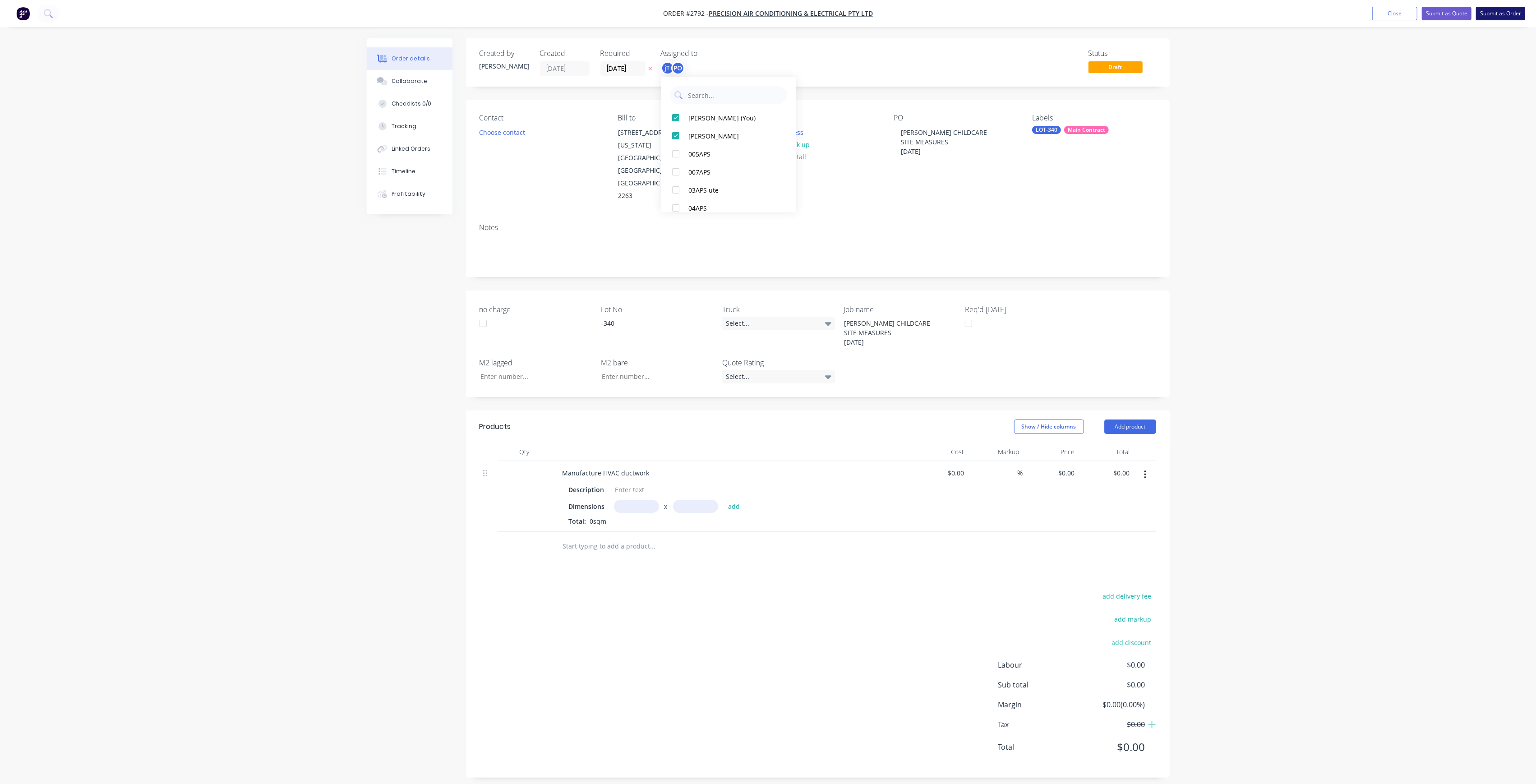
click at [1499, 15] on button "Submit as Order" at bounding box center [1501, 13] width 49 height 13
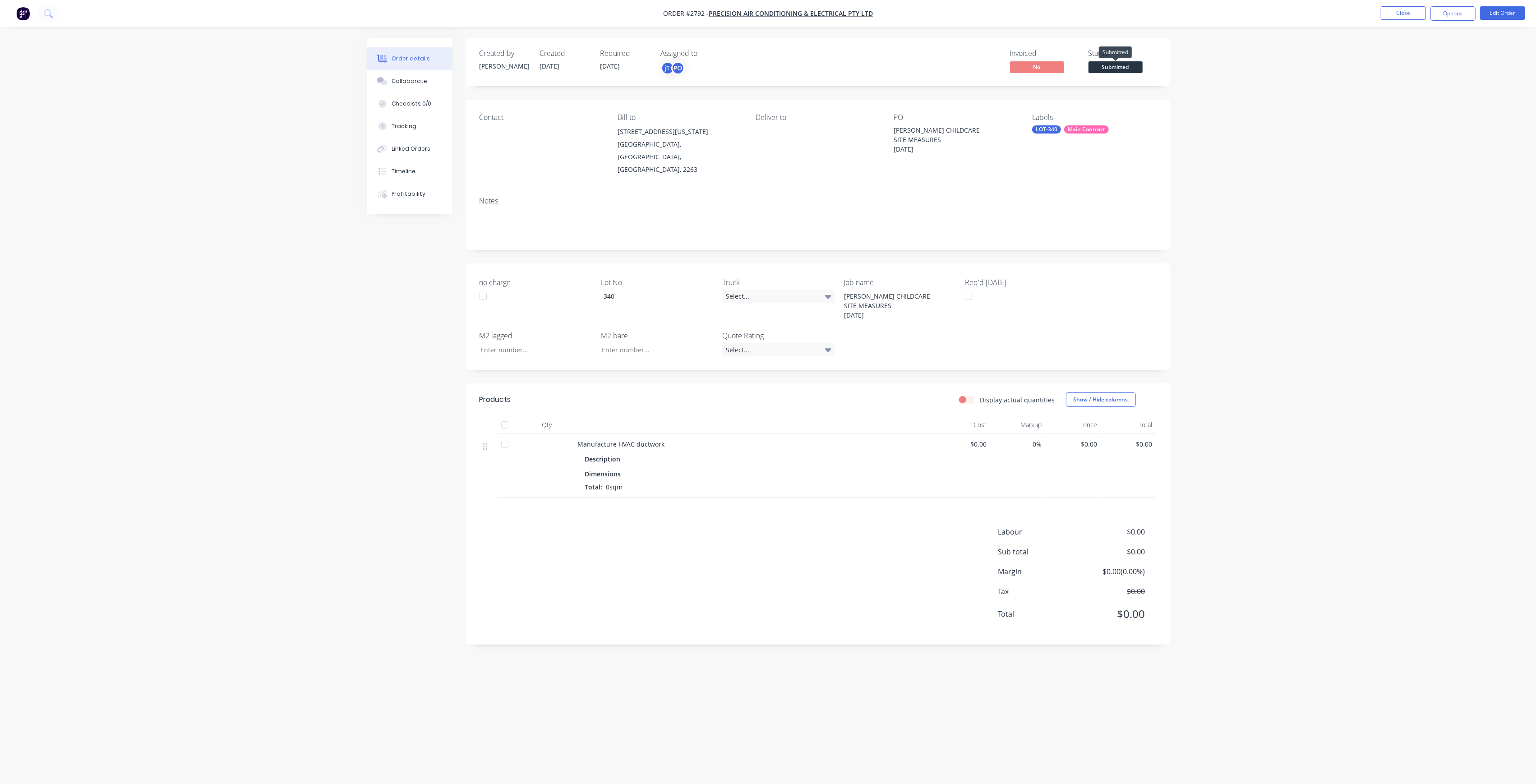
click at [1104, 65] on span "Submitted" at bounding box center [1115, 67] width 54 height 11
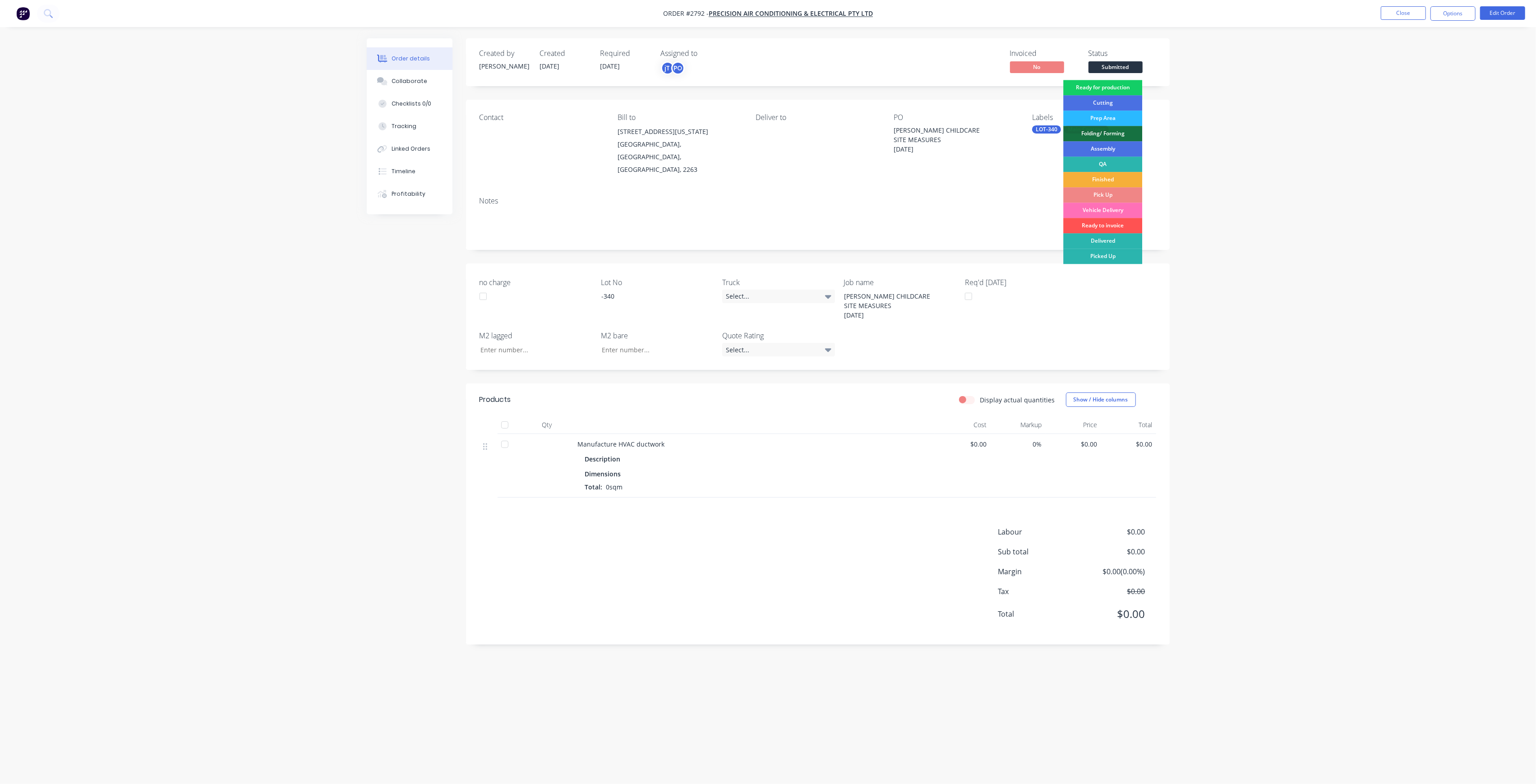
click at [1104, 89] on div "Ready for production" at bounding box center [1103, 87] width 79 height 15
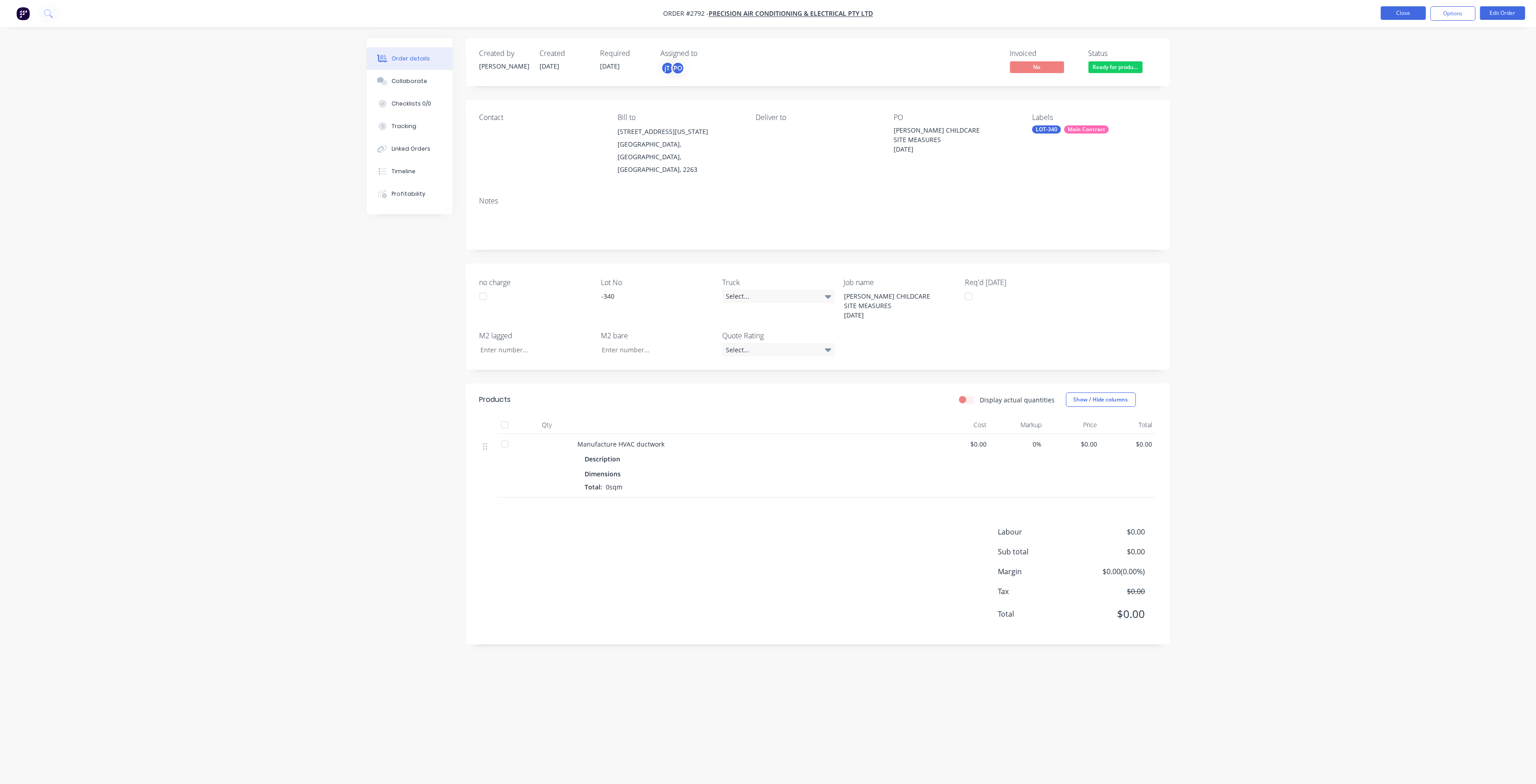
click at [1407, 17] on button "Close" at bounding box center [1403, 12] width 45 height 13
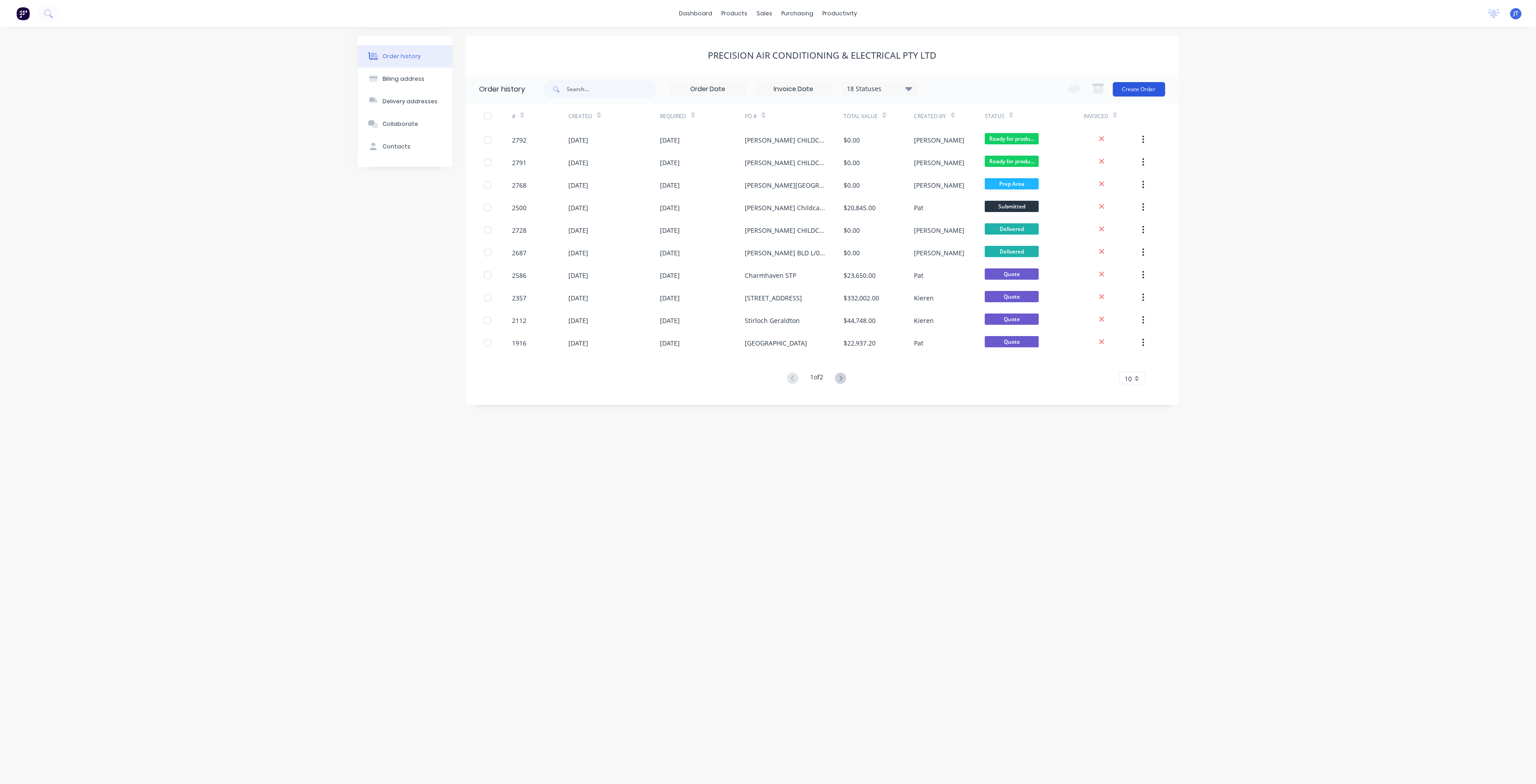
click at [1138, 92] on button "Create Order" at bounding box center [1139, 89] width 52 height 15
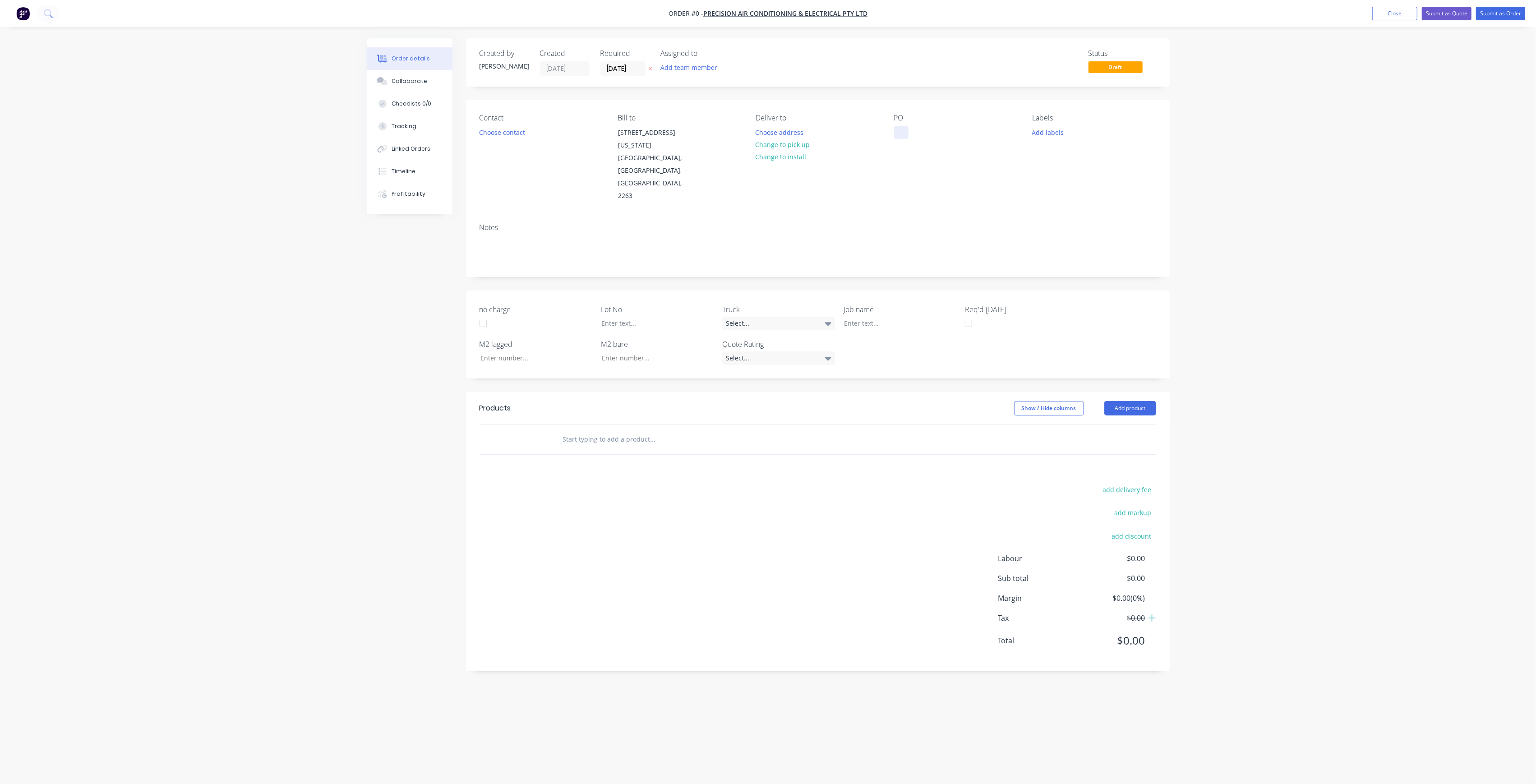
click at [906, 132] on div at bounding box center [901, 132] width 15 height 13
paste div
drag, startPoint x: 963, startPoint y: 130, endPoint x: 998, endPoint y: 136, distance: 35.5
click at [964, 130] on div "[PERSON_NAME] CHILDCARESITE MEASURES05-09-25" at bounding box center [950, 142] width 112 height 32
click at [965, 130] on div "[PERSON_NAME] CHILDCARESITE MEASURES05-09-25" at bounding box center [950, 142] width 112 height 32
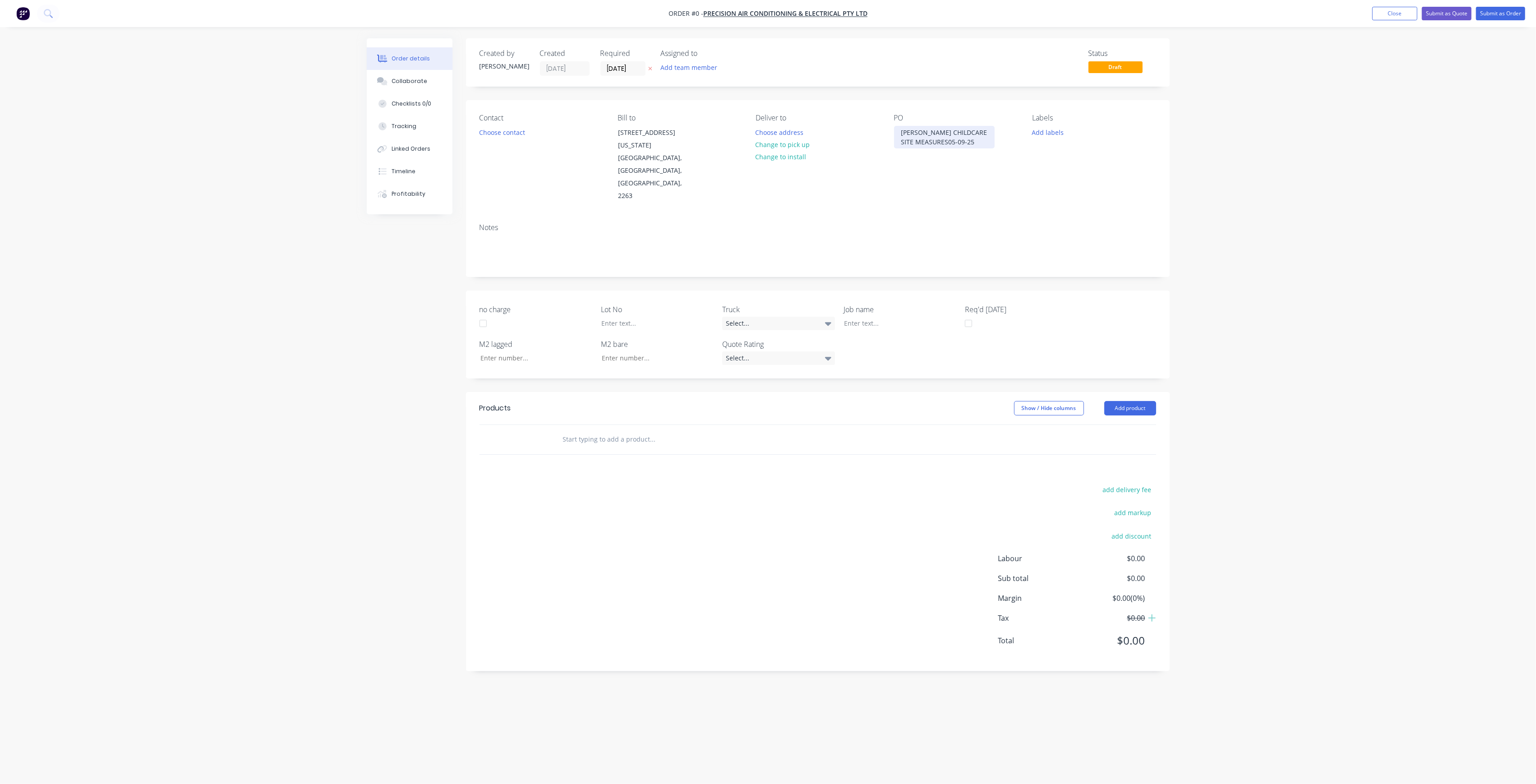
click at [947, 141] on div "[PERSON_NAME] CHILDCARE SITE MEASURES05-09-25" at bounding box center [944, 137] width 101 height 22
drag, startPoint x: 908, startPoint y: 150, endPoint x: 929, endPoint y: 162, distance: 24.2
click at [909, 152] on div "[PERSON_NAME] CHILDCARE SITE MEASURES [DATE]" at bounding box center [944, 142] width 101 height 32
click at [886, 289] on div "Order details Collaborate Checklists 0/0 Tracking Linked Orders Timeline Profit…" at bounding box center [768, 375] width 821 height 673
click at [905, 316] on div "[PERSON_NAME] CHILDCARESITE MEASURES05-09-25" at bounding box center [893, 332] width 112 height 32
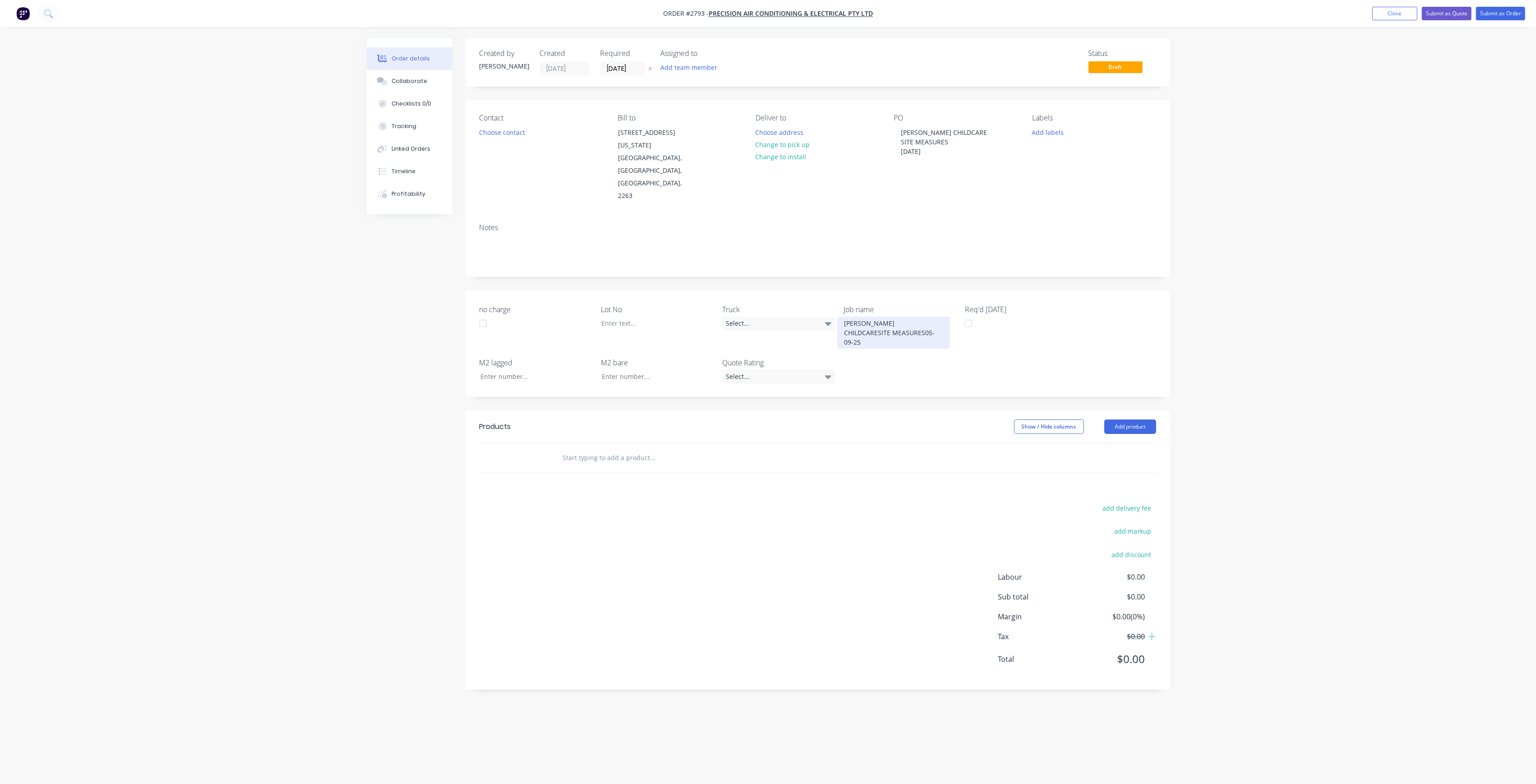
click at [906, 316] on div "[PERSON_NAME] CHILDCARESITE MEASURES05-09-25" at bounding box center [893, 332] width 112 height 32
drag, startPoint x: 890, startPoint y: 293, endPoint x: 910, endPoint y: 296, distance: 20.2
click at [891, 316] on div "[PERSON_NAME] CHILDCAR E SITE MEASURES05-09-25" at bounding box center [893, 327] width 112 height 22
click at [668, 316] on div at bounding box center [650, 323] width 112 height 13
click at [1043, 134] on button "Add labels" at bounding box center [1048, 132] width 42 height 12
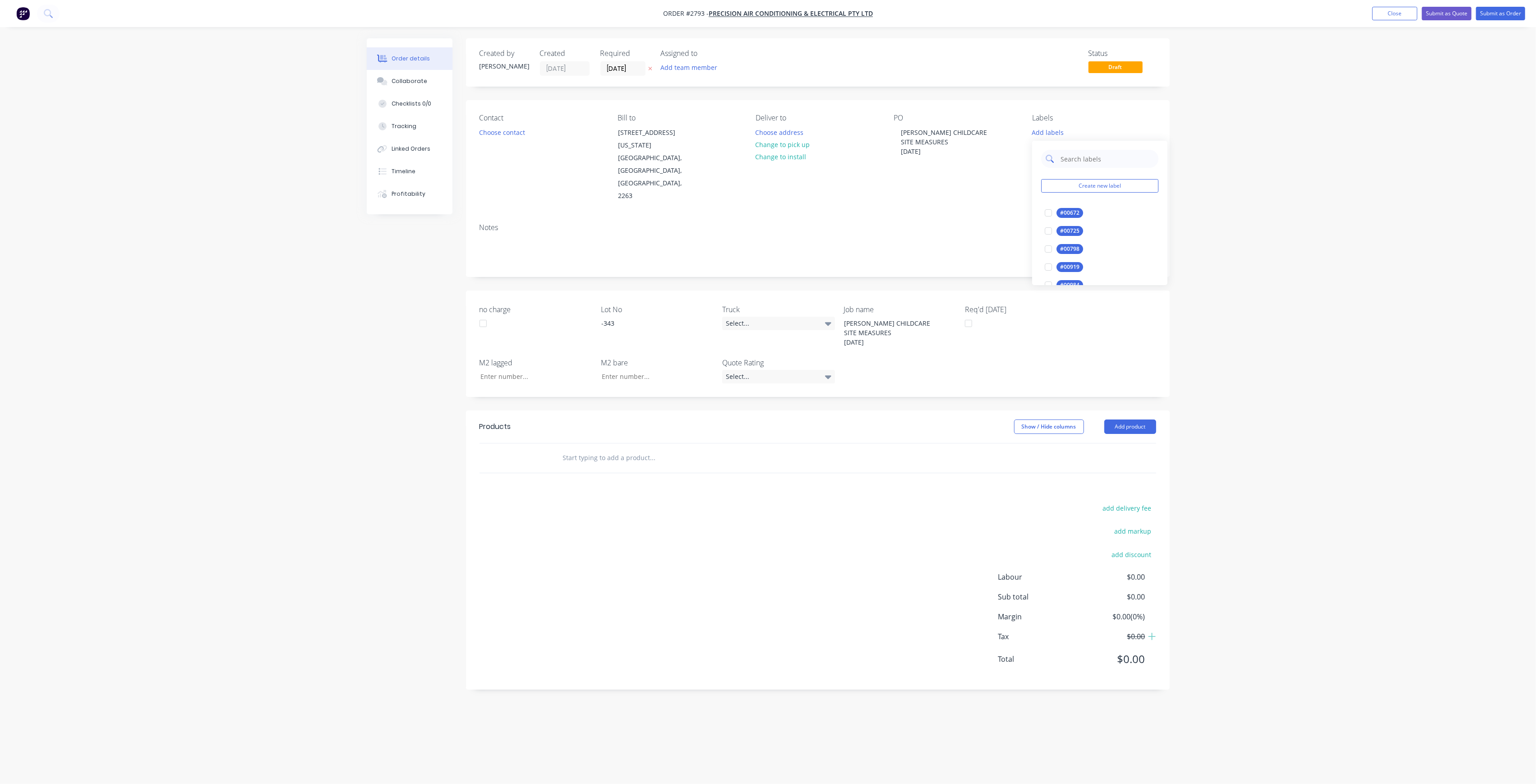
click at [1081, 151] on input "text" at bounding box center [1107, 159] width 94 height 18
click at [1052, 210] on div at bounding box center [1049, 213] width 18 height 18
click at [1087, 160] on input "LOT-343" at bounding box center [1107, 155] width 94 height 18
click at [1088, 160] on input "LOT-343" at bounding box center [1107, 155] width 94 height 18
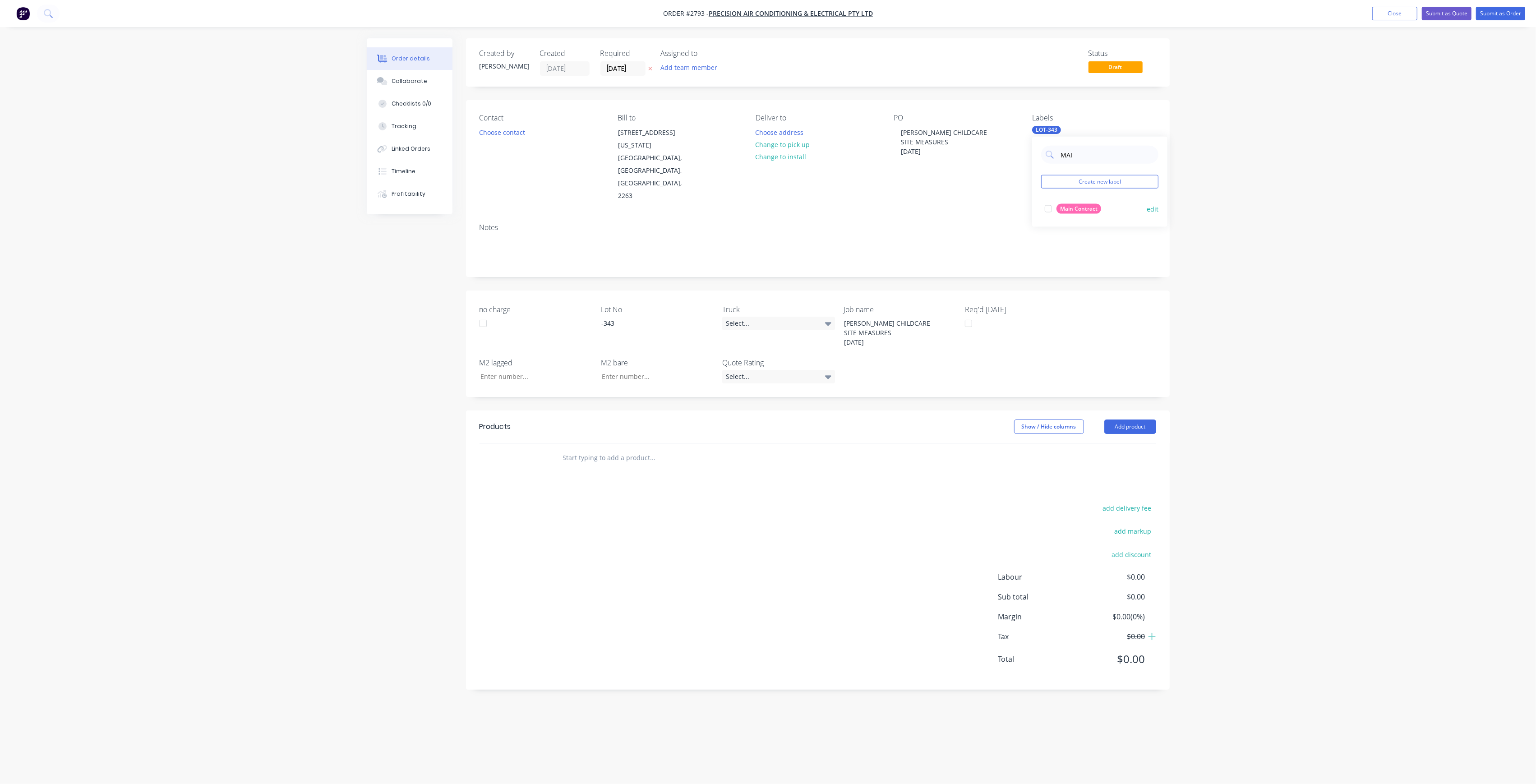
type input "MAI"
click at [1070, 214] on button "Main Contract" at bounding box center [1073, 209] width 64 height 12
click at [693, 449] on input "text" at bounding box center [653, 458] width 180 height 18
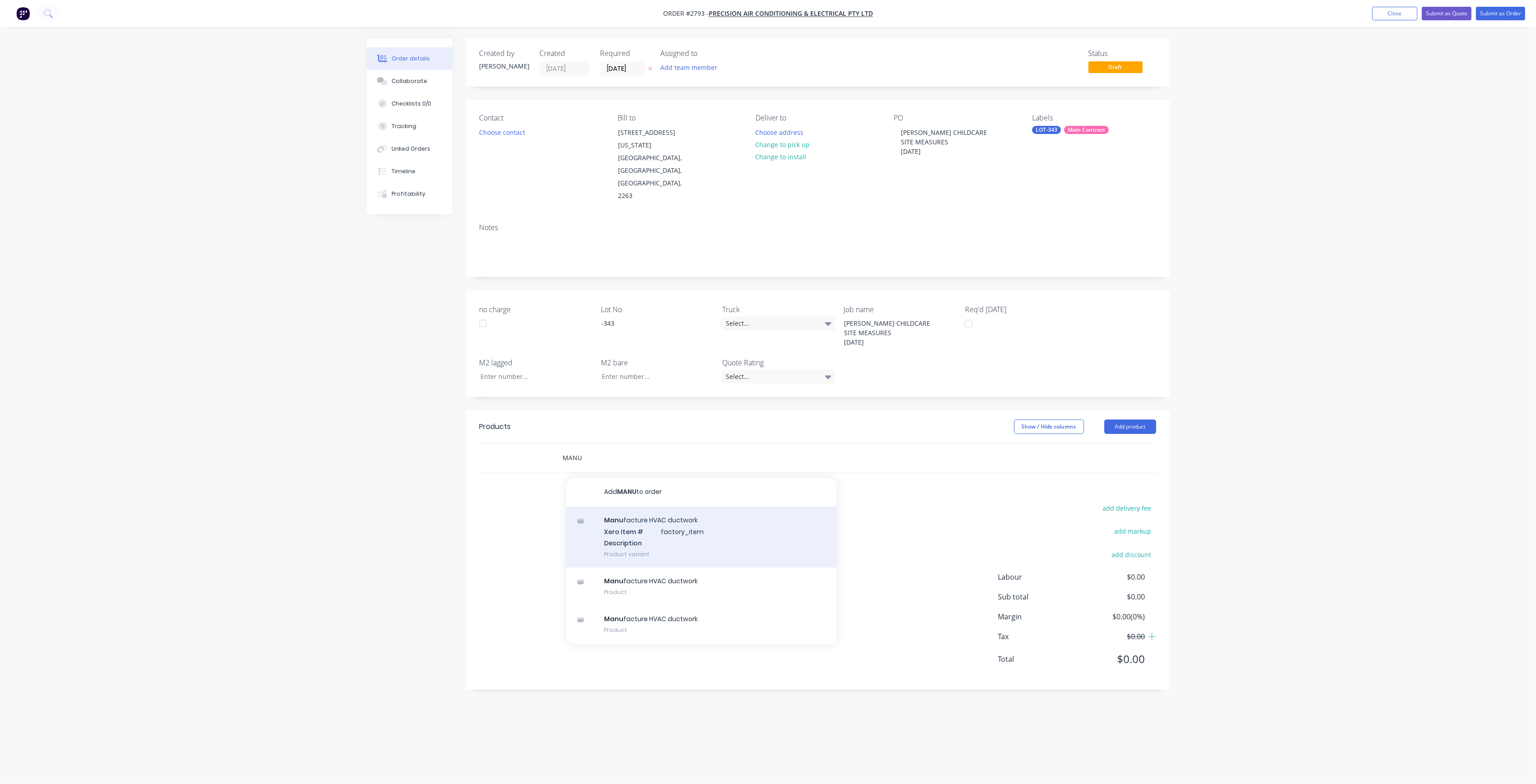
type input "MANU"
click at [652, 506] on div "Manu facture HVAC ductwork Xero Item # factory_item Description Product variant" at bounding box center [702, 537] width 271 height 61
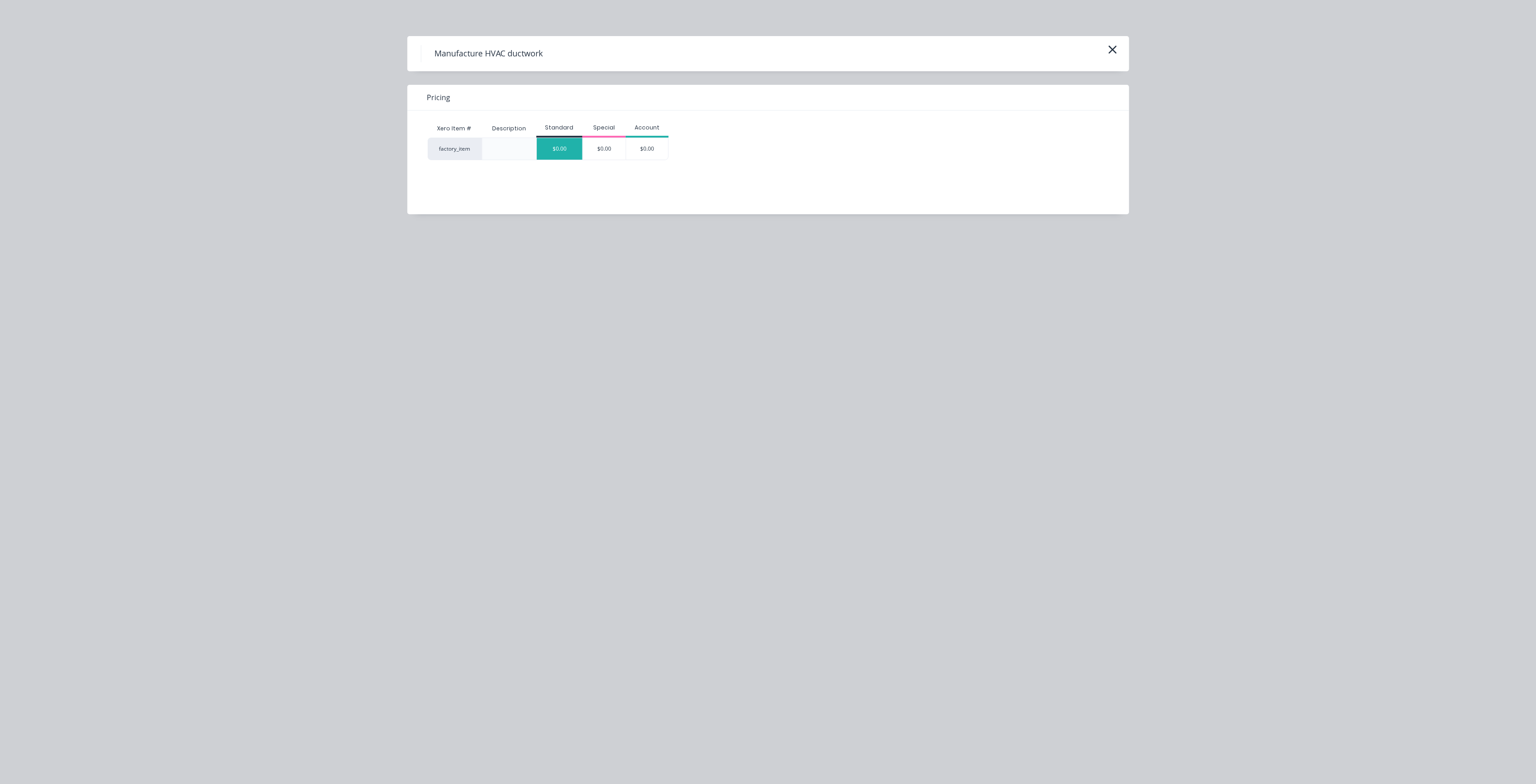
click at [567, 146] on div "$0.00" at bounding box center [559, 148] width 46 height 22
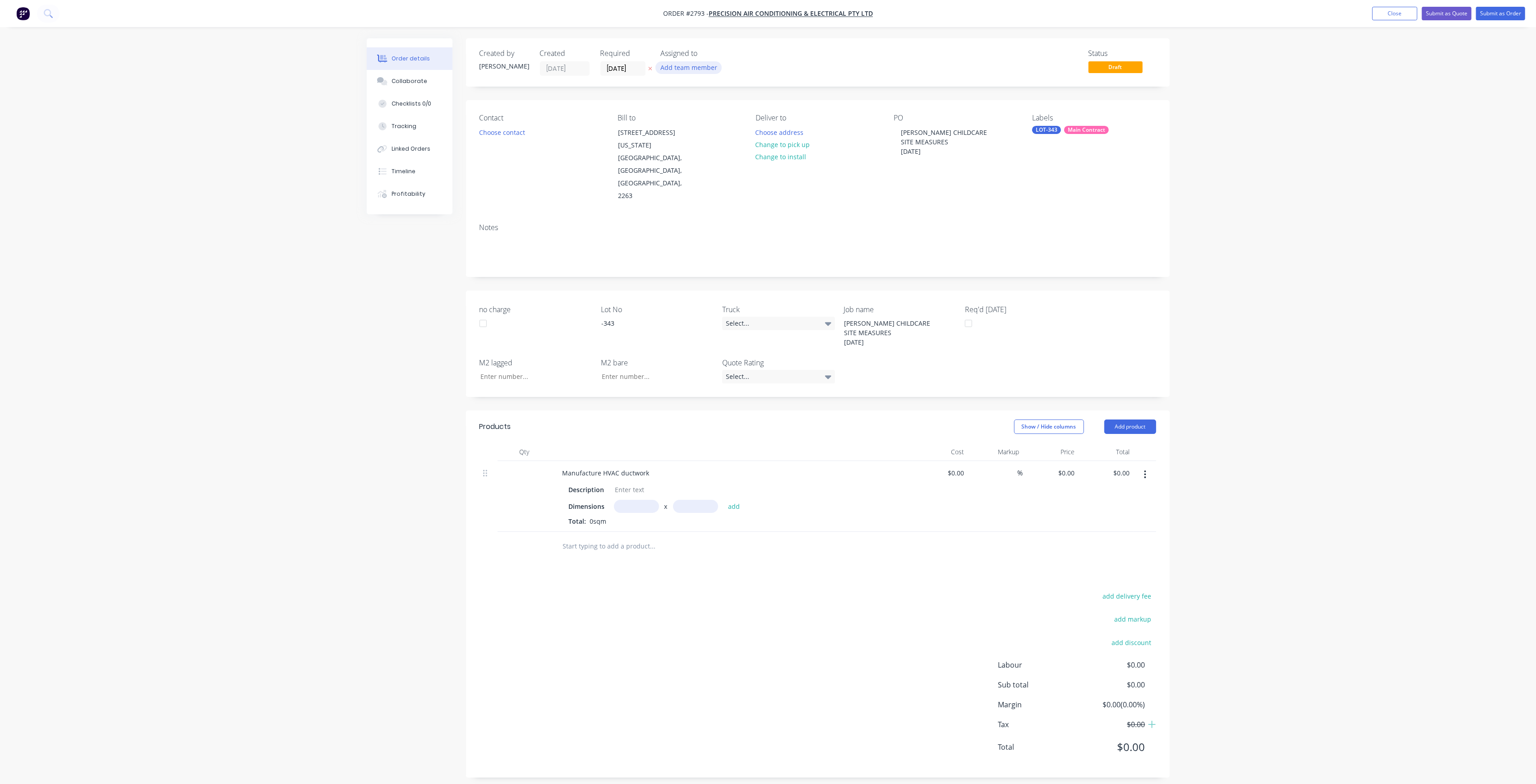
click at [677, 62] on button "Add team member" at bounding box center [689, 67] width 67 height 12
click at [688, 110] on button "[PERSON_NAME] (You)" at bounding box center [728, 118] width 135 height 18
click at [716, 169] on button "[PERSON_NAME]" at bounding box center [728, 163] width 135 height 18
click at [711, 130] on div "[PERSON_NAME]" at bounding box center [734, 135] width 90 height 10
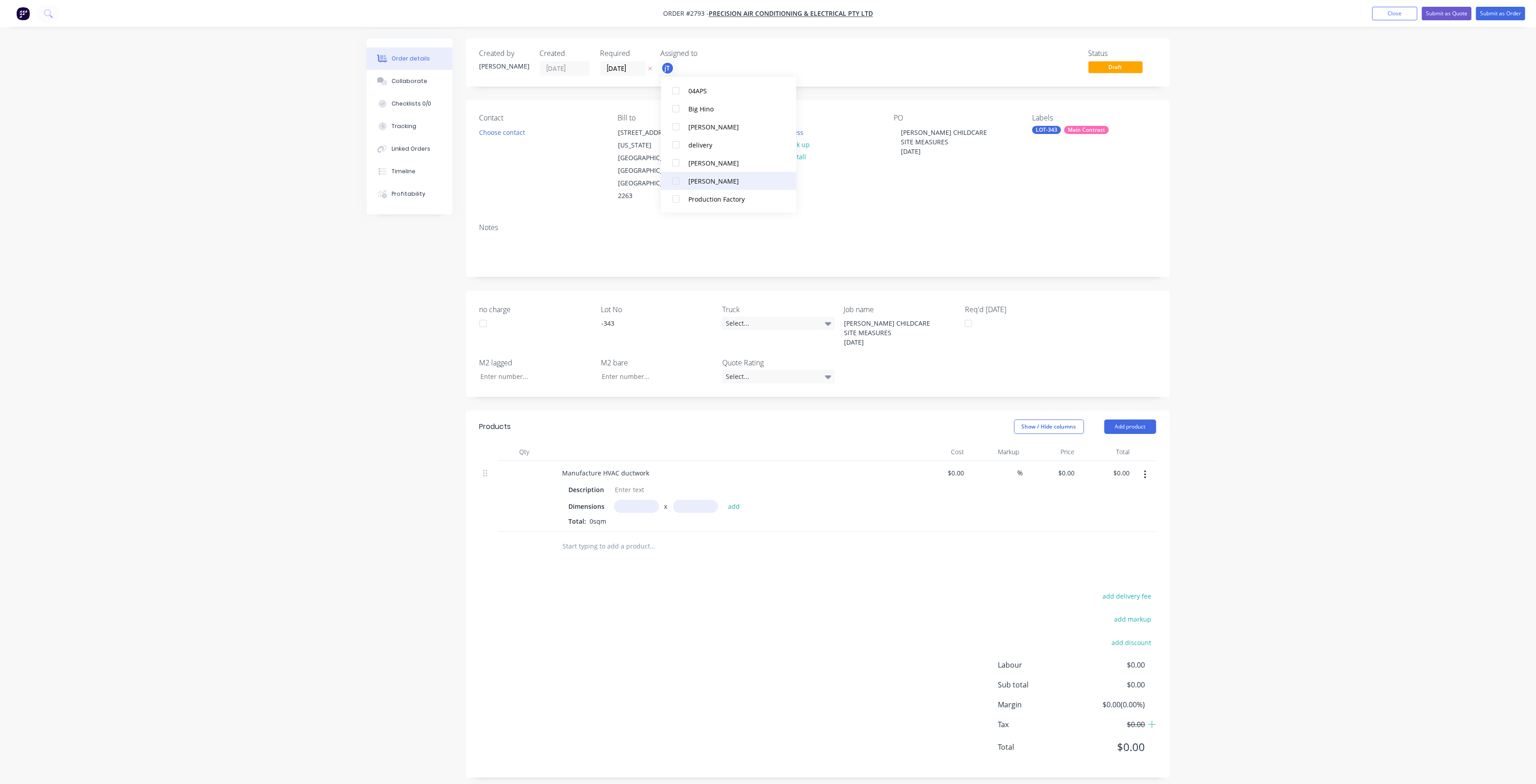
click at [719, 182] on div "[PERSON_NAME]" at bounding box center [734, 180] width 90 height 10
click at [1276, 74] on div "Order details Collaborate Checklists 0/0 Tracking Linked Orders Timeline Profit…" at bounding box center [768, 395] width 1536 height 791
click at [1524, 7] on button "Submit as Order" at bounding box center [1501, 13] width 49 height 13
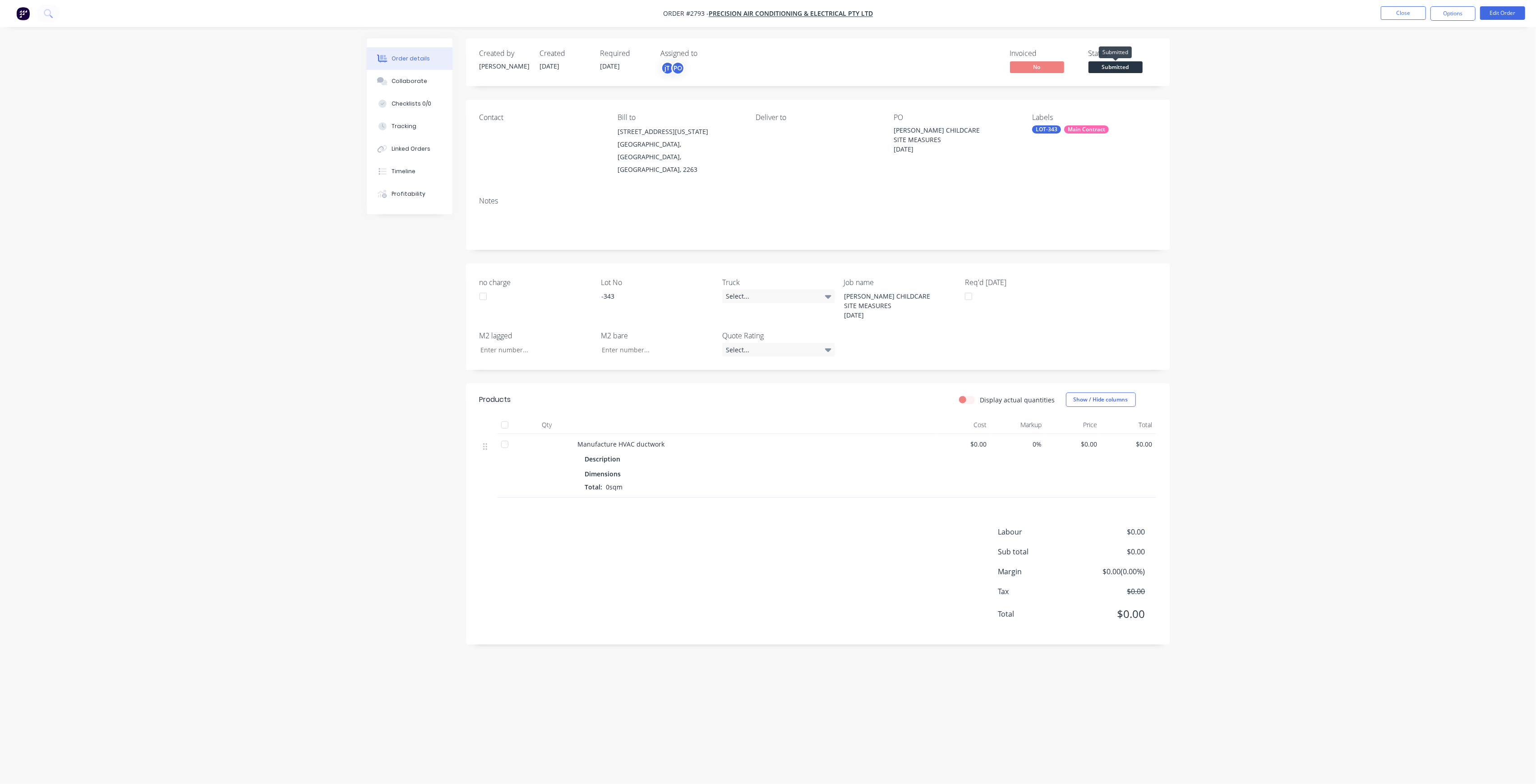
click at [1115, 67] on span "Submitted" at bounding box center [1115, 67] width 54 height 11
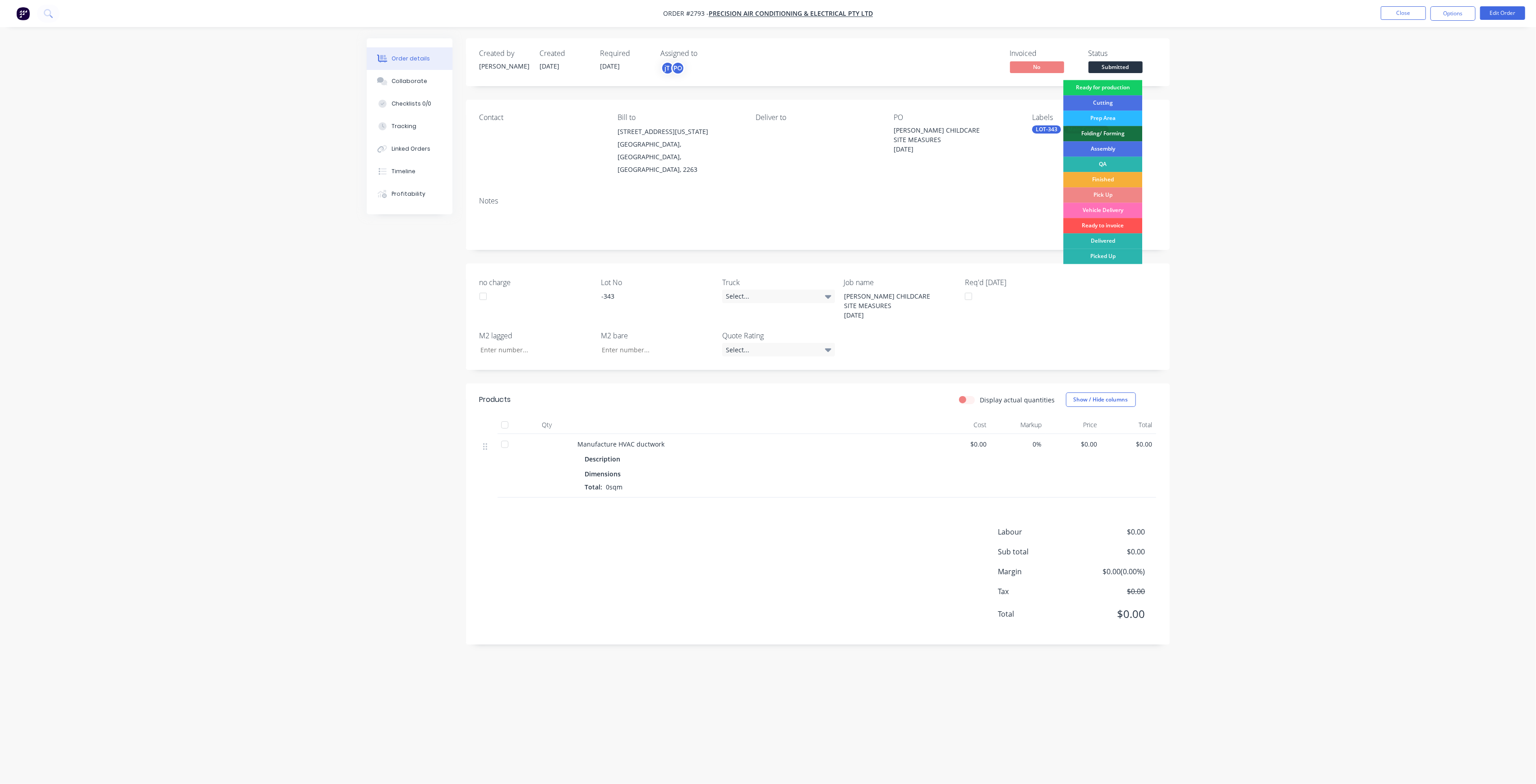
click at [1122, 87] on div "Ready for production" at bounding box center [1103, 87] width 79 height 15
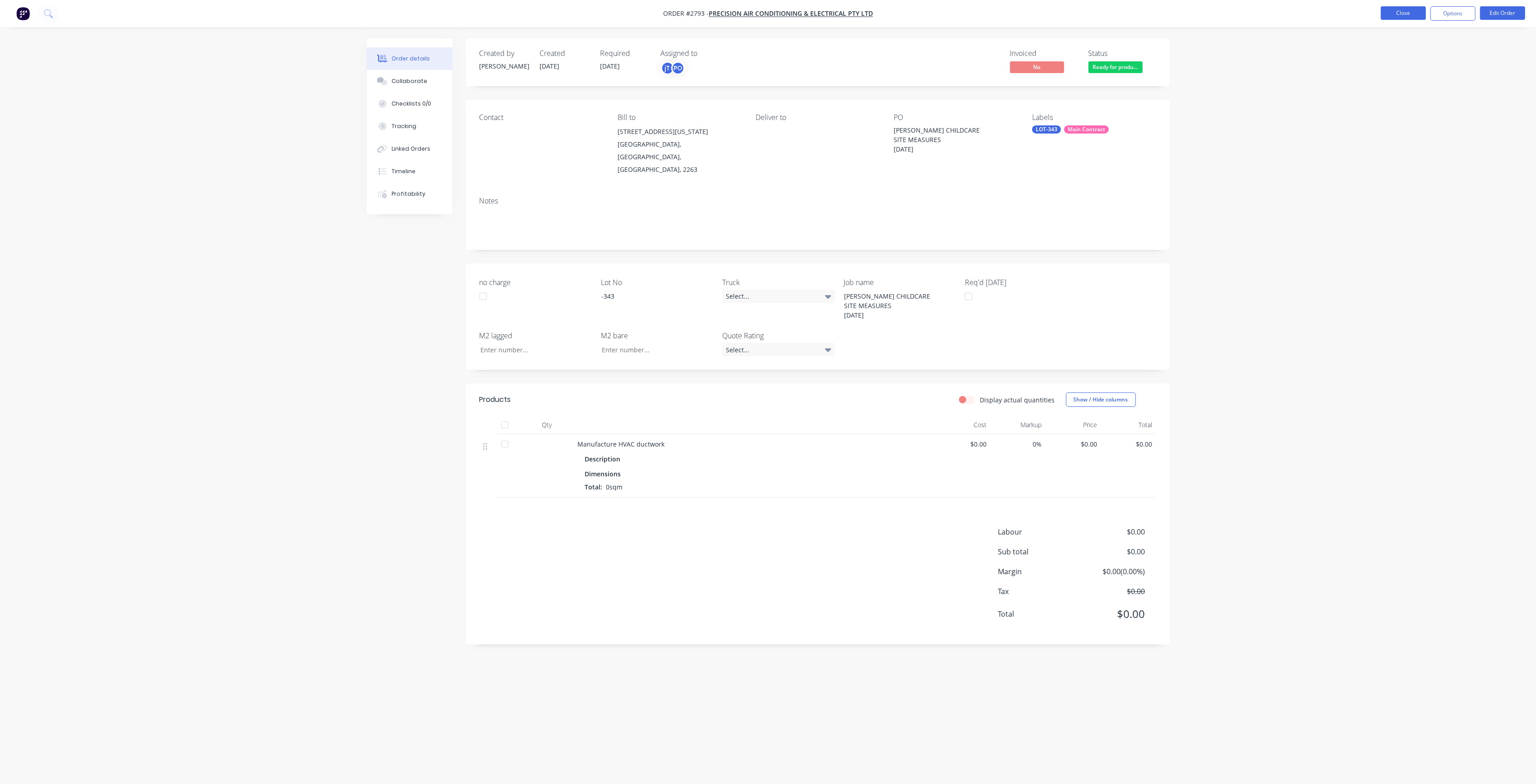
click at [1392, 17] on button "Close" at bounding box center [1403, 12] width 45 height 13
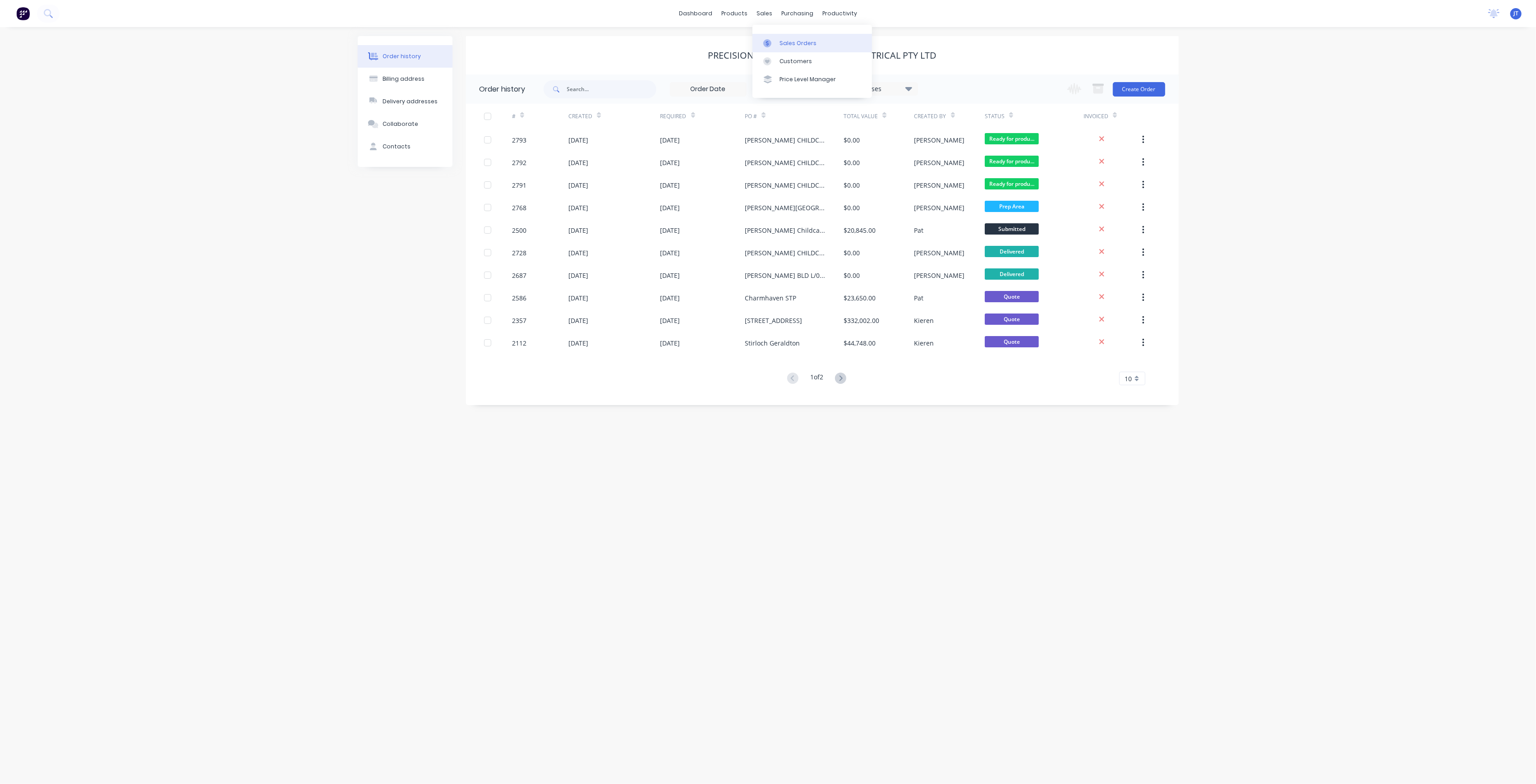
click at [787, 40] on div "Sales Orders" at bounding box center [797, 44] width 37 height 8
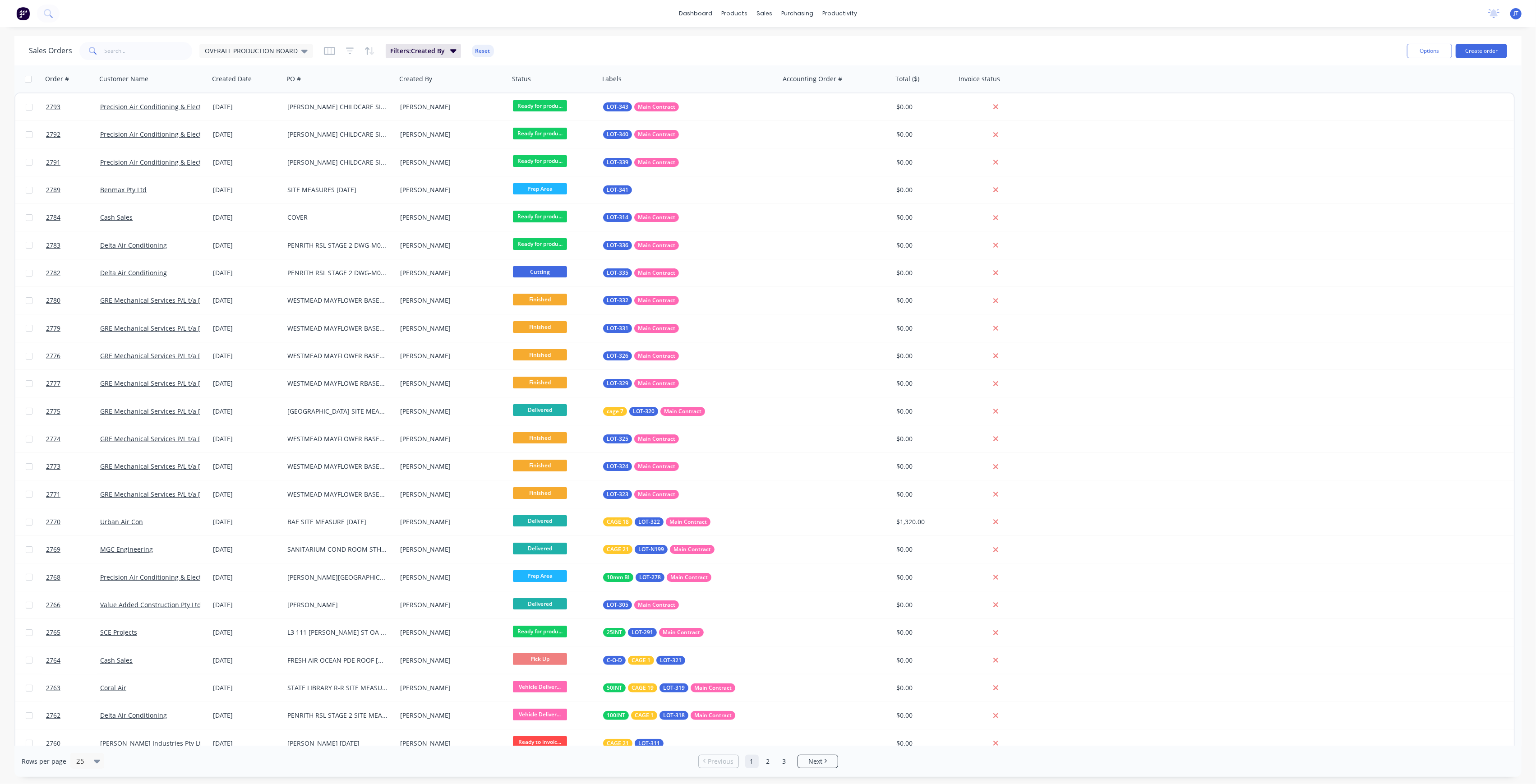
drag, startPoint x: 150, startPoint y: 40, endPoint x: 148, endPoint y: 45, distance: 5.4
click at [149, 42] on div "Sales Orders OVERALL PRODUCTION BOARD Filters: Created By Reset" at bounding box center [714, 51] width 1371 height 22
click at [145, 48] on input "text" at bounding box center [149, 51] width 88 height 18
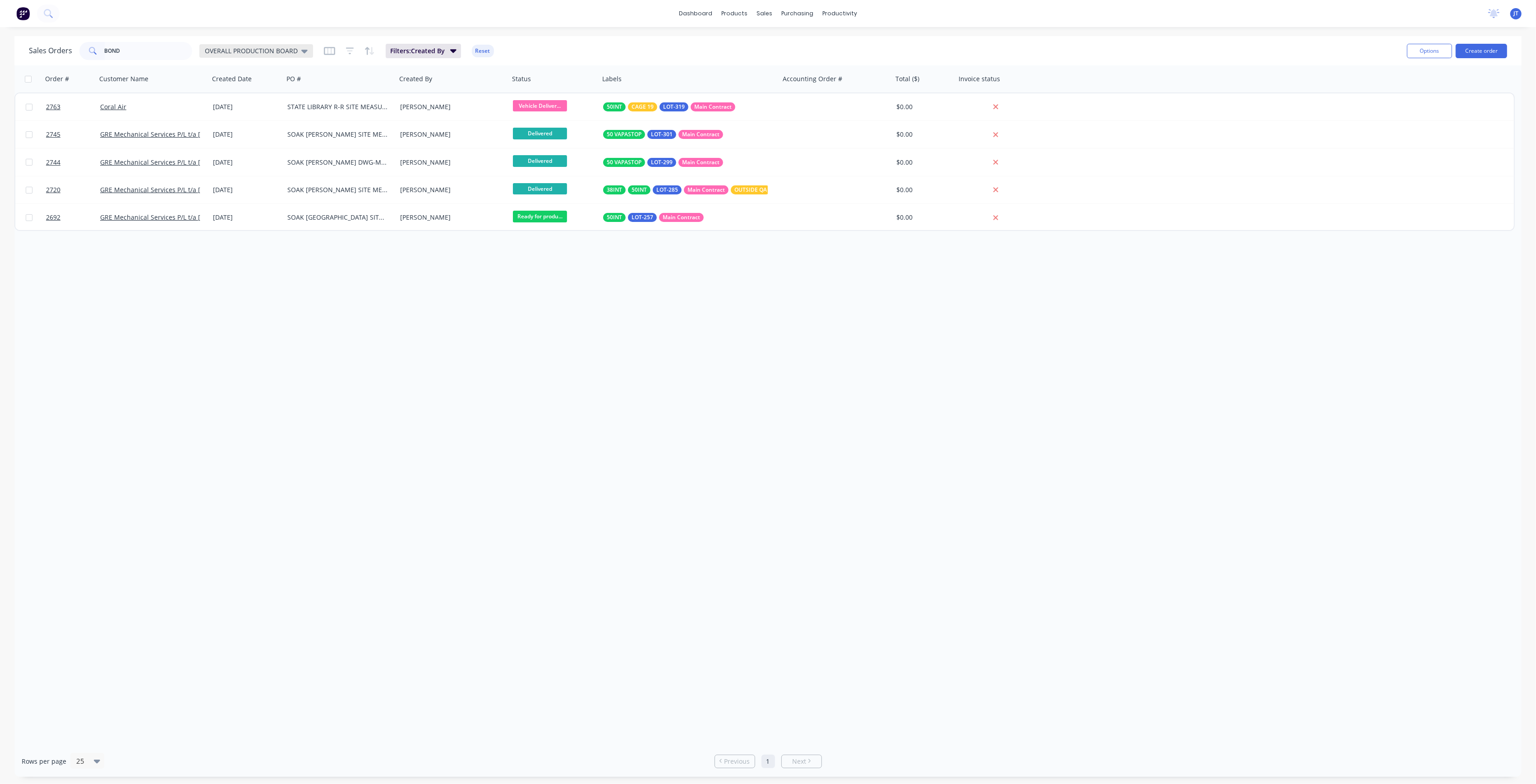
click at [246, 53] on span "OVERALL PRODUCTION BOARD" at bounding box center [251, 51] width 93 height 10
click at [257, 121] on div "None edit" at bounding box center [262, 127] width 121 height 18
click at [214, 121] on div "None edit" at bounding box center [262, 127] width 121 height 18
click at [212, 127] on button "None" at bounding box center [253, 127] width 103 height 10
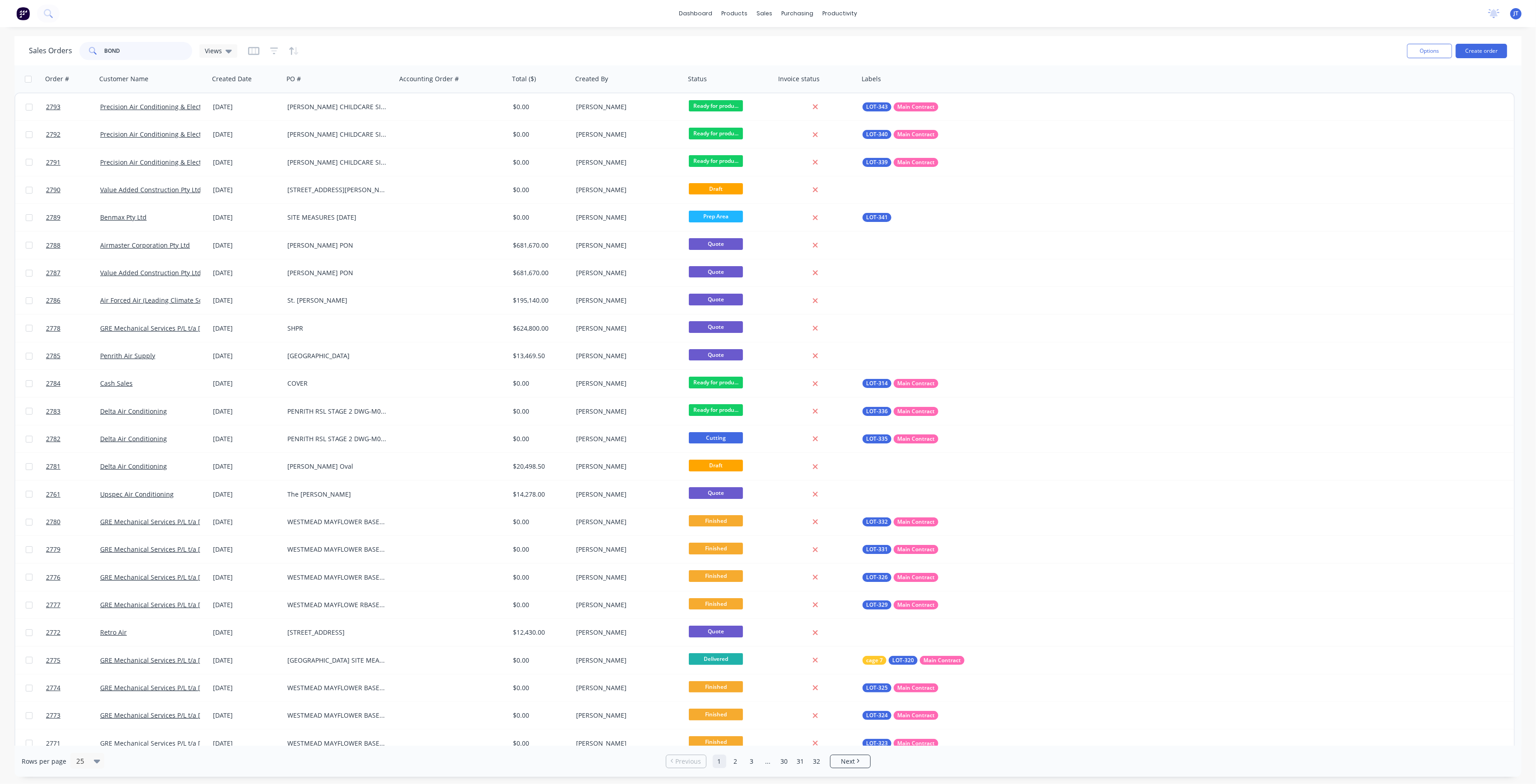
click at [156, 49] on input "BOND" at bounding box center [149, 51] width 88 height 18
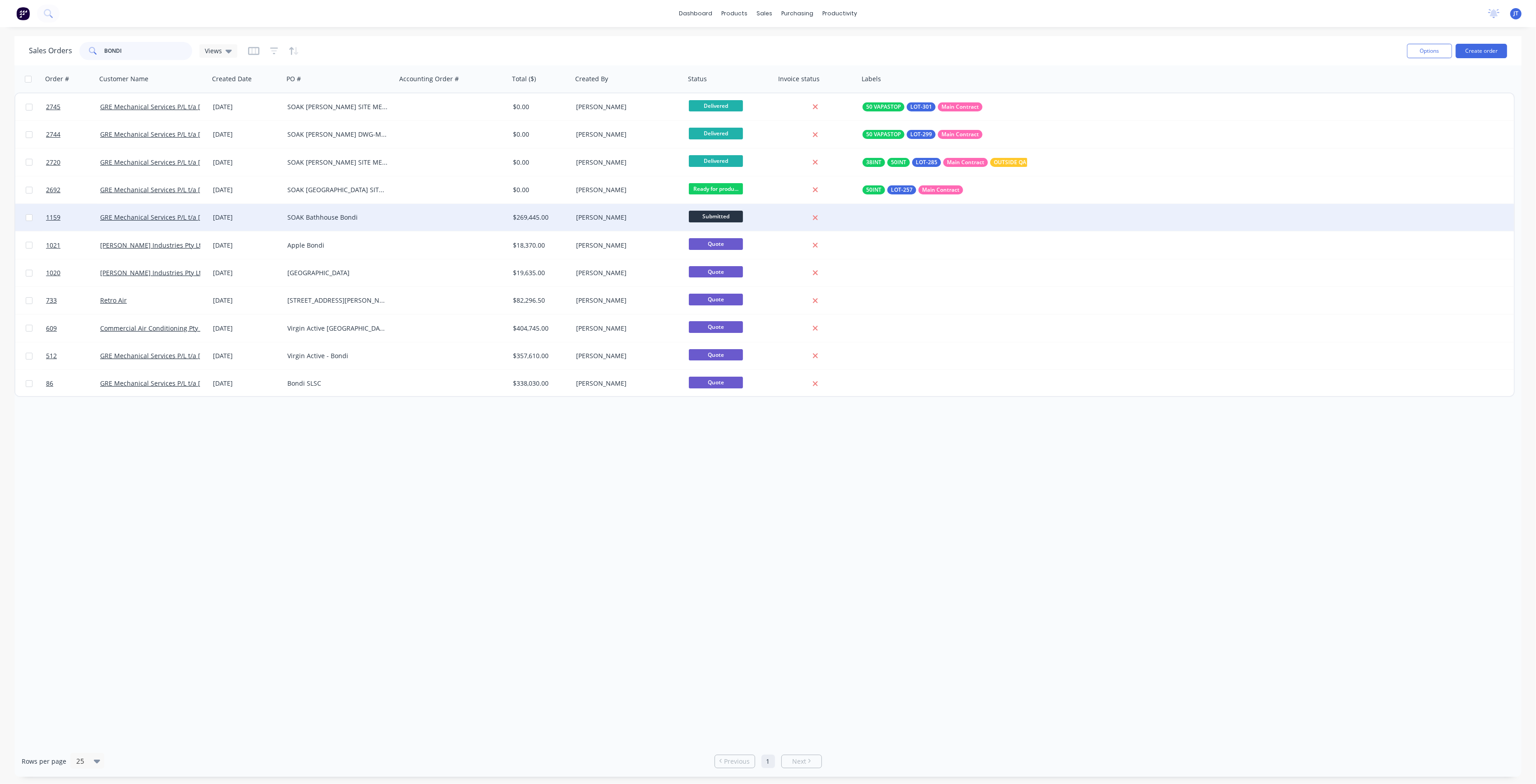
type input "BONDI"
click at [368, 212] on div "SOAK Bathhouse Bondi" at bounding box center [340, 217] width 112 height 27
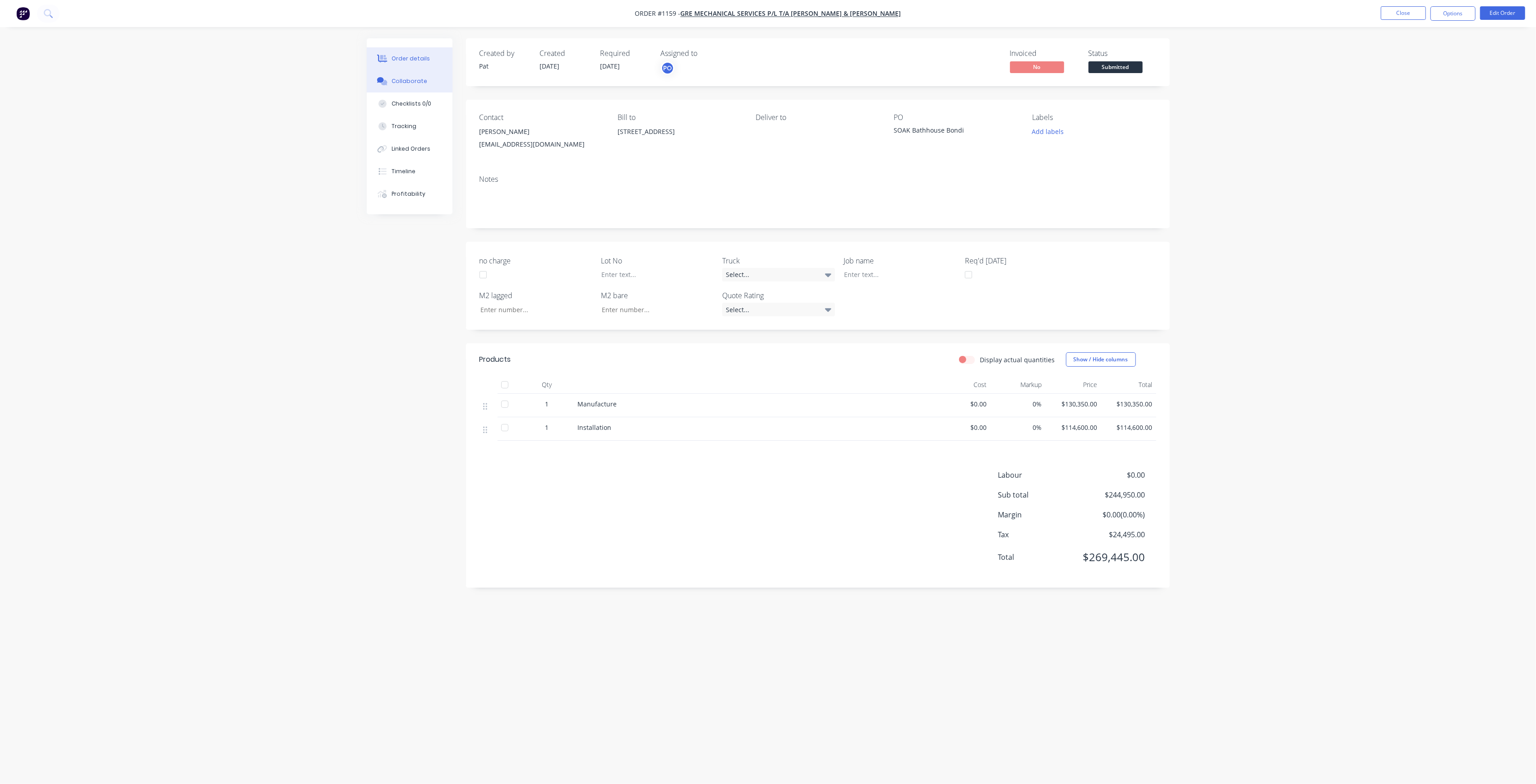
click at [419, 89] on button "Collaborate" at bounding box center [409, 81] width 85 height 22
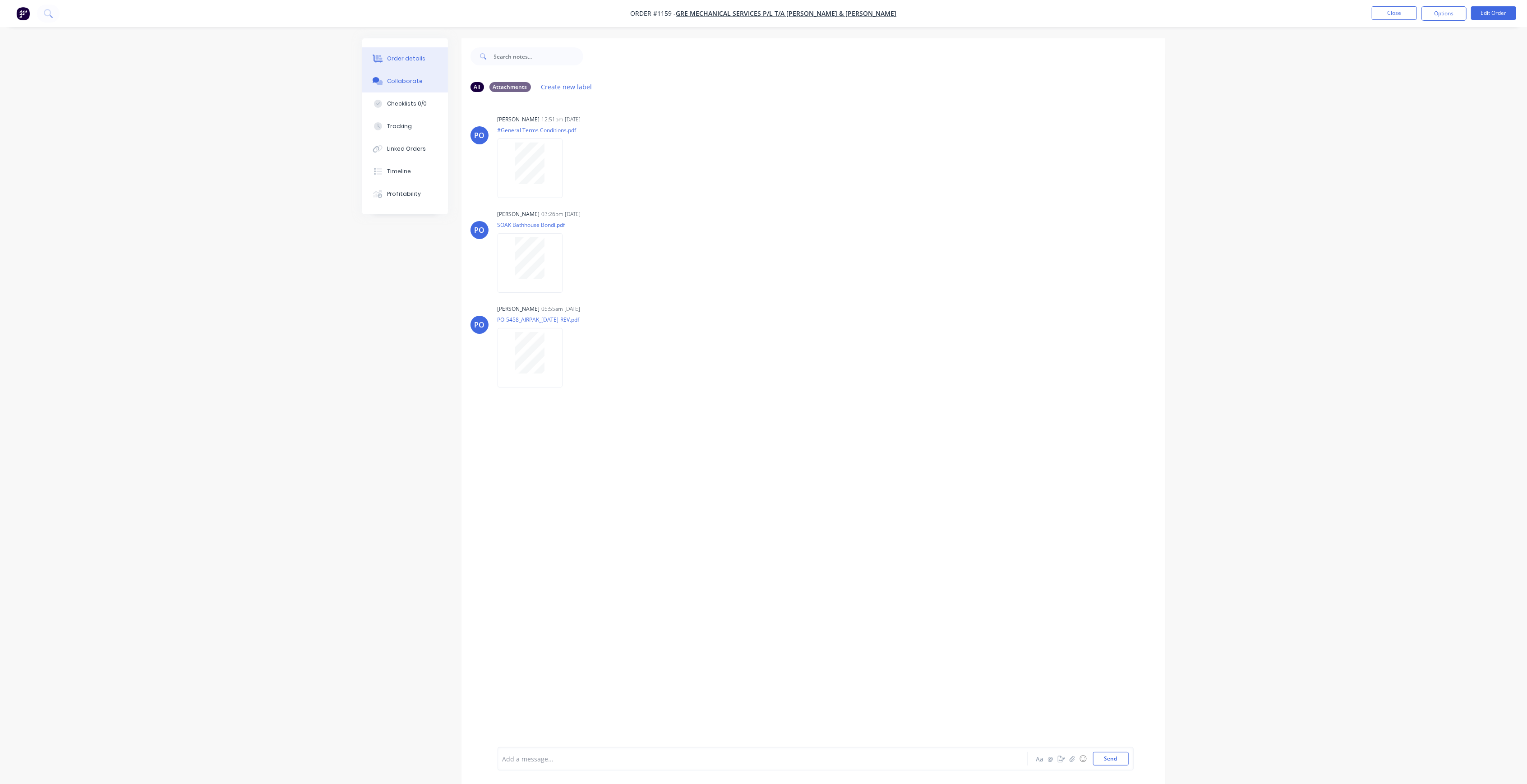
click at [397, 62] on div "Order details" at bounding box center [406, 59] width 38 height 8
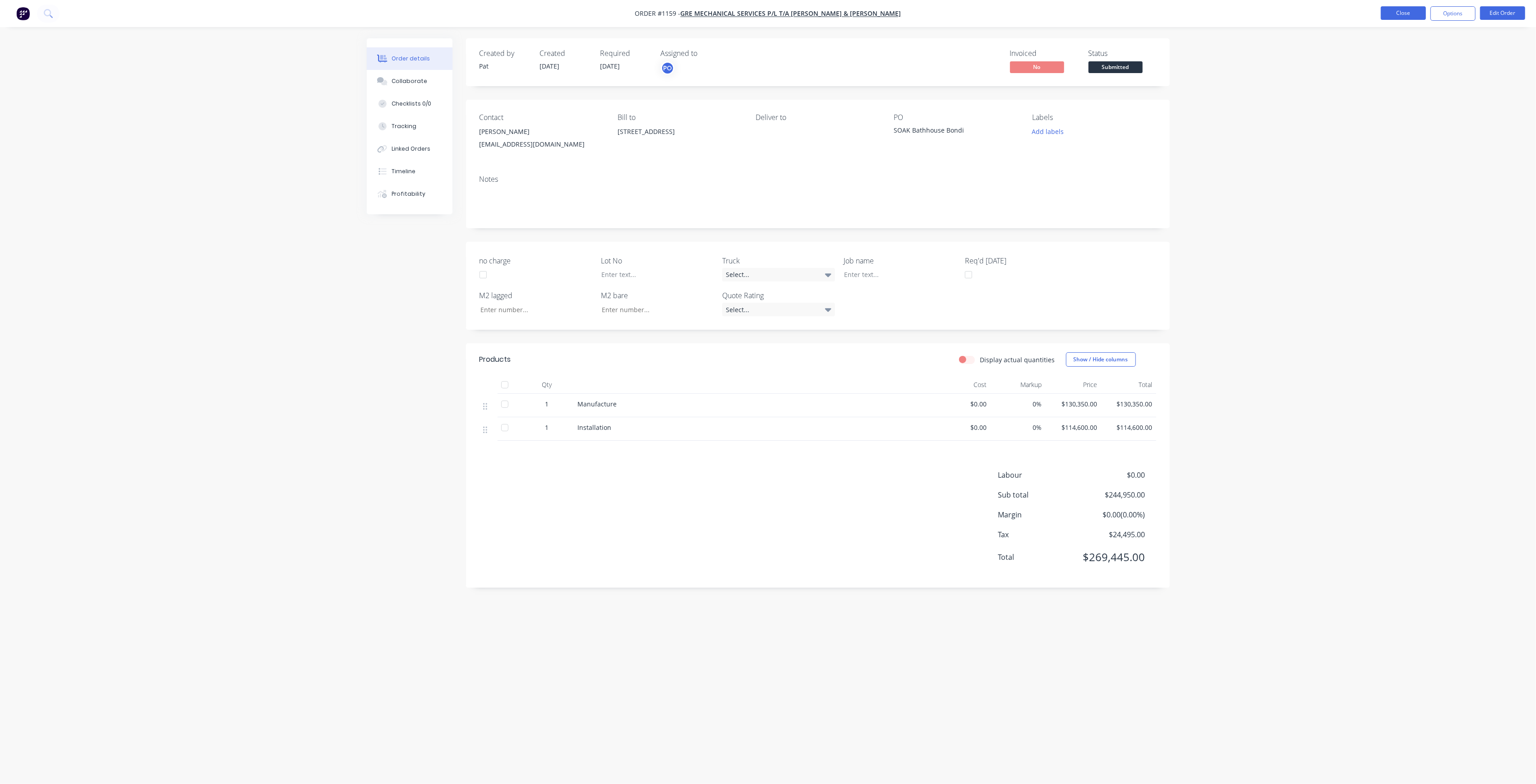
click at [1407, 15] on button "Close" at bounding box center [1403, 12] width 45 height 13
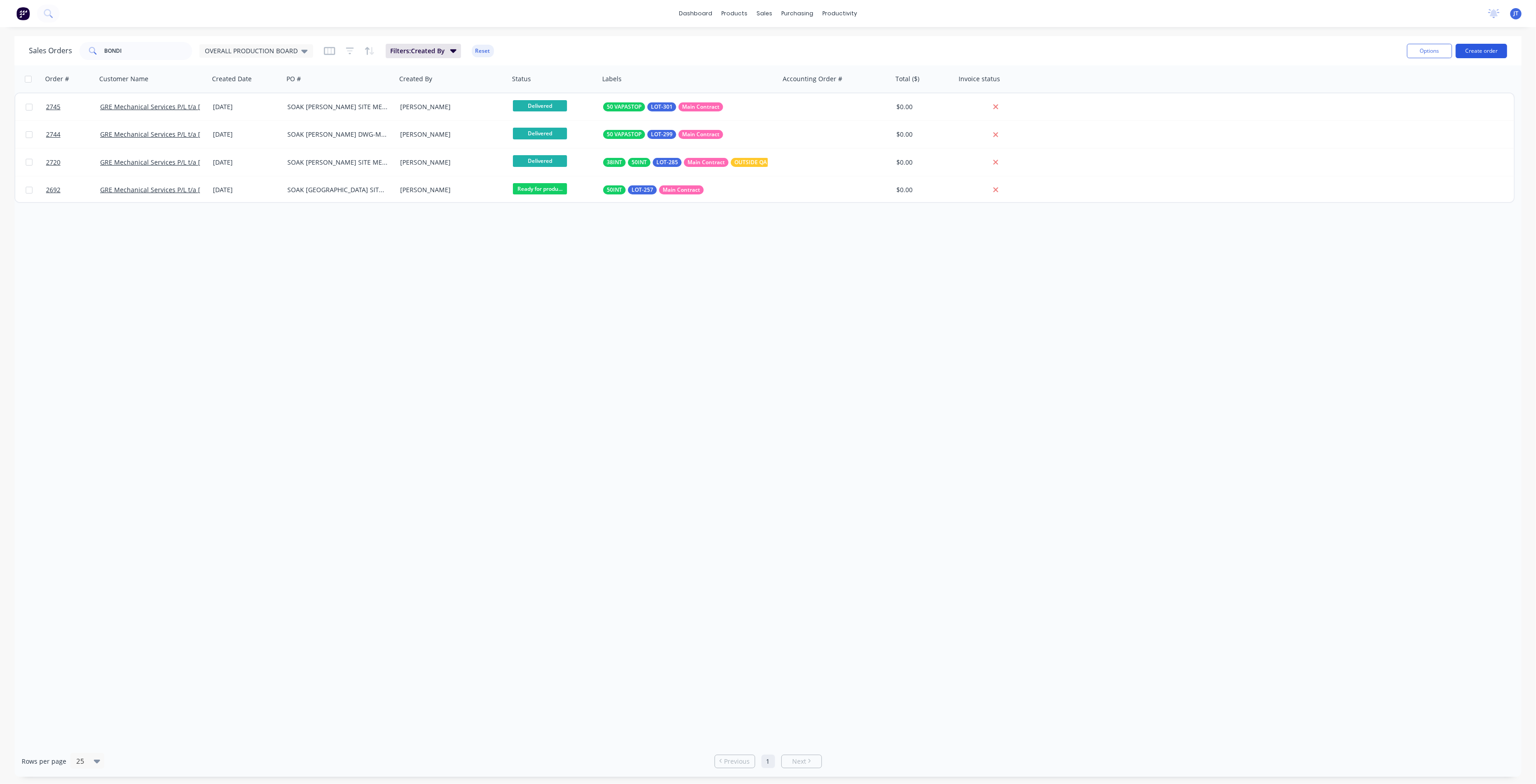
click at [1488, 53] on button "Create order" at bounding box center [1482, 51] width 51 height 15
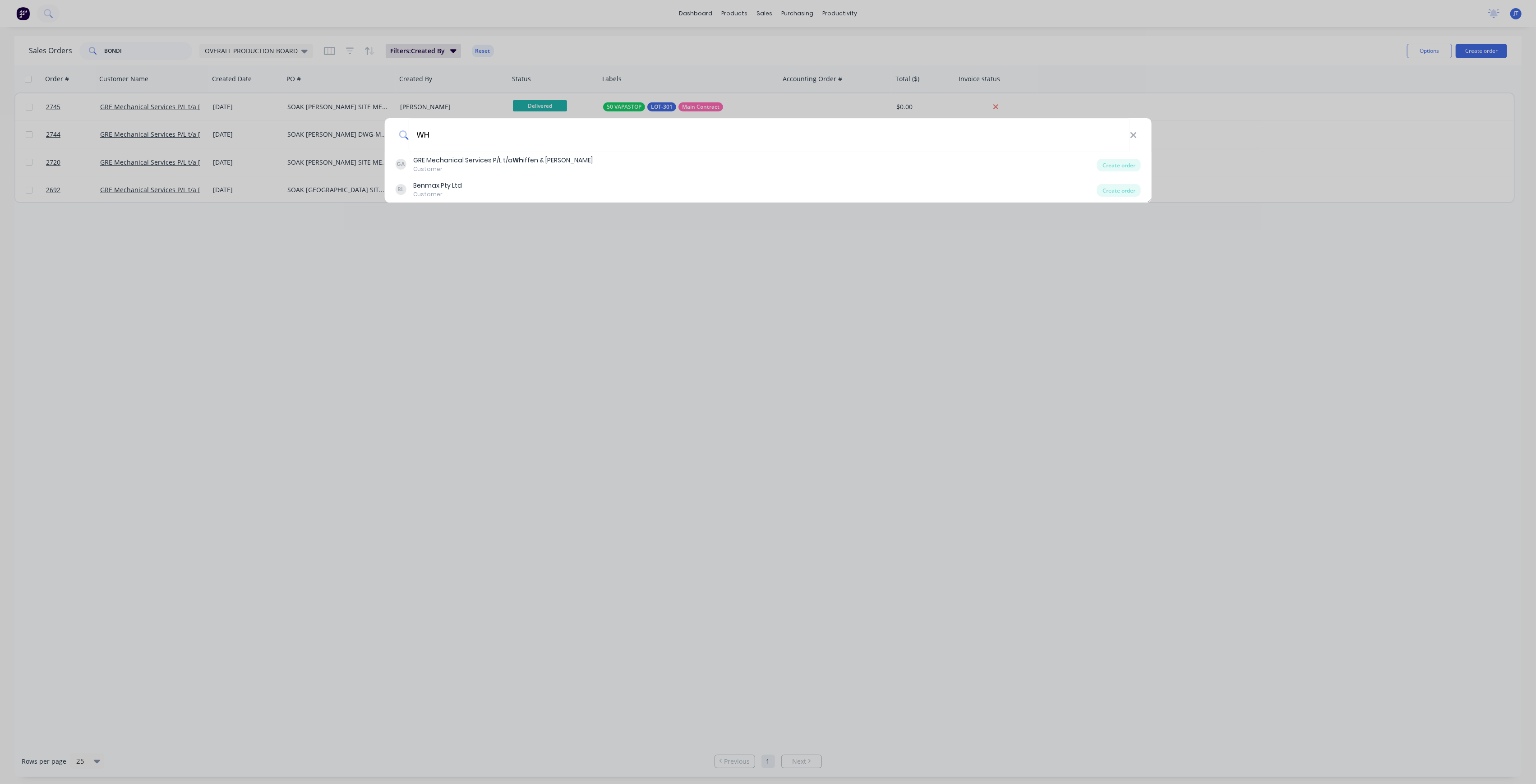
type input "WH"
click at [586, 170] on div "GA GRE Mechanical Services P/L t/a Wh iffen & [PERSON_NAME] Customer" at bounding box center [745, 164] width 702 height 17
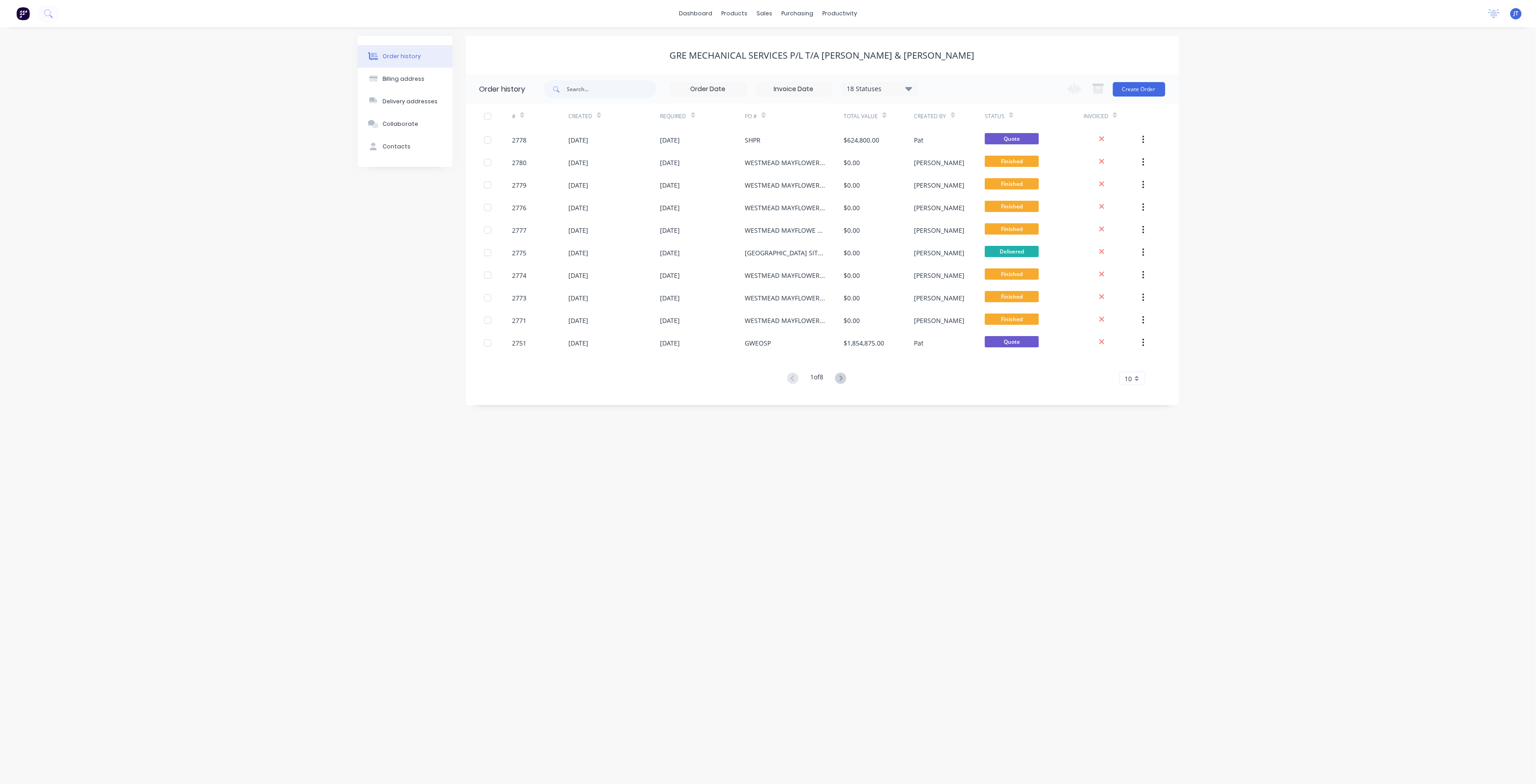
click at [843, 370] on div "# Created Required PO # Total Value Created By Status Invoiced 2778 [DATE] [DAT…" at bounding box center [816, 244] width 702 height 282
click at [841, 375] on icon at bounding box center [841, 378] width 3 height 6
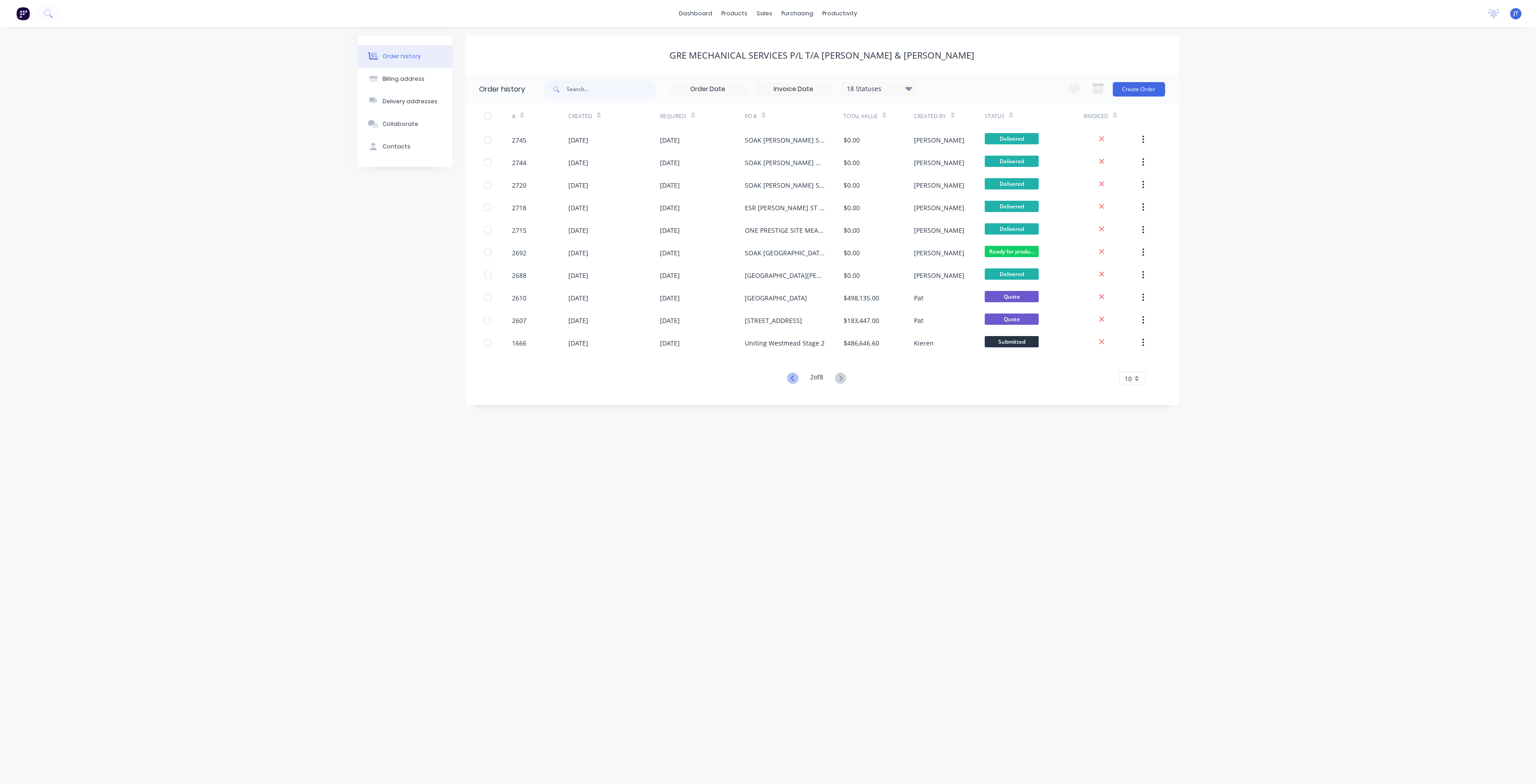
click at [789, 373] on icon at bounding box center [793, 378] width 11 height 11
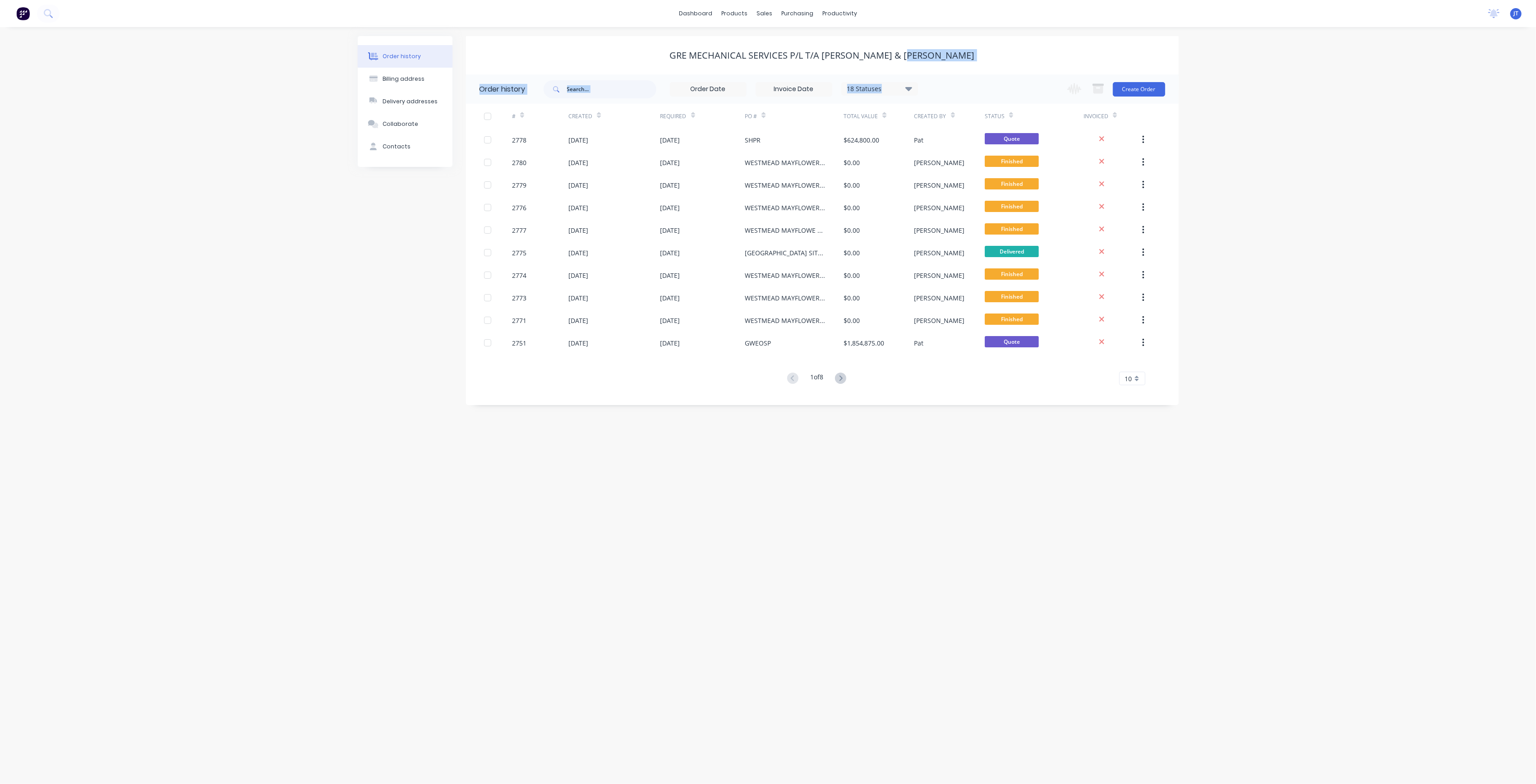
drag, startPoint x: 1155, startPoint y: 73, endPoint x: 1151, endPoint y: 80, distance: 8.1
click at [1154, 75] on div "GRE Mechanical Services P/L t/a [PERSON_NAME] & [PERSON_NAME] Order history 18 …" at bounding box center [822, 221] width 713 height 369
click at [1150, 85] on button "Create Order" at bounding box center [1139, 89] width 52 height 15
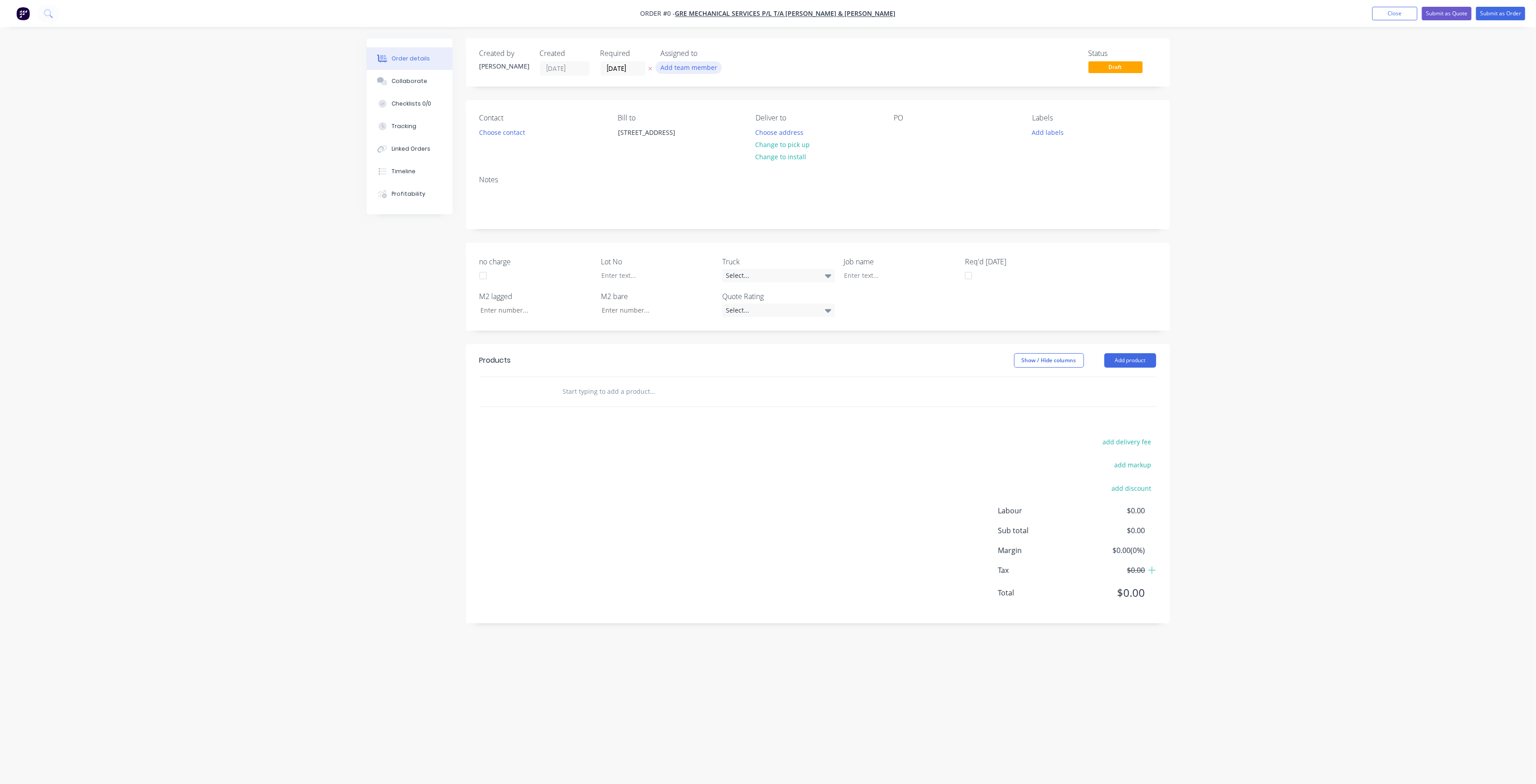
click at [704, 61] on button "Add team member" at bounding box center [689, 67] width 67 height 12
click at [721, 114] on div "[PERSON_NAME] (You)" at bounding box center [734, 117] width 90 height 10
click at [744, 183] on div "[PERSON_NAME]" at bounding box center [734, 180] width 90 height 10
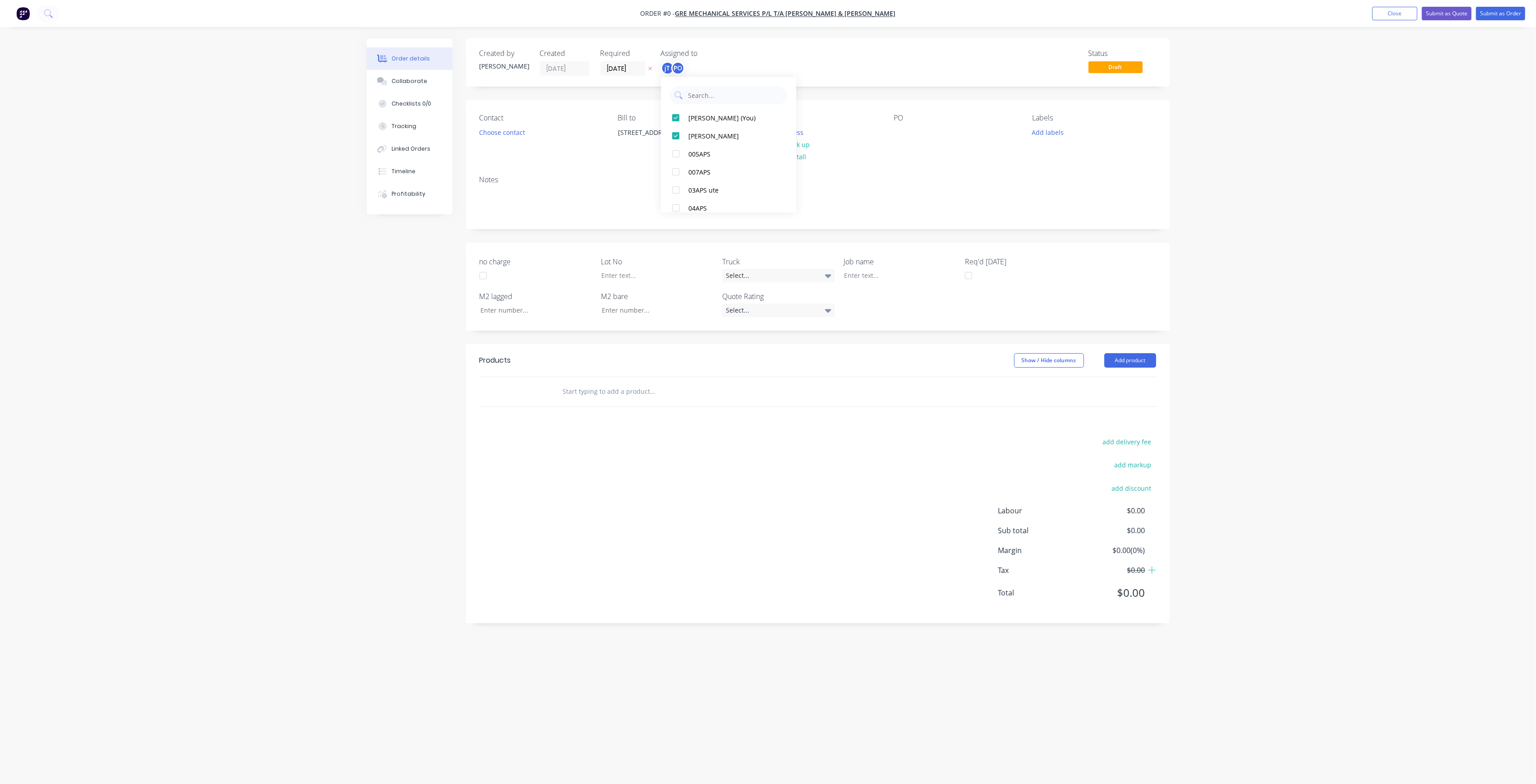
click at [793, 64] on div "Order details Collaborate Checklists 0/0 Tracking Linked Orders Timeline Profit…" at bounding box center [768, 375] width 821 height 673
click at [619, 65] on input "[DATE]" at bounding box center [623, 68] width 44 height 13
click at [668, 132] on div "10" at bounding box center [667, 131] width 13 height 13
type input "[DATE]"
click at [805, 132] on button "Choose address" at bounding box center [779, 132] width 58 height 12
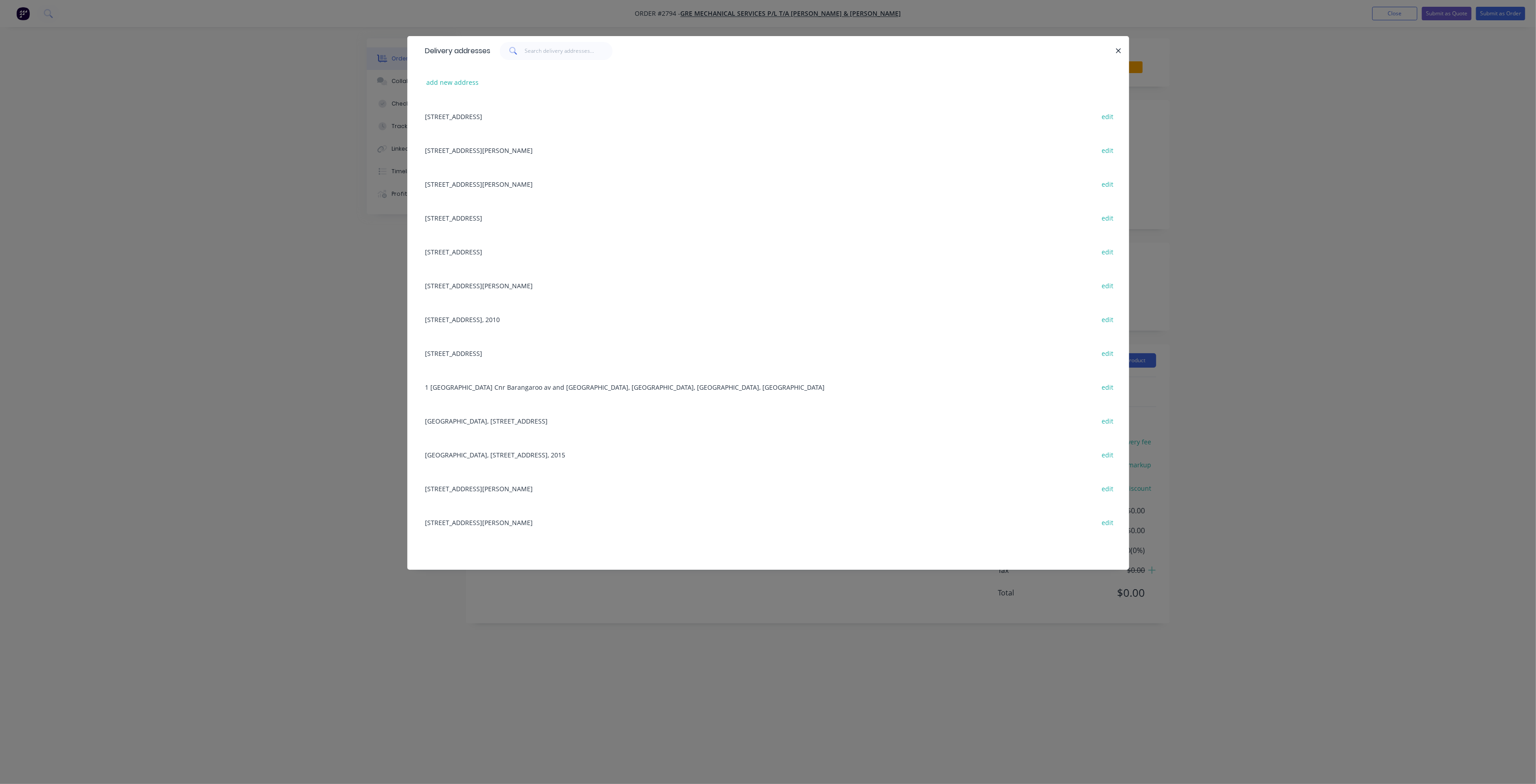
click at [508, 153] on div "[STREET_ADDRESS][PERSON_NAME] edit" at bounding box center [768, 150] width 695 height 34
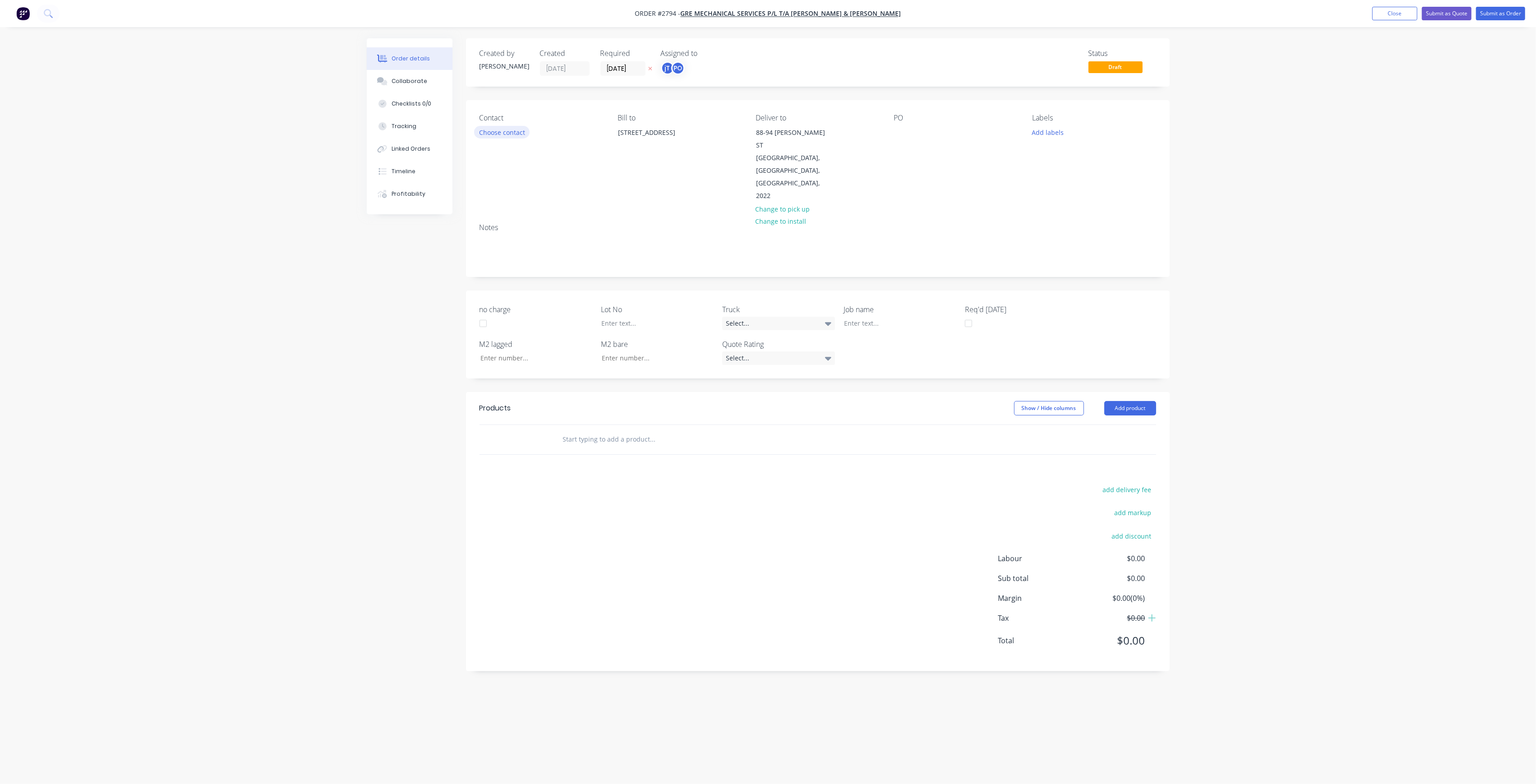
click at [508, 135] on button "Choose contact" at bounding box center [502, 132] width 56 height 12
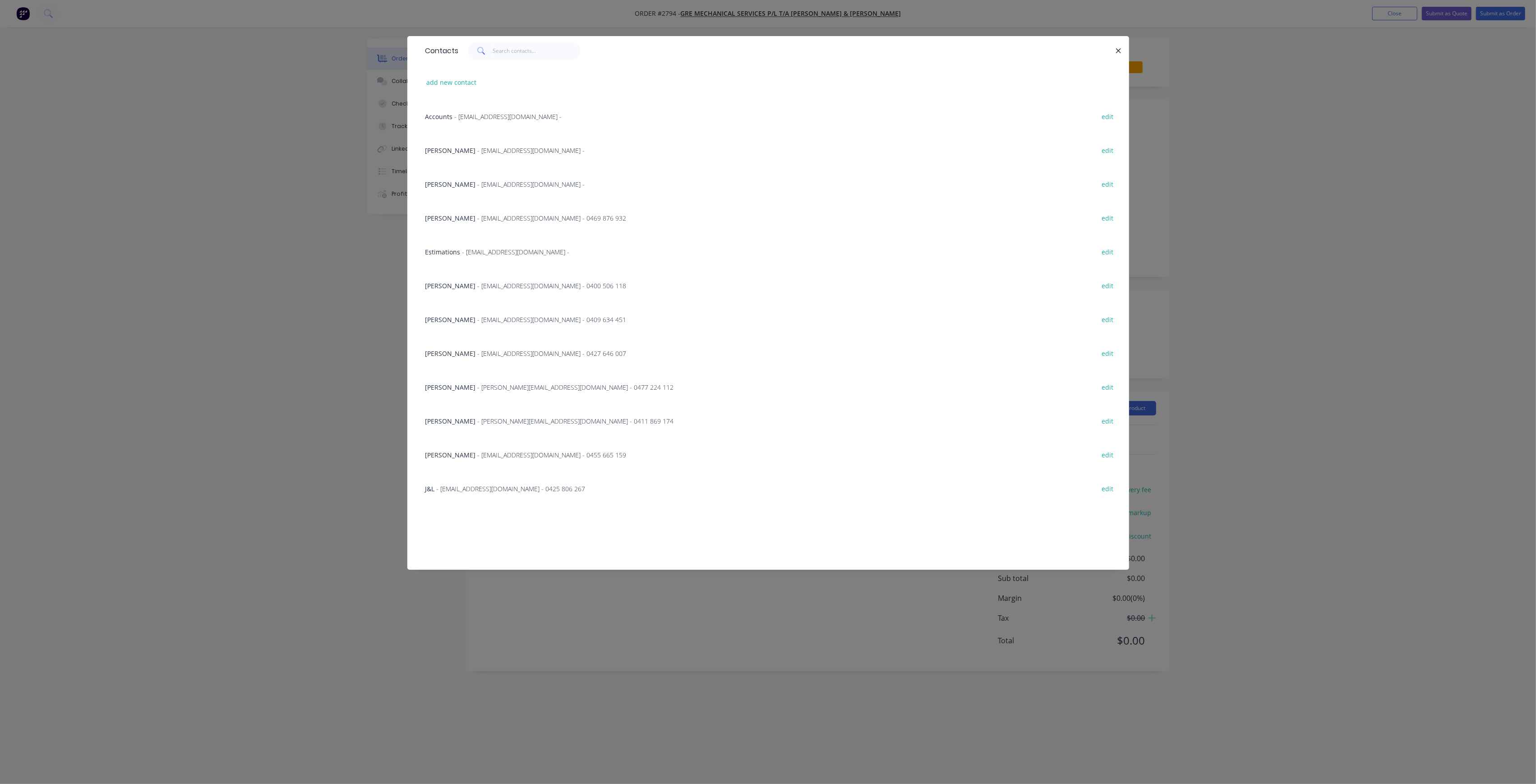
drag, startPoint x: 264, startPoint y: 289, endPoint x: 698, endPoint y: 203, distance: 442.4
click at [293, 285] on div "Contacts add new contact Accounts - [EMAIL_ADDRESS][DOMAIN_NAME] - edit [PERSON…" at bounding box center [768, 392] width 1536 height 784
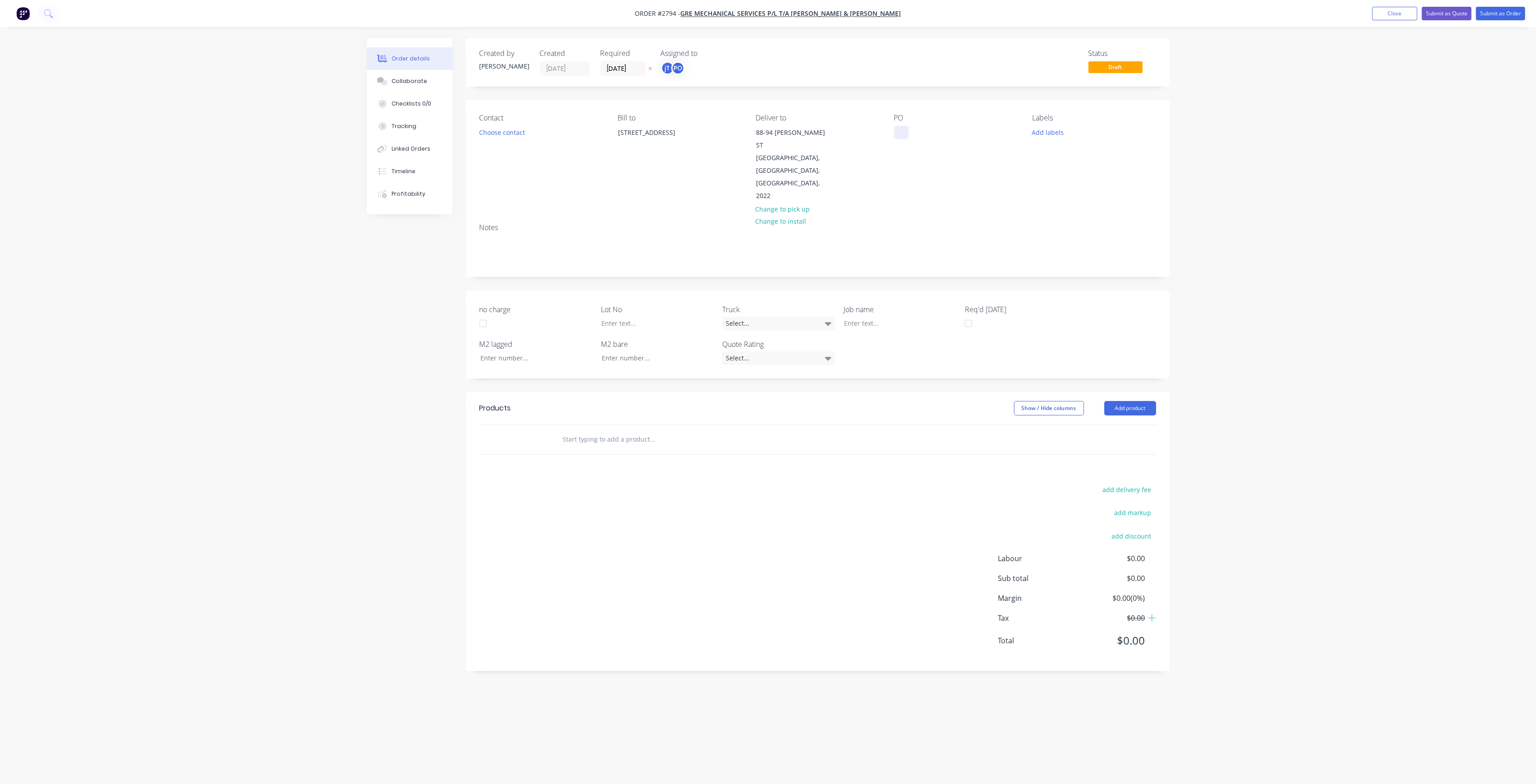
drag, startPoint x: 903, startPoint y: 130, endPoint x: 940, endPoint y: 142, distance: 38.9
click at [904, 130] on div at bounding box center [901, 132] width 15 height 13
drag, startPoint x: 947, startPoint y: 157, endPoint x: 879, endPoint y: 118, distance: 78.4
click at [879, 118] on div "Contact Choose contact Bill to [STREET_ADDRESS] Deliver to [STREET_ADDRESS][PER…" at bounding box center [818, 157] width 704 height 116
copy div "SOAK BONDI B-B SITE MEASURES [DATE]"
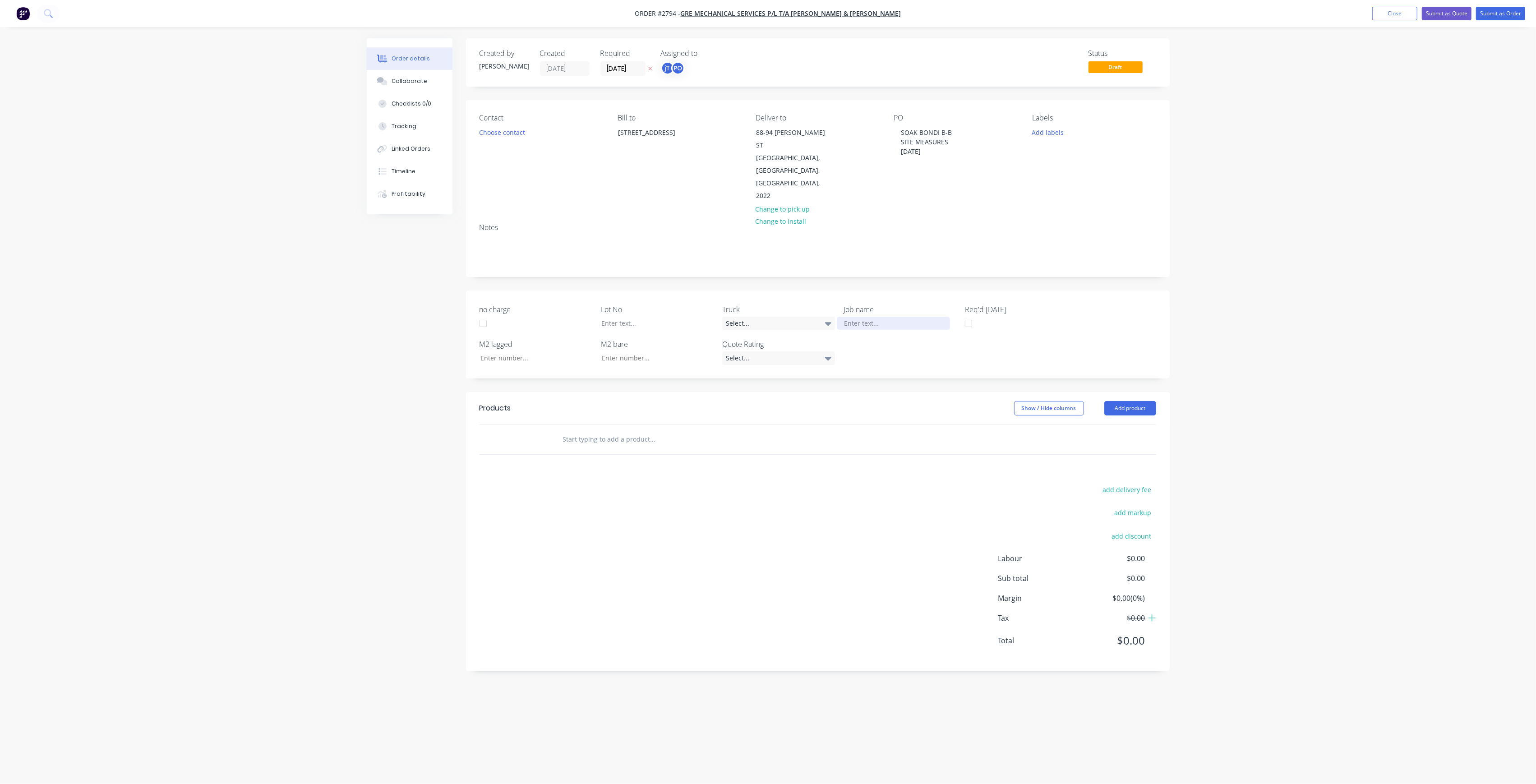
click at [879, 316] on div at bounding box center [893, 323] width 112 height 13
paste div
drag, startPoint x: 894, startPoint y: 297, endPoint x: 902, endPoint y: 303, distance: 10.0
click at [894, 316] on div "SOAK BONDI B-BSITE MEASURES [DATE]" at bounding box center [893, 327] width 112 height 22
drag, startPoint x: 891, startPoint y: 306, endPoint x: 903, endPoint y: 307, distance: 12.0
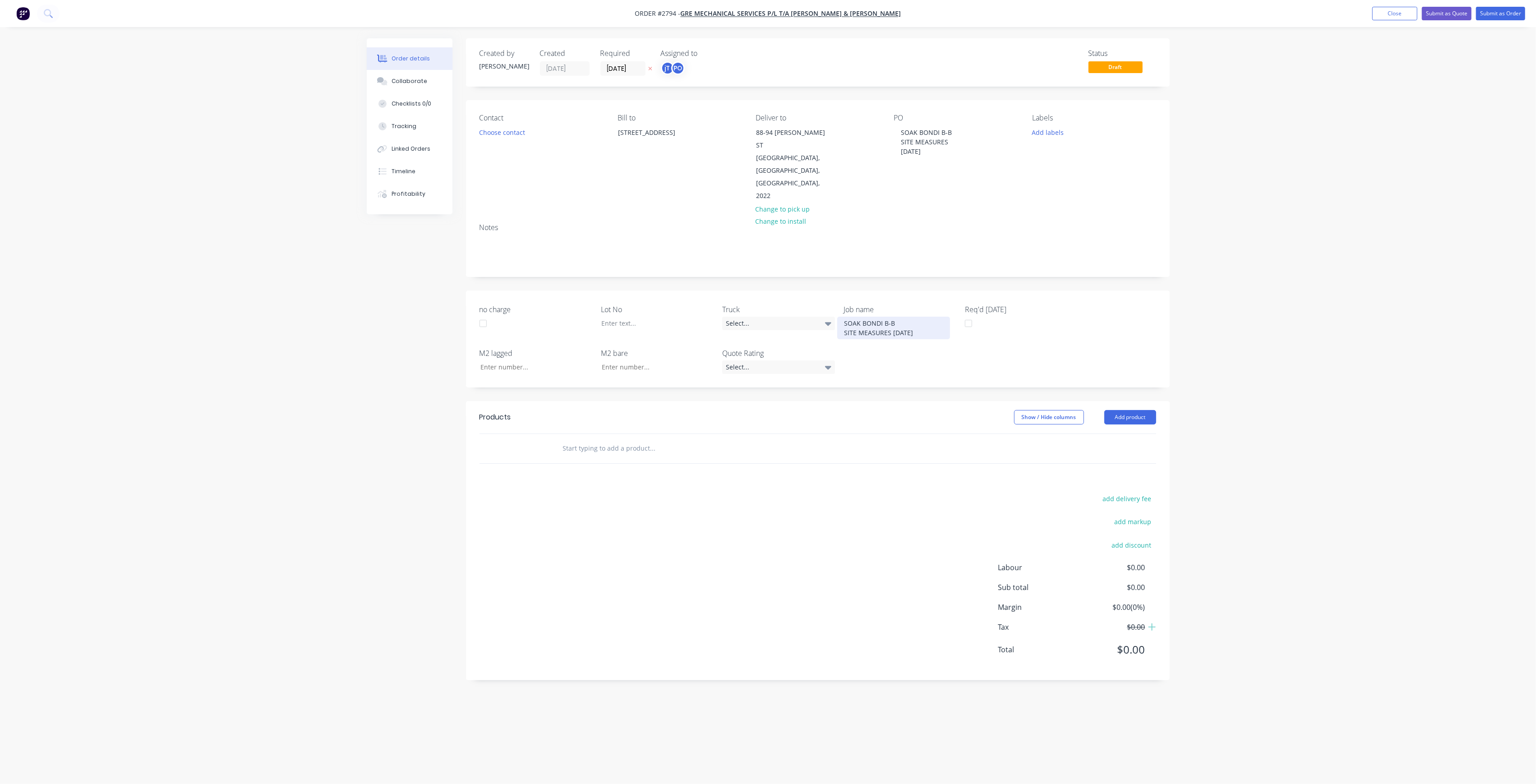
click at [891, 316] on div "SOAK BONDI B-B SITE MEASURES [DATE]" at bounding box center [893, 327] width 112 height 22
click at [1054, 130] on button "Add labels" at bounding box center [1048, 132] width 42 height 12
click at [1092, 157] on input "text" at bounding box center [1107, 159] width 94 height 18
drag, startPoint x: 1074, startPoint y: 157, endPoint x: 1022, endPoint y: 152, distance: 52.2
click at [1022, 152] on body "Order #2794 - GRE Mechanical Services P/L t/a [PERSON_NAME] & [PERSON_NAME] Add…" at bounding box center [768, 392] width 1536 height 784
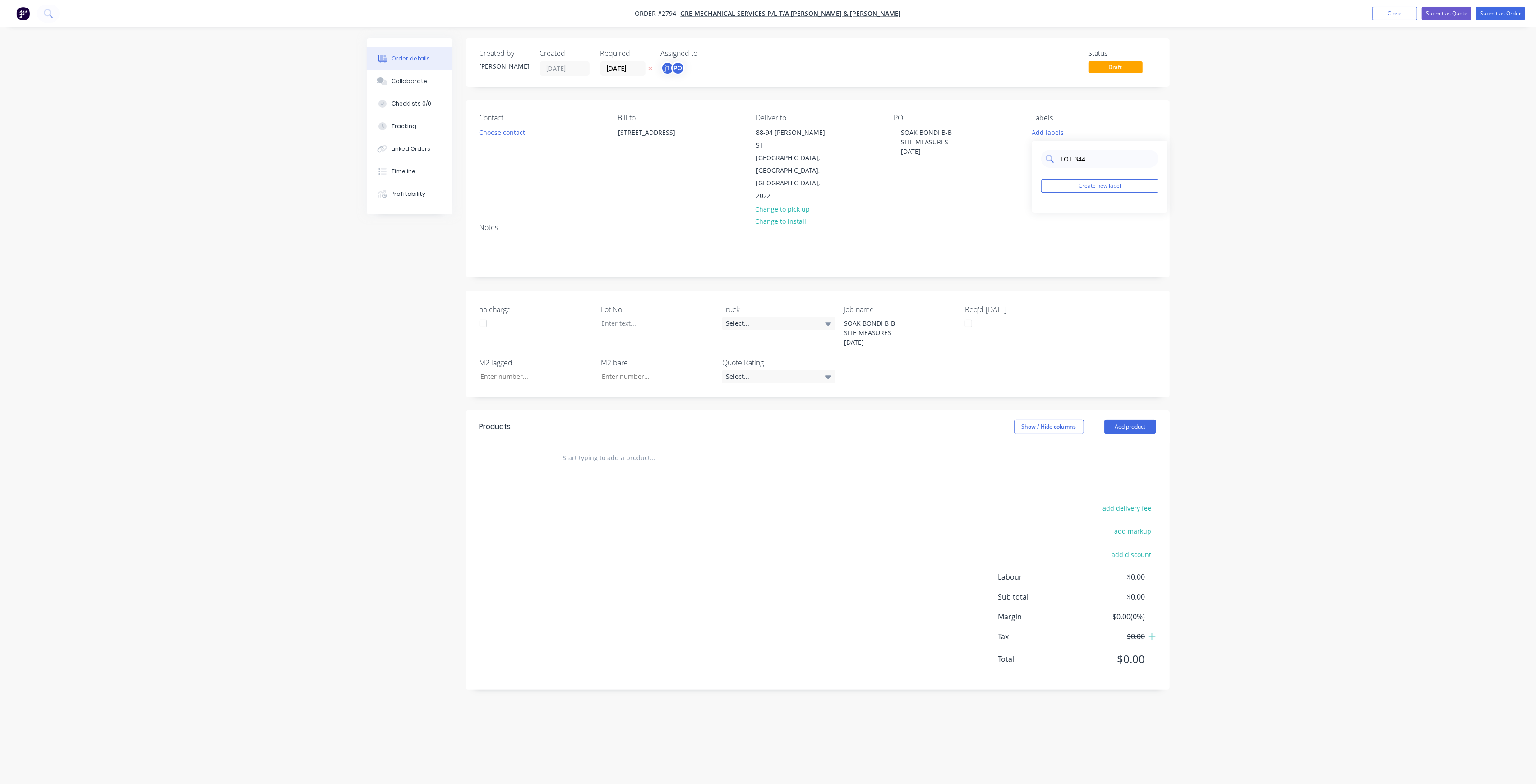
drag, startPoint x: 1094, startPoint y: 155, endPoint x: 1045, endPoint y: 157, distance: 49.0
click at [1045, 157] on div "LOT-344" at bounding box center [1099, 159] width 117 height 18
type input "LOT-344"
click at [1089, 189] on button "Create new label" at bounding box center [1099, 185] width 117 height 13
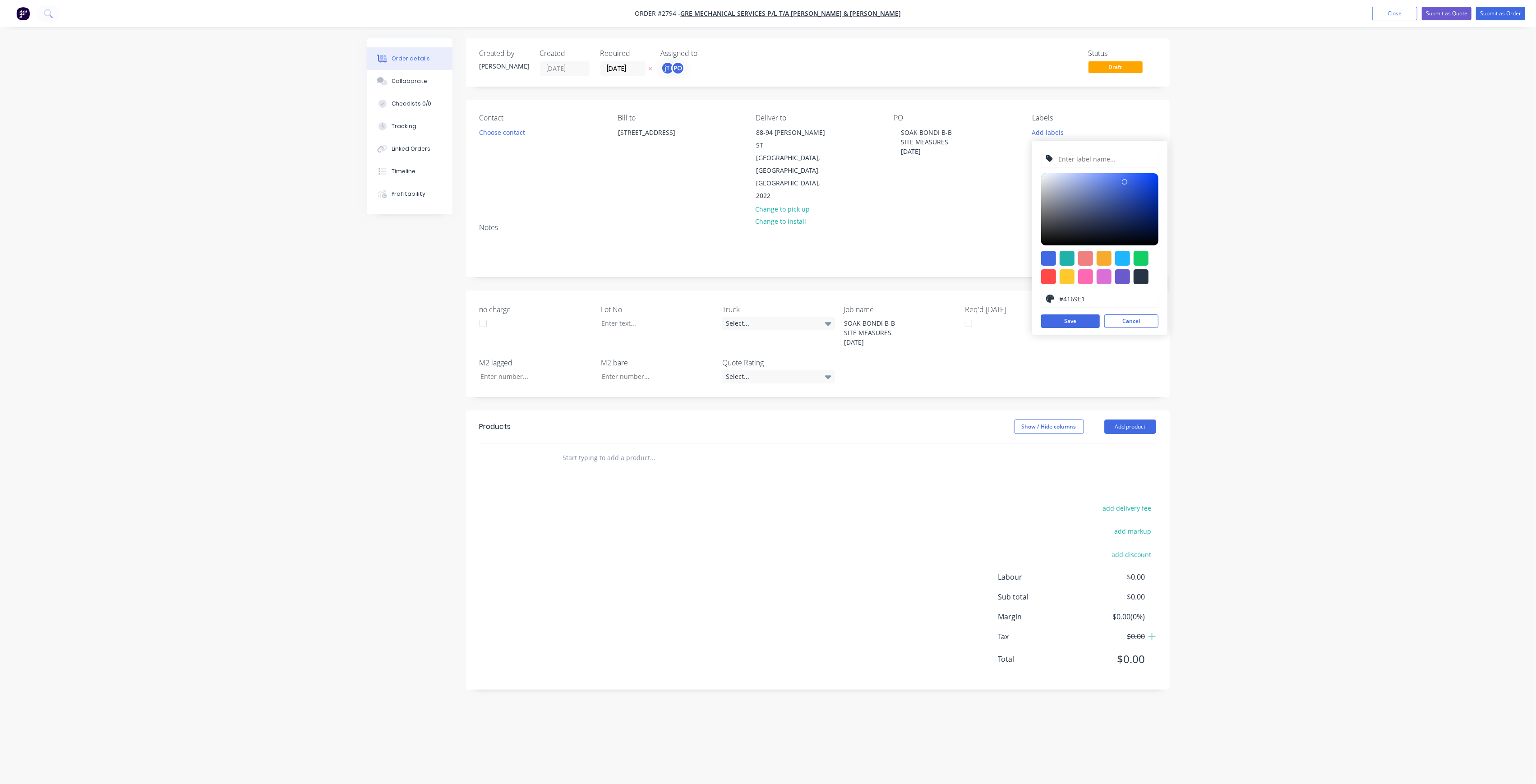
click at [1096, 160] on input "text" at bounding box center [1106, 158] width 96 height 17
paste input "LOT-344"
type input "LOT-344"
click at [1083, 321] on button "Save" at bounding box center [1070, 321] width 58 height 13
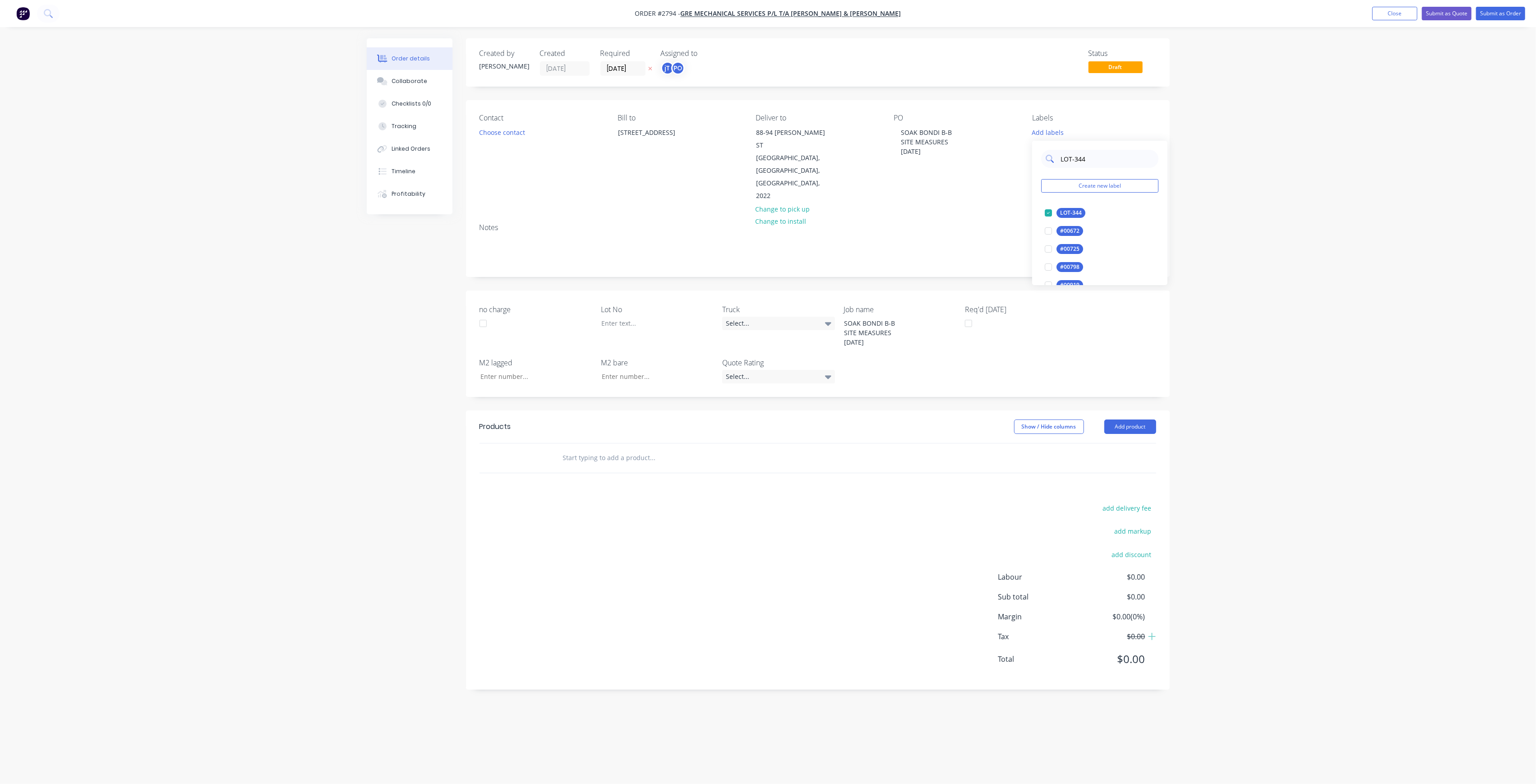
click at [1103, 155] on input "LOT-344" at bounding box center [1107, 159] width 94 height 18
click at [1102, 157] on input "LOT-344" at bounding box center [1107, 159] width 94 height 18
click at [1086, 210] on div "Main Contract" at bounding box center [1079, 213] width 44 height 10
click at [1092, 162] on input "MAIN" at bounding box center [1107, 155] width 94 height 18
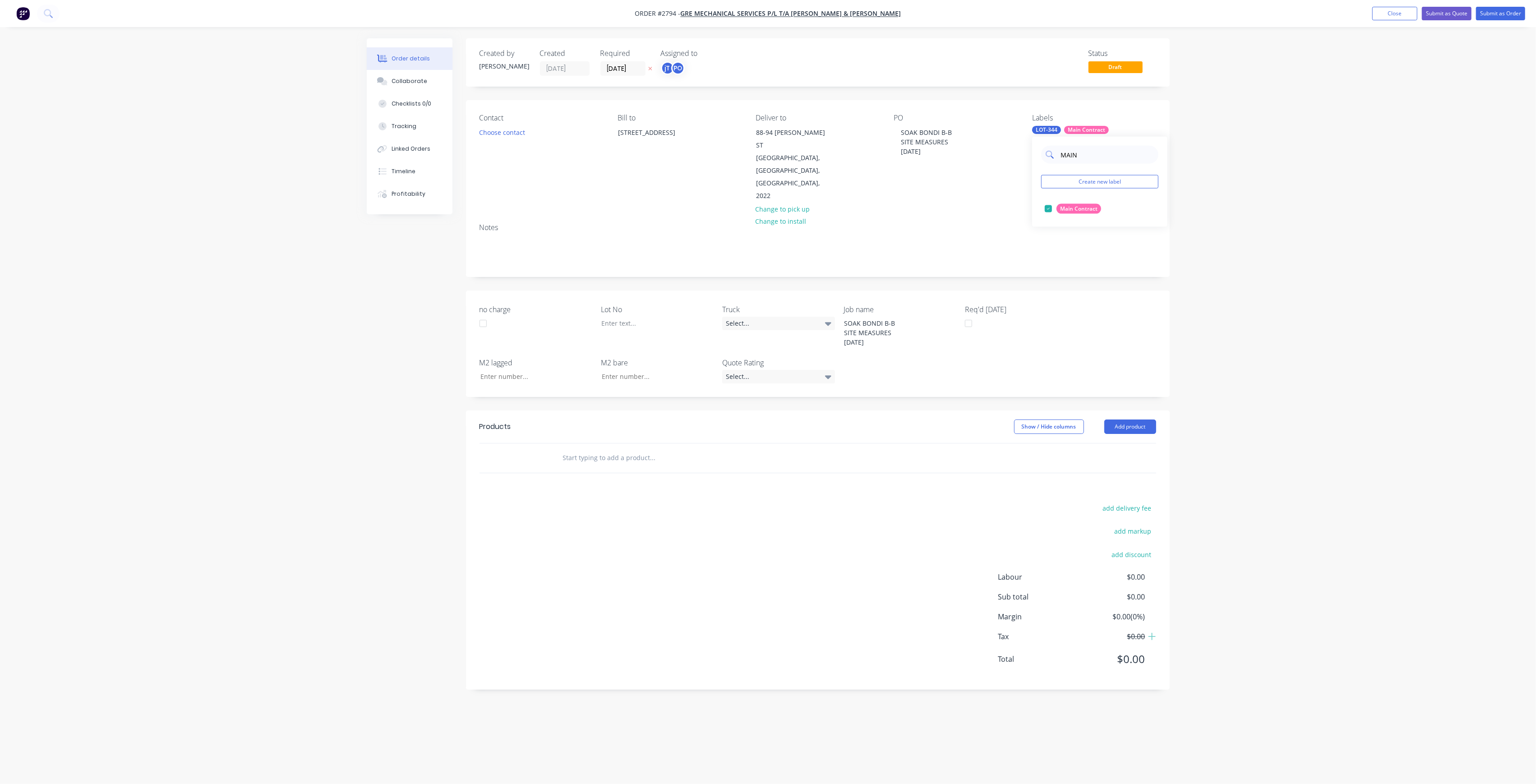
click at [1092, 162] on input "MAIN" at bounding box center [1107, 155] width 94 height 18
click at [1074, 225] on div "50EXT" at bounding box center [1067, 227] width 23 height 10
click at [1080, 222] on div "50 VAPASTOP" at bounding box center [1077, 227] width 42 height 10
click at [1085, 163] on input "50" at bounding box center [1107, 166] width 94 height 18
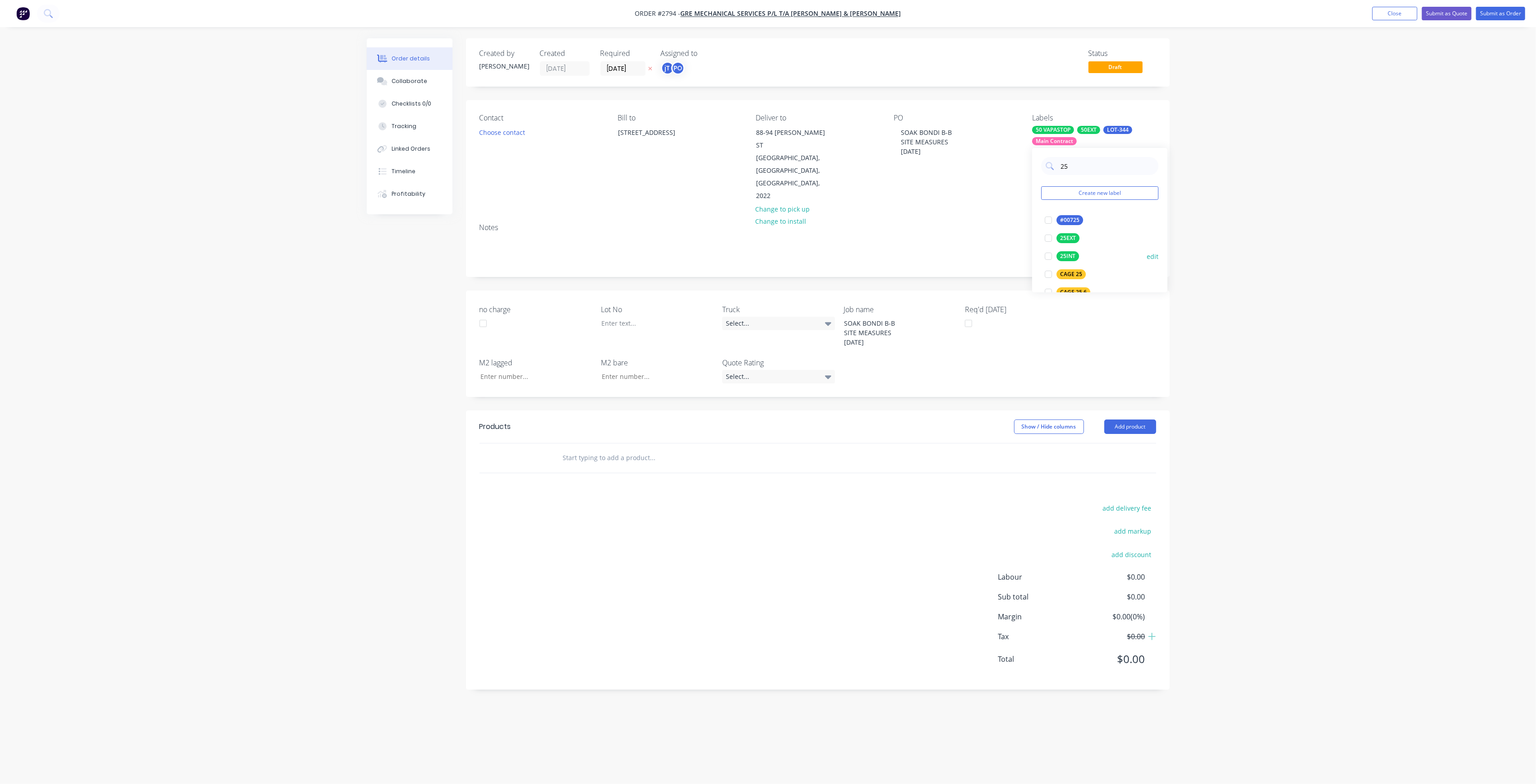
type input "25"
click at [1073, 257] on div "25INT" at bounding box center [1067, 256] width 22 height 10
click at [1220, 244] on div "Order details Collaborate Checklists 0/0 Tracking Linked Orders Timeline Profit…" at bounding box center [768, 392] width 1536 height 784
click at [631, 316] on div at bounding box center [650, 323] width 112 height 13
click at [619, 449] on input "text" at bounding box center [653, 458] width 180 height 18
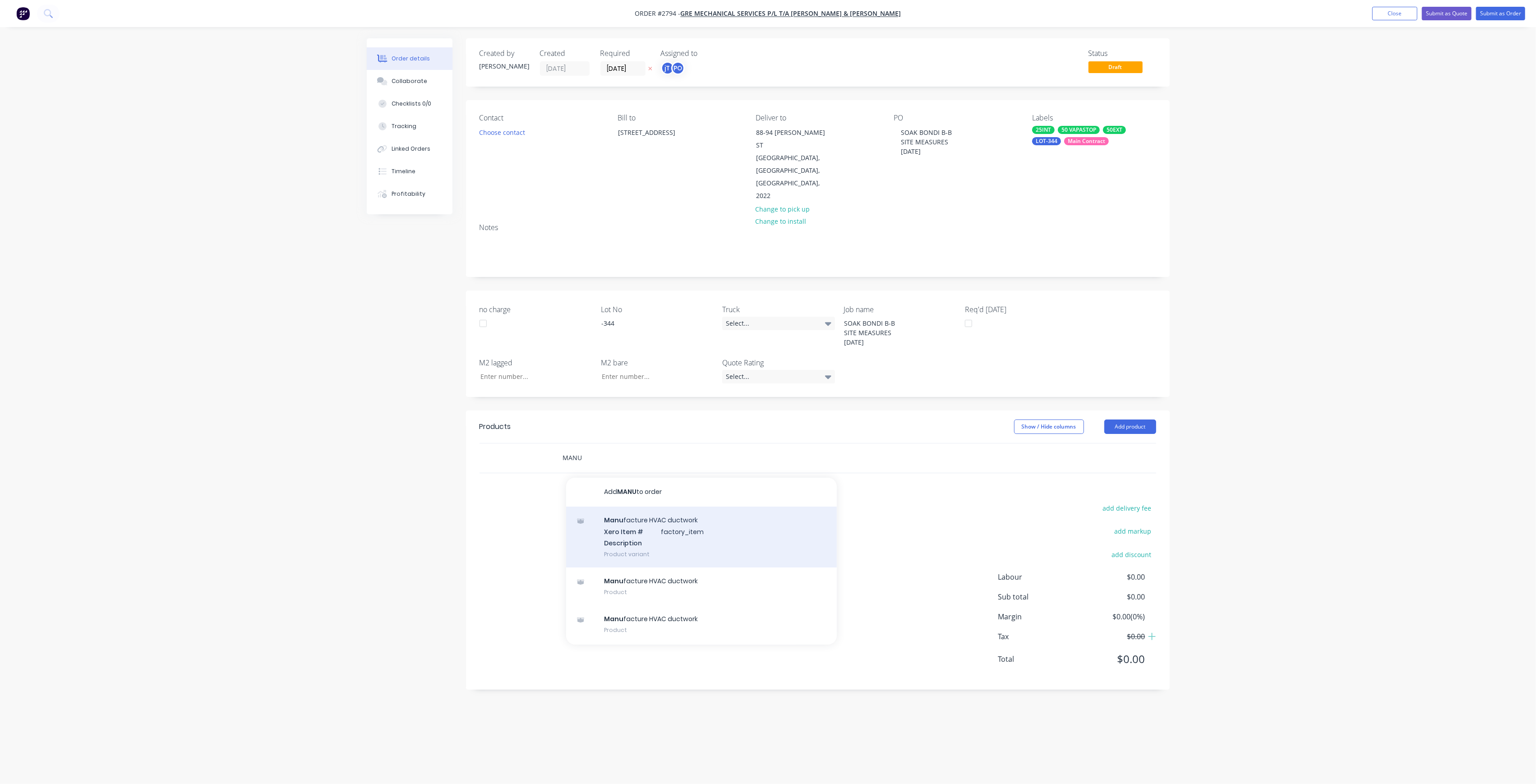
type input "MANU"
click at [604, 507] on div "Manu facture HVAC ductwork Xero Item # factory_item Description Product variant" at bounding box center [702, 537] width 271 height 61
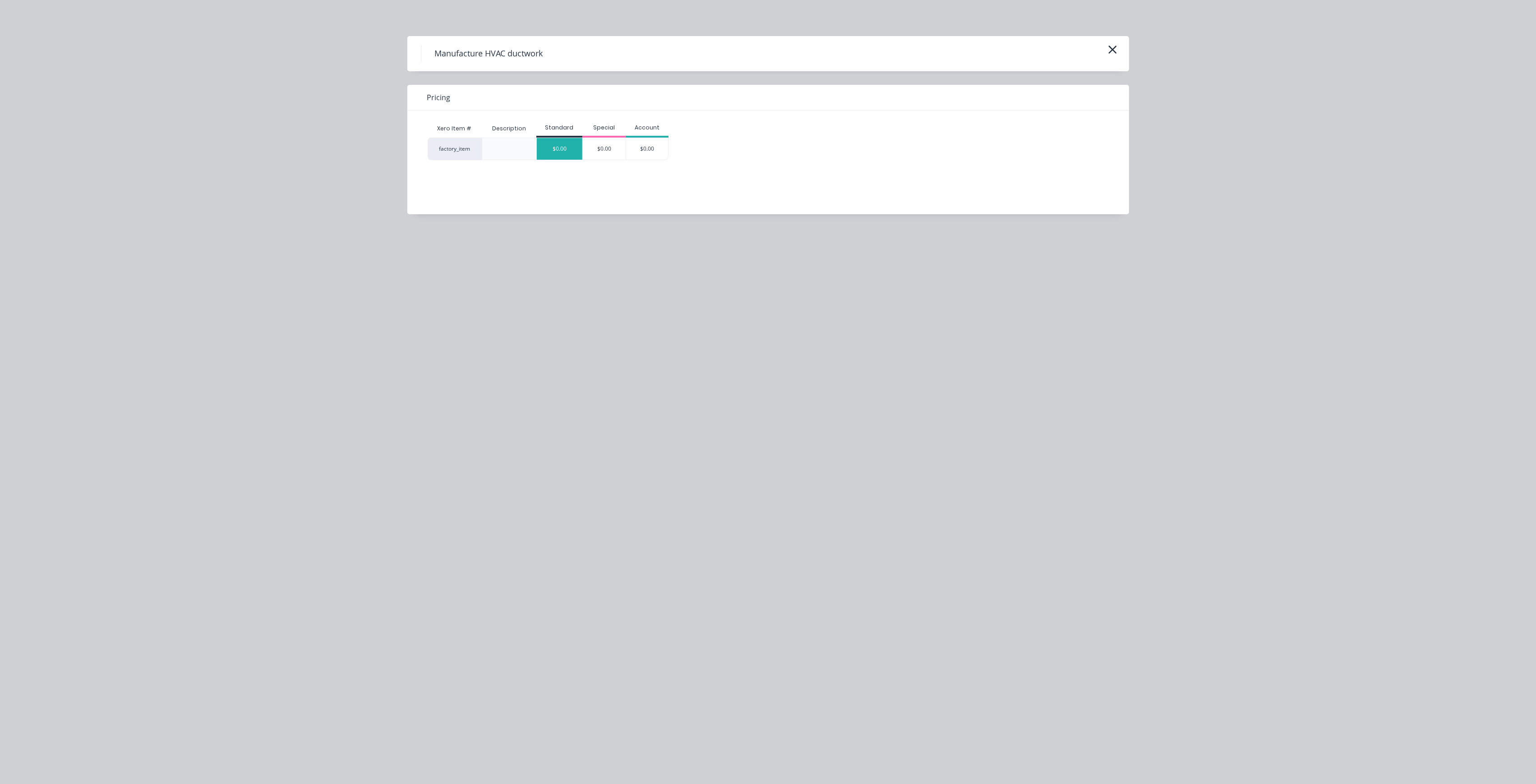
click at [548, 144] on div "$0.00" at bounding box center [559, 148] width 46 height 22
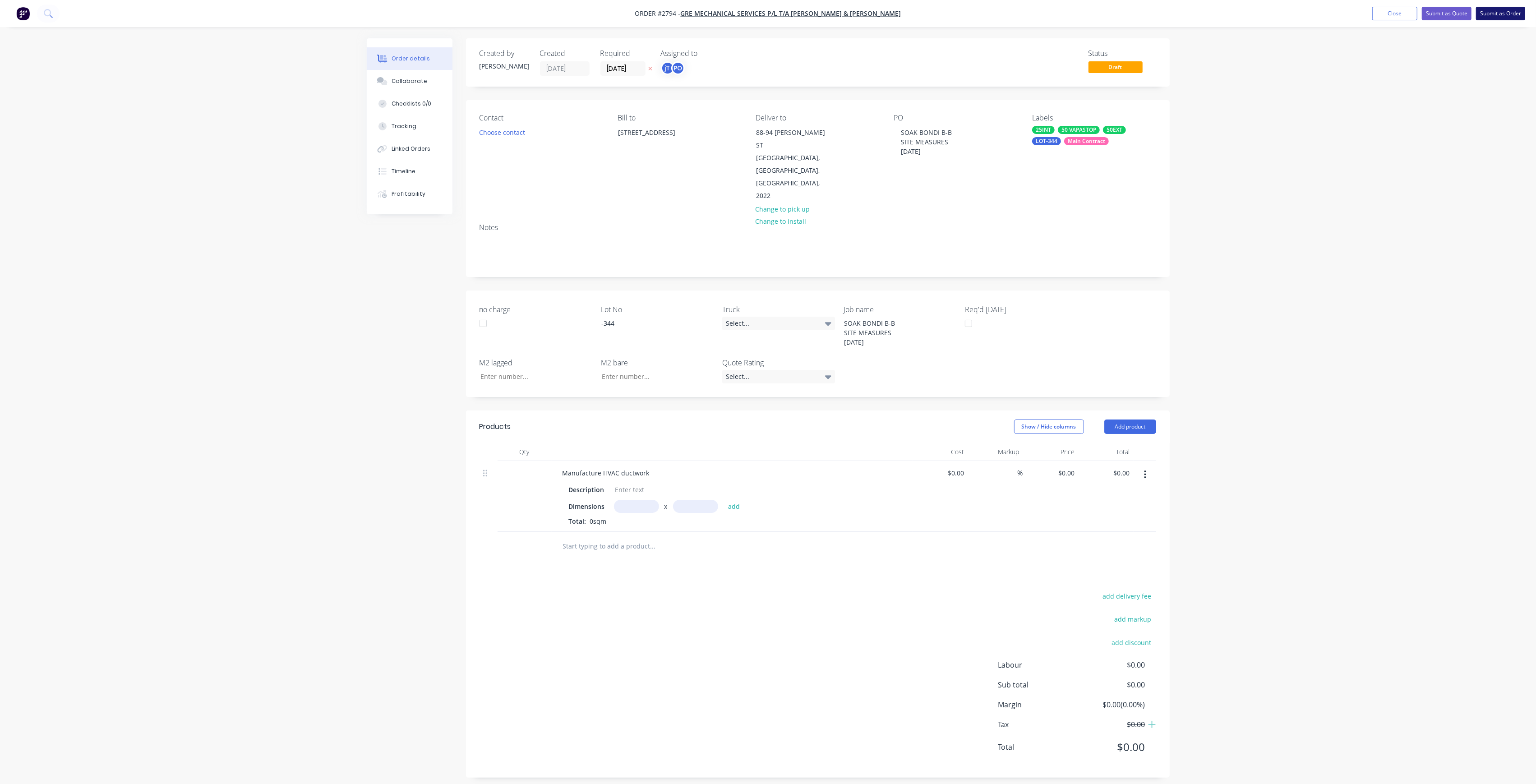
click at [1494, 15] on button "Submit as Order" at bounding box center [1501, 13] width 49 height 13
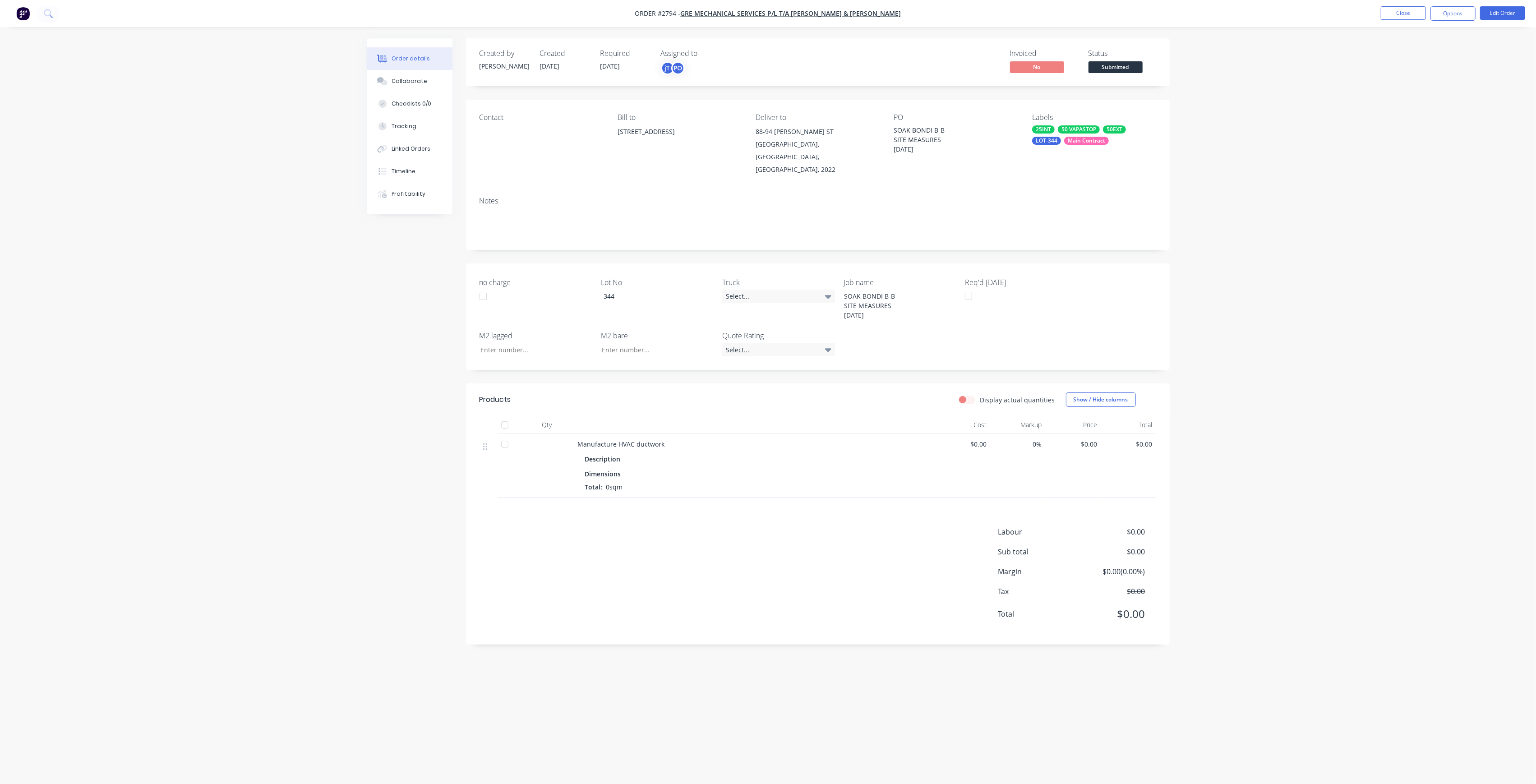
click at [1136, 75] on button "Submitted" at bounding box center [1115, 67] width 54 height 13
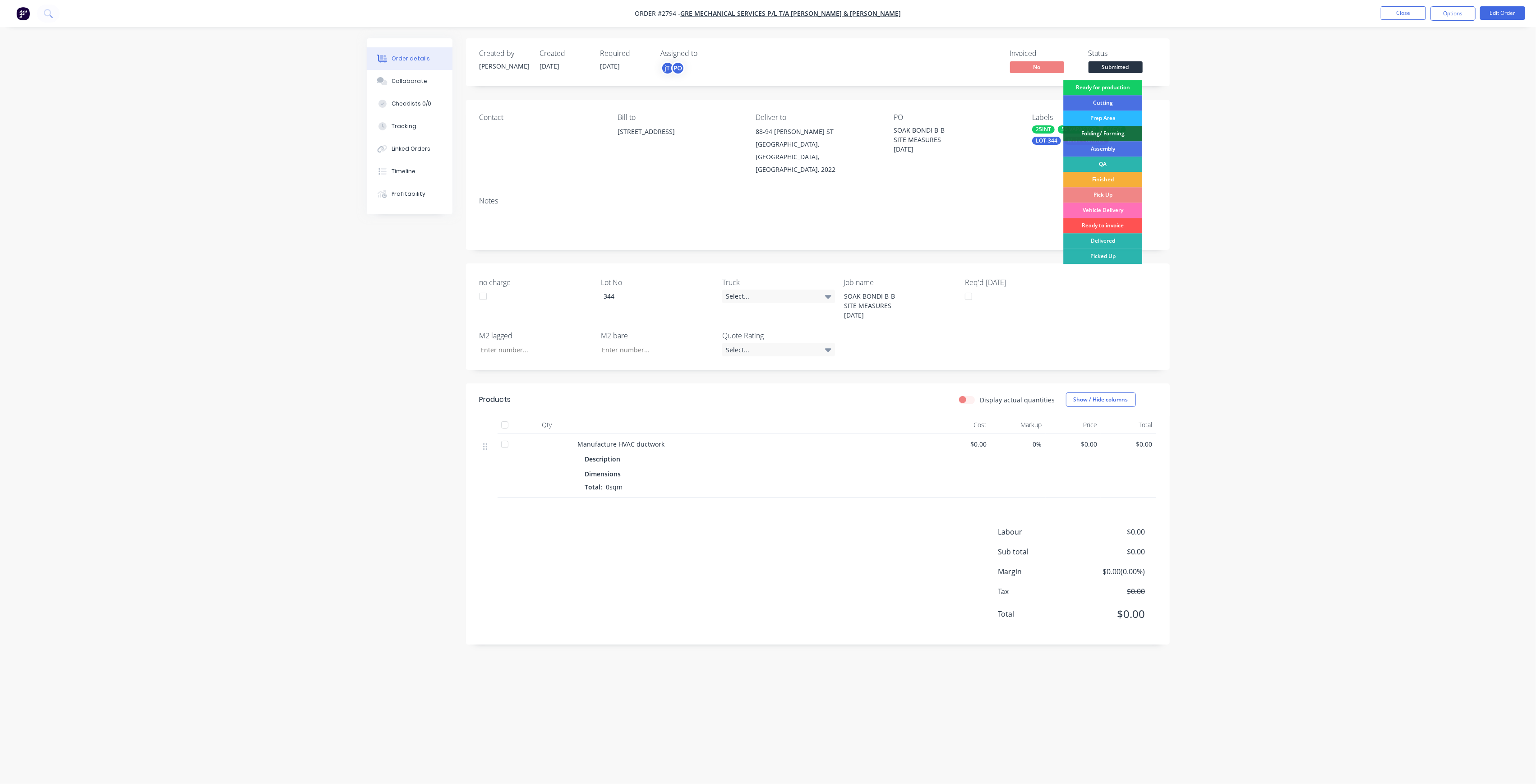
click at [1132, 87] on div "Ready for production" at bounding box center [1103, 87] width 79 height 15
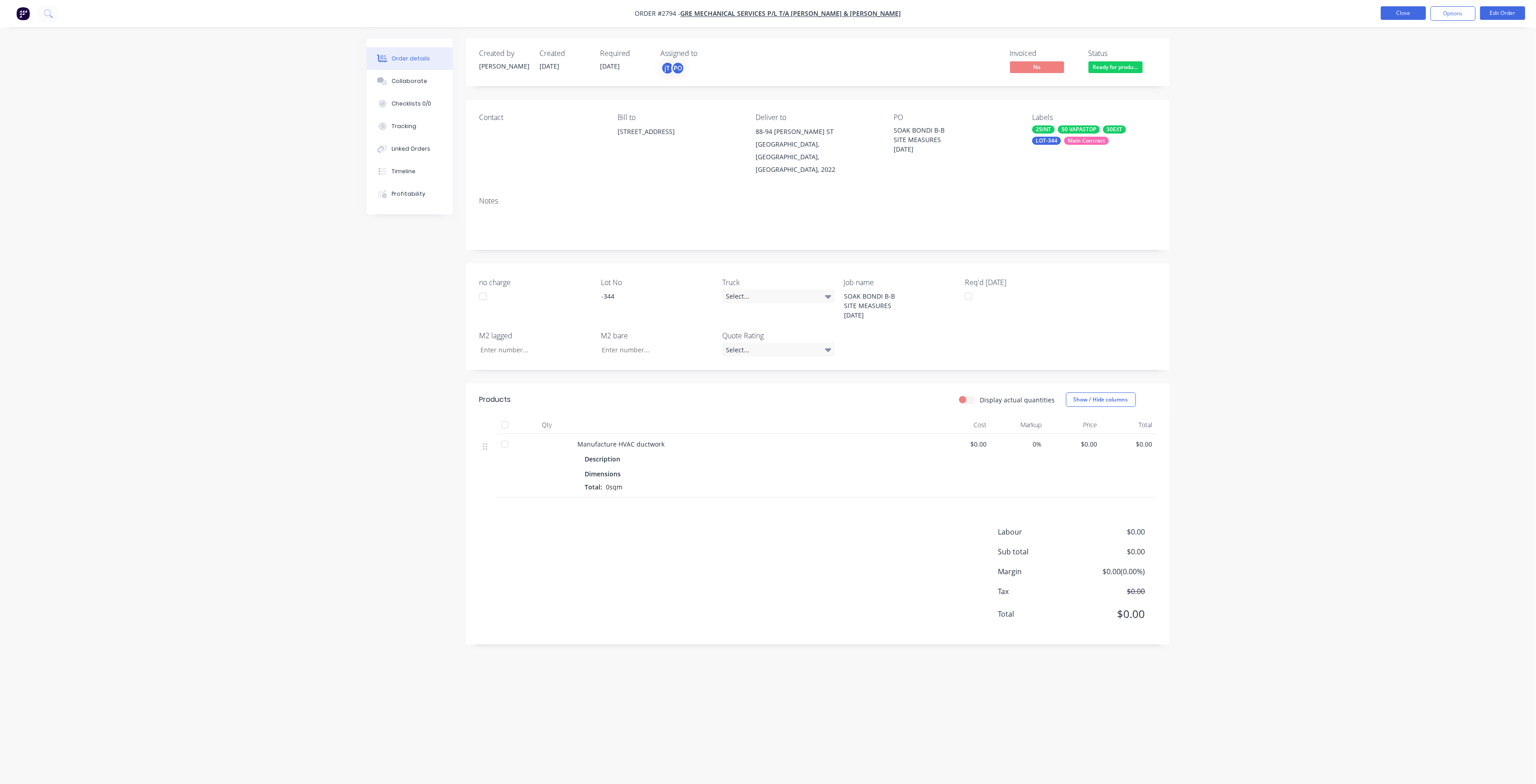
click at [1413, 7] on button "Close" at bounding box center [1403, 12] width 45 height 13
